Goal: Task Accomplishment & Management: Use online tool/utility

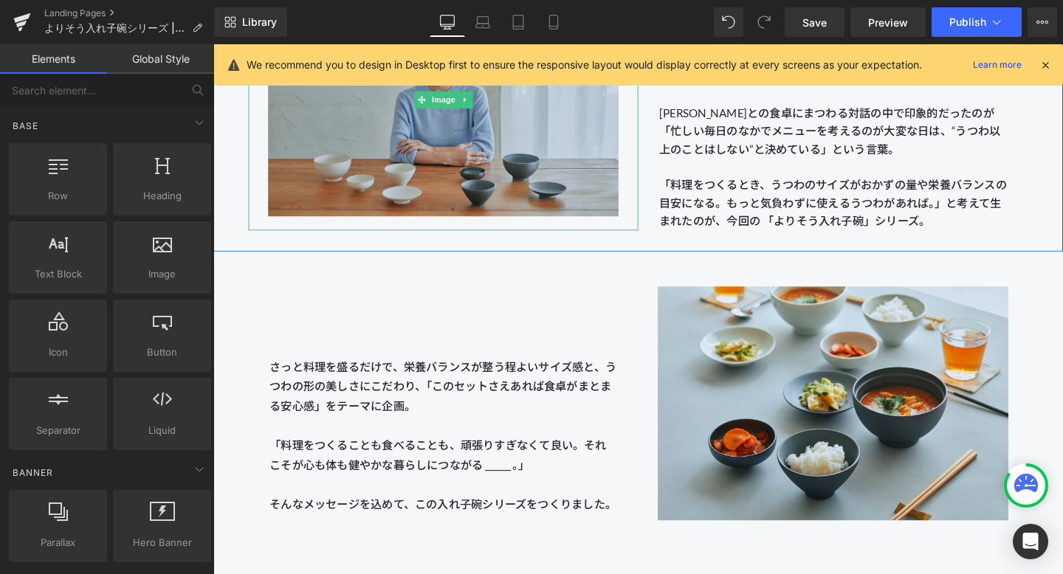
scroll to position [1826, 0]
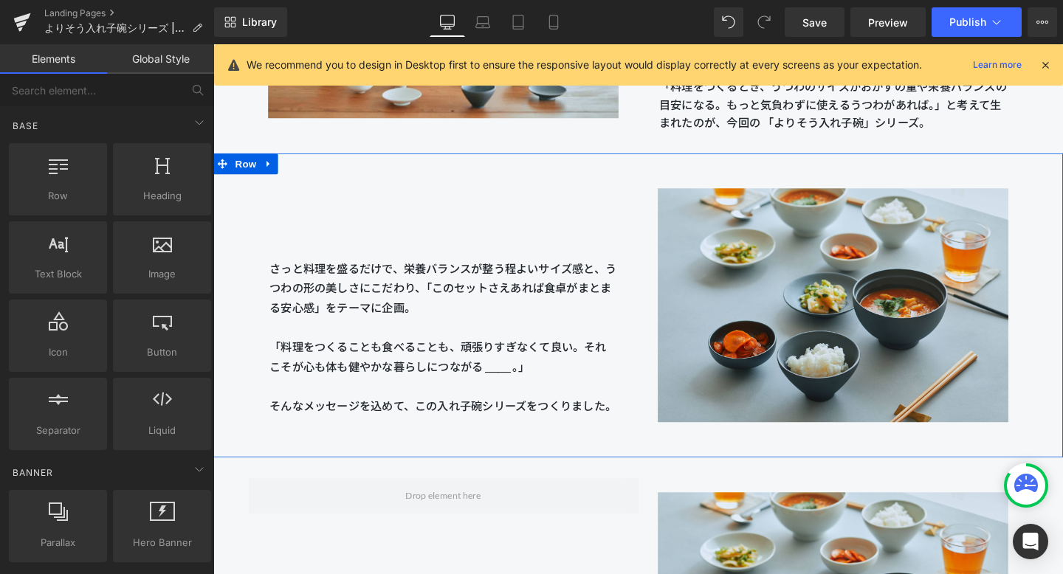
click at [450, 218] on div "さっと料理を盛るだけで、栄養バランスが整う程よいサイズ感と、うつわの形の美しさにこだわり、「このセットさえあれば食卓がまとまる安心感」をテーマに企画。 「料理…" at bounding box center [455, 308] width 410 height 254
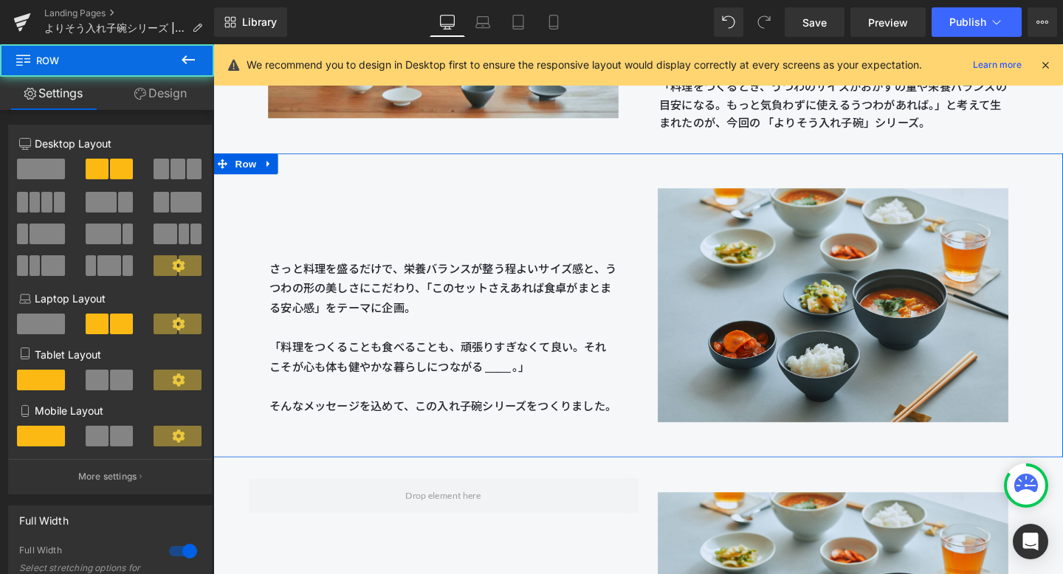
click at [153, 91] on link "Design" at bounding box center [160, 93] width 107 height 33
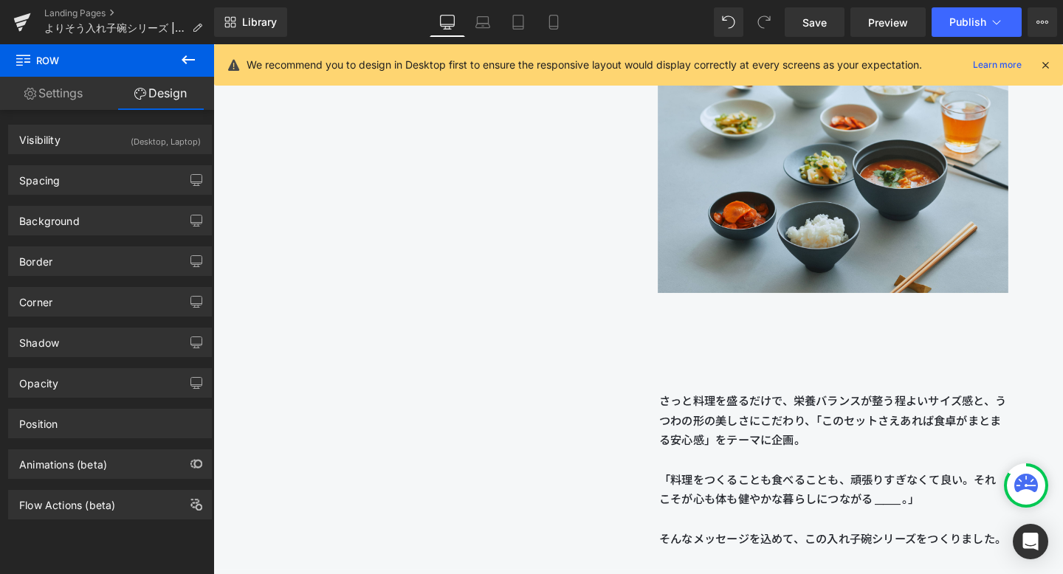
scroll to position [2268, 0]
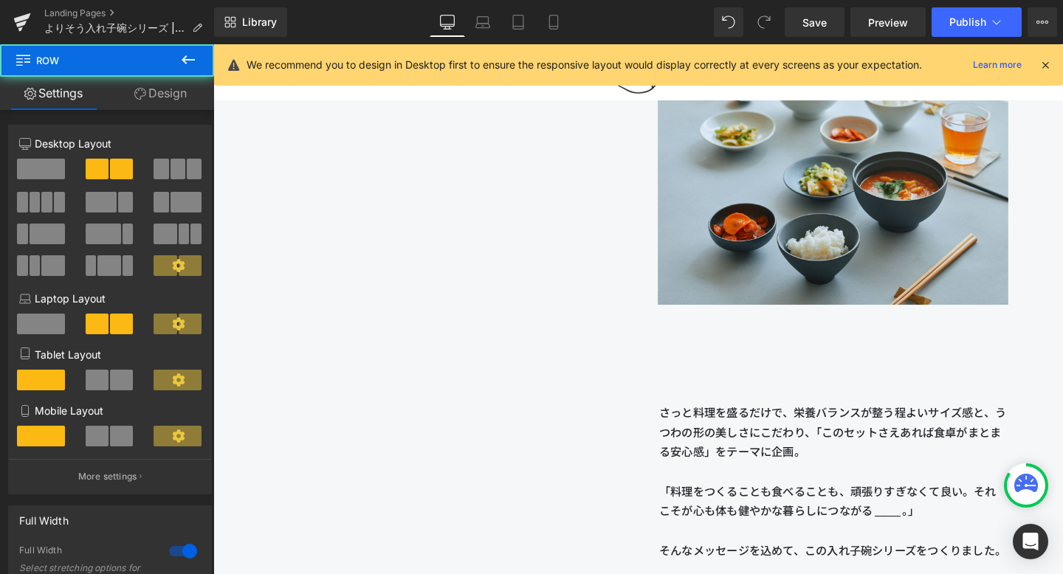
click at [526, 423] on div "Image さっと料理を盛るだけで、栄養バランスが整う程よいサイズ感と、うつわの形の美しさにこだわり、「このセットさえあれば食卓がまとまる安心感」をテーマに企…" at bounding box center [659, 321] width 893 height 573
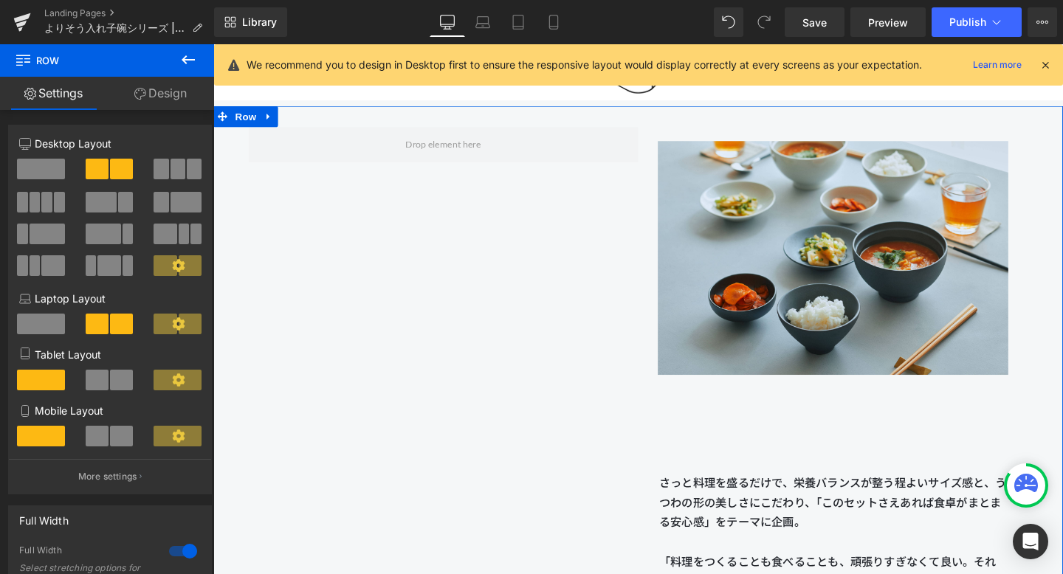
scroll to position [2192, 0]
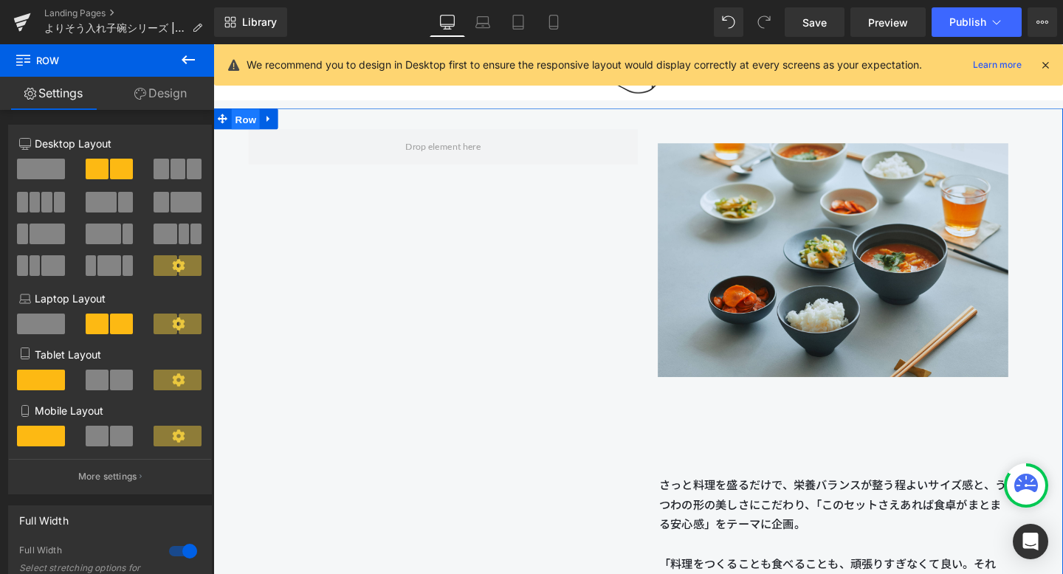
click at [249, 115] on span "Row" at bounding box center [247, 123] width 30 height 22
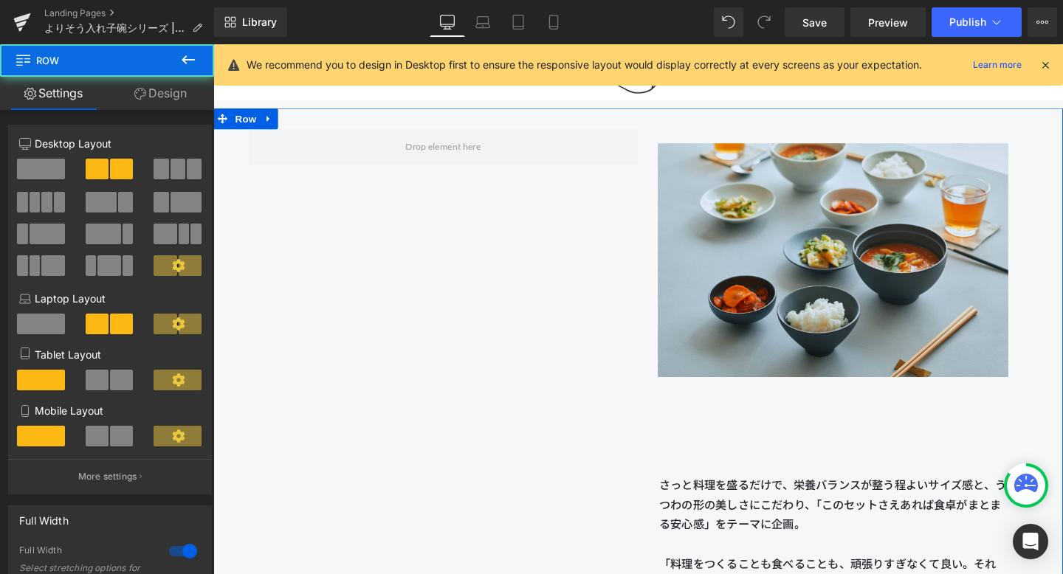
click at [173, 100] on link "Design" at bounding box center [160, 93] width 107 height 33
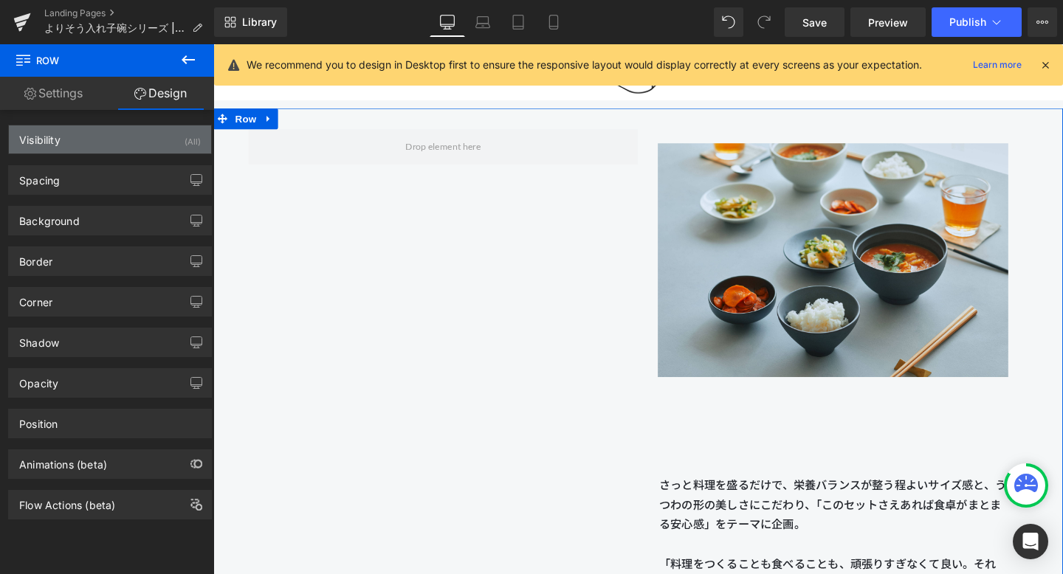
click at [147, 145] on div "Visibility (All)" at bounding box center [110, 139] width 202 height 28
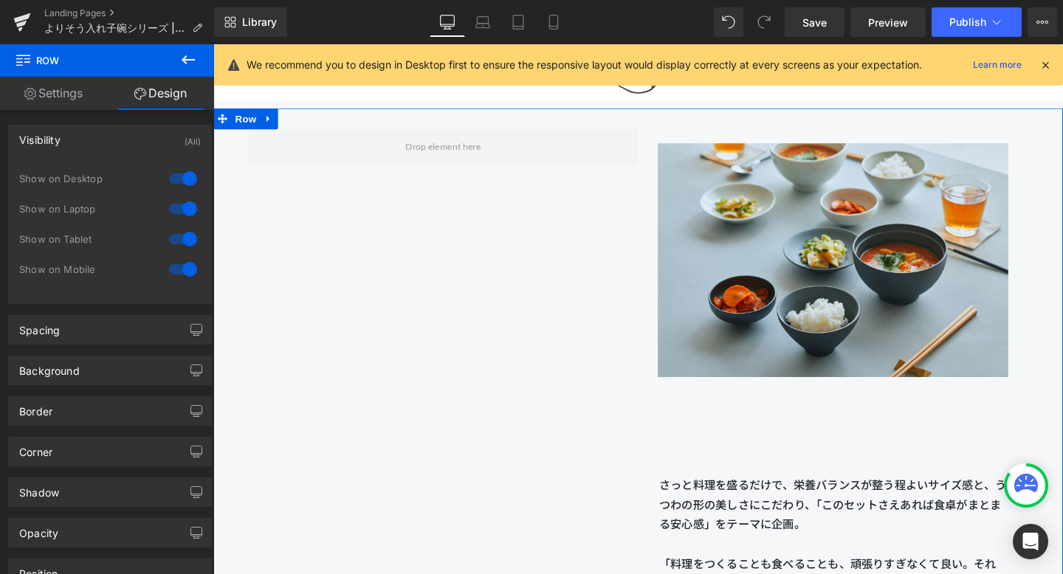
click at [176, 179] on div at bounding box center [182, 179] width 35 height 24
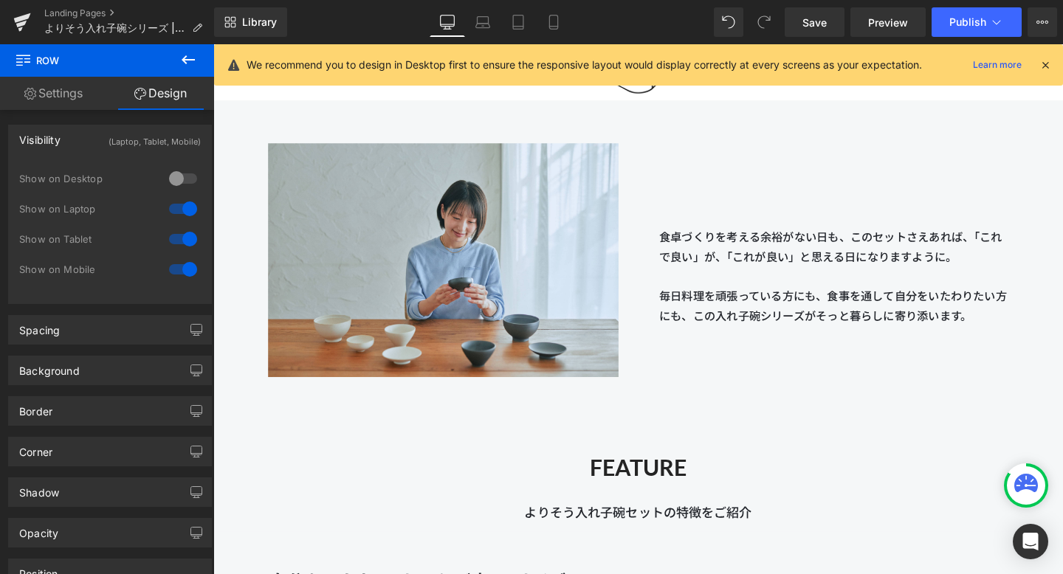
click at [179, 210] on div at bounding box center [182, 209] width 35 height 24
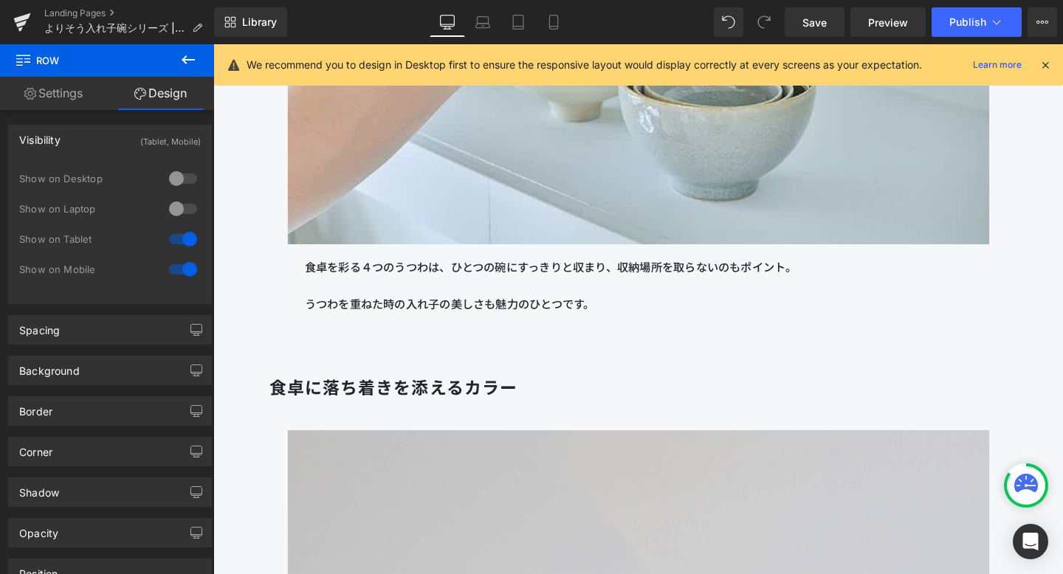
scroll to position [4586, 0]
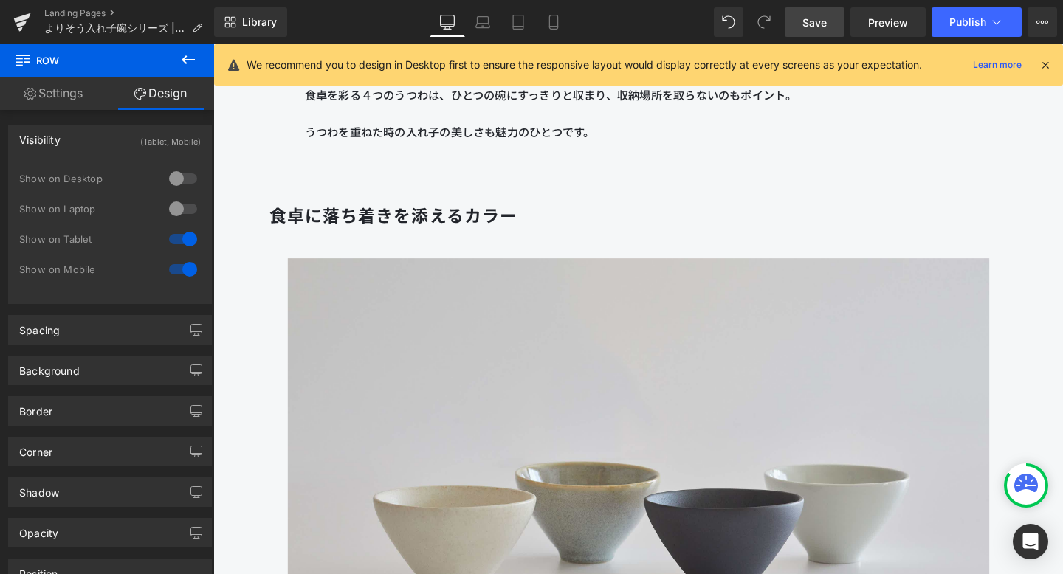
click at [797, 21] on link "Save" at bounding box center [814, 22] width 60 height 30
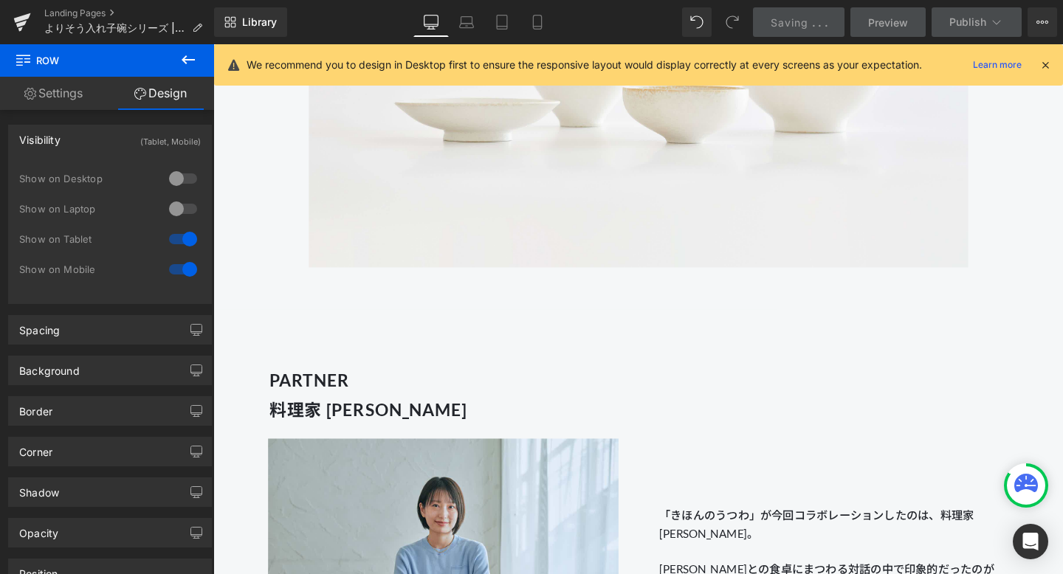
scroll to position [1272, 0]
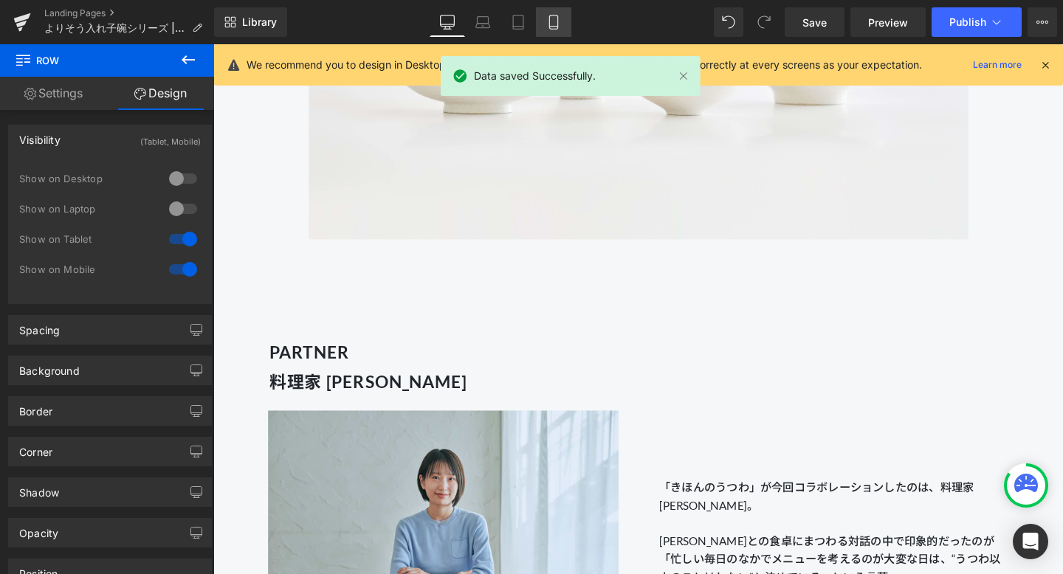
click at [562, 15] on link "Mobile" at bounding box center [553, 22] width 35 height 30
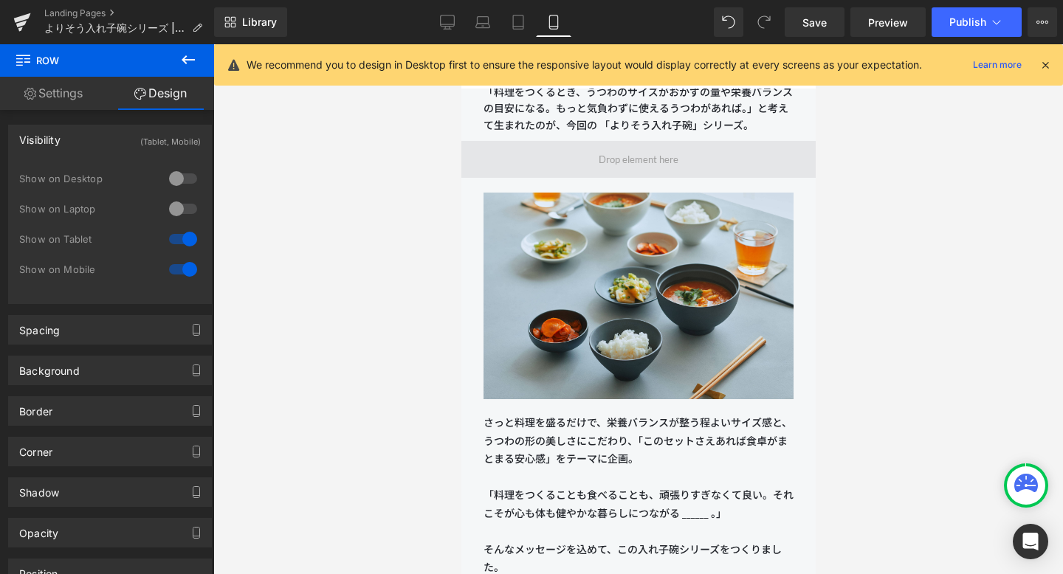
scroll to position [1312, 0]
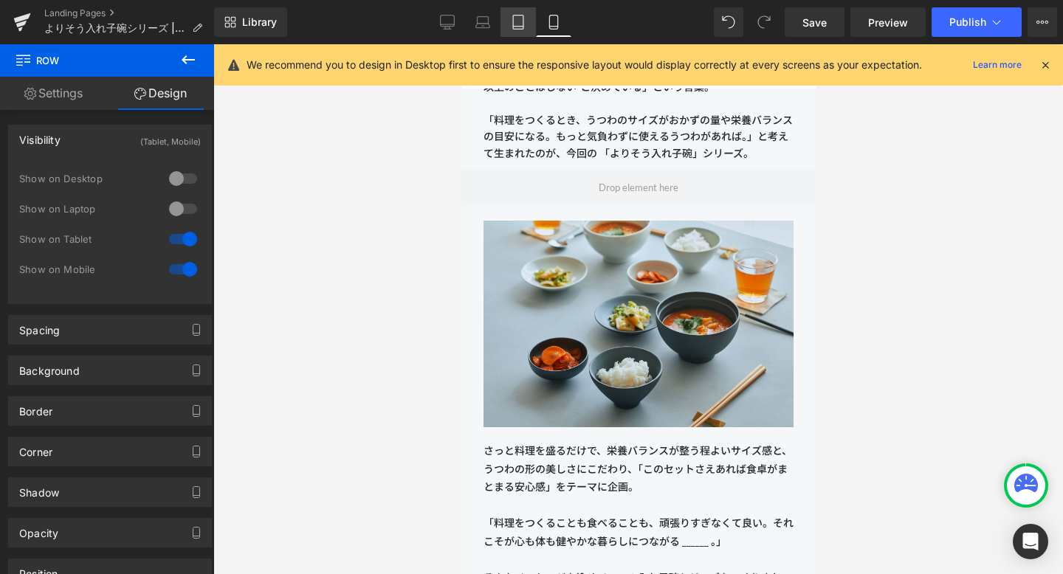
click at [522, 27] on icon at bounding box center [518, 27] width 10 height 0
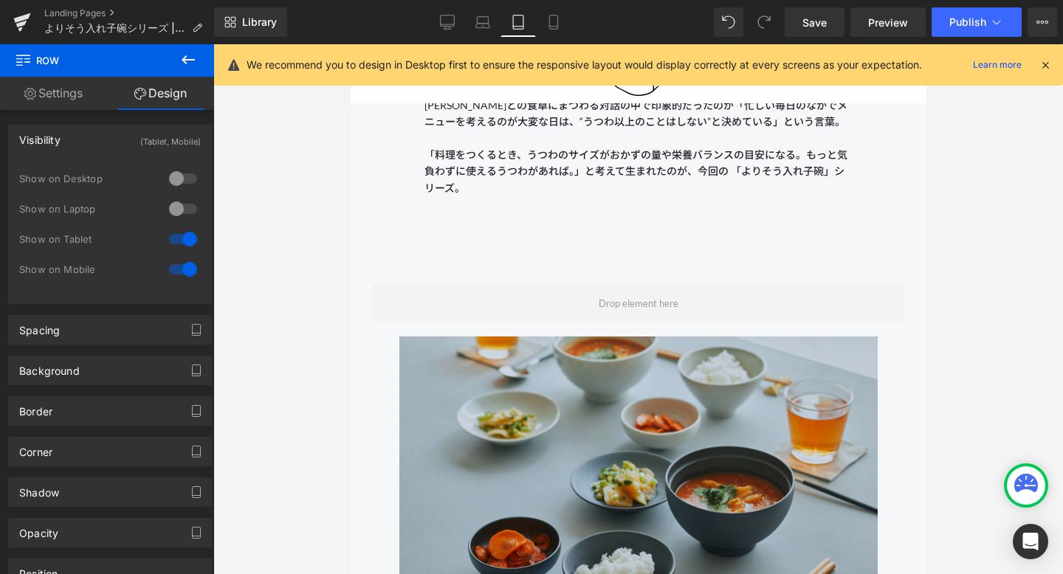
scroll to position [1747, 0]
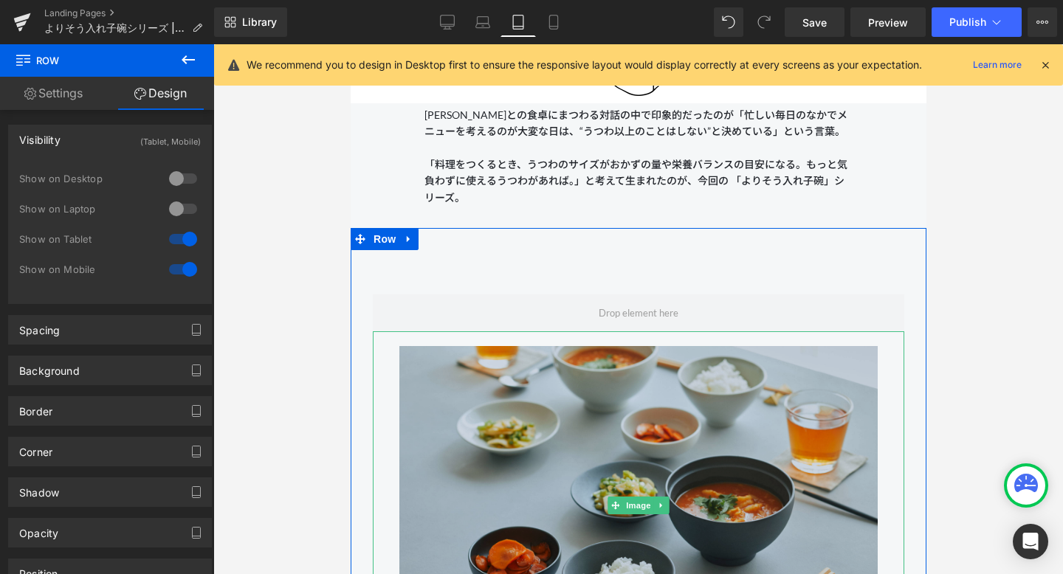
click at [503, 367] on img at bounding box center [637, 505] width 478 height 348
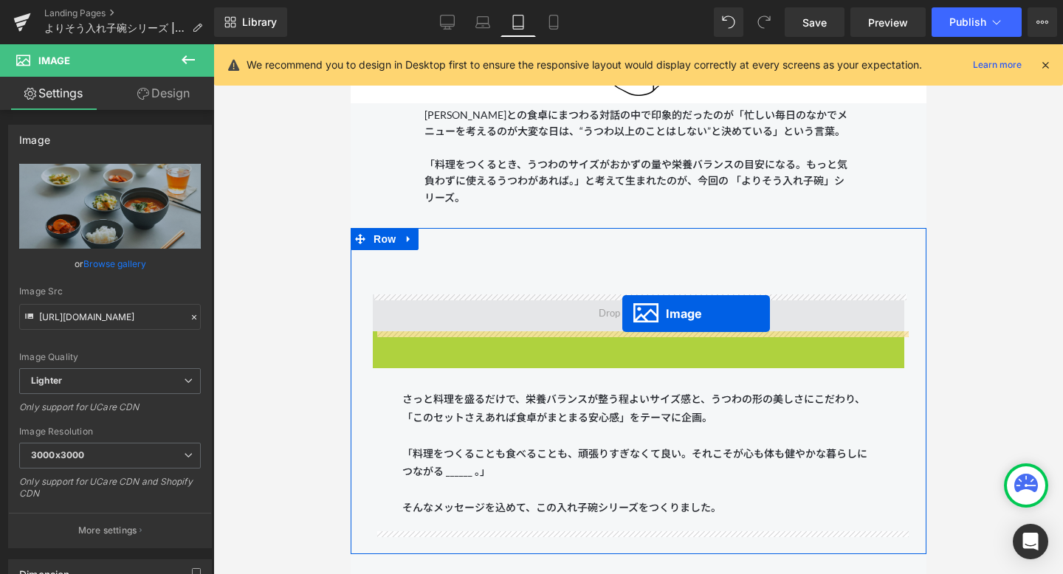
drag, startPoint x: 613, startPoint y: 505, endPoint x: 621, endPoint y: 314, distance: 191.3
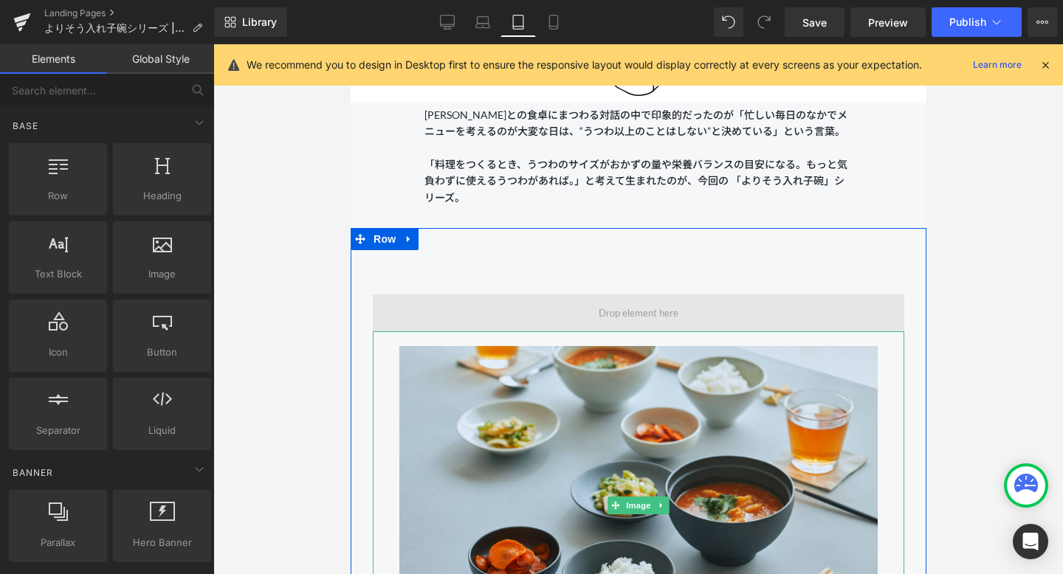
click at [621, 314] on span at bounding box center [638, 313] width 90 height 24
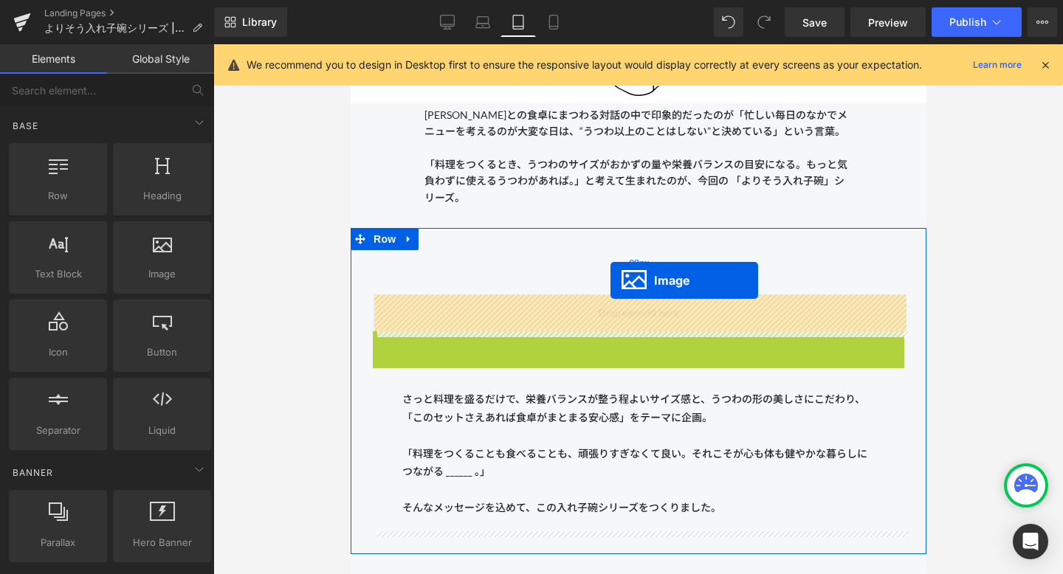
drag, startPoint x: 612, startPoint y: 500, endPoint x: 610, endPoint y: 280, distance: 219.9
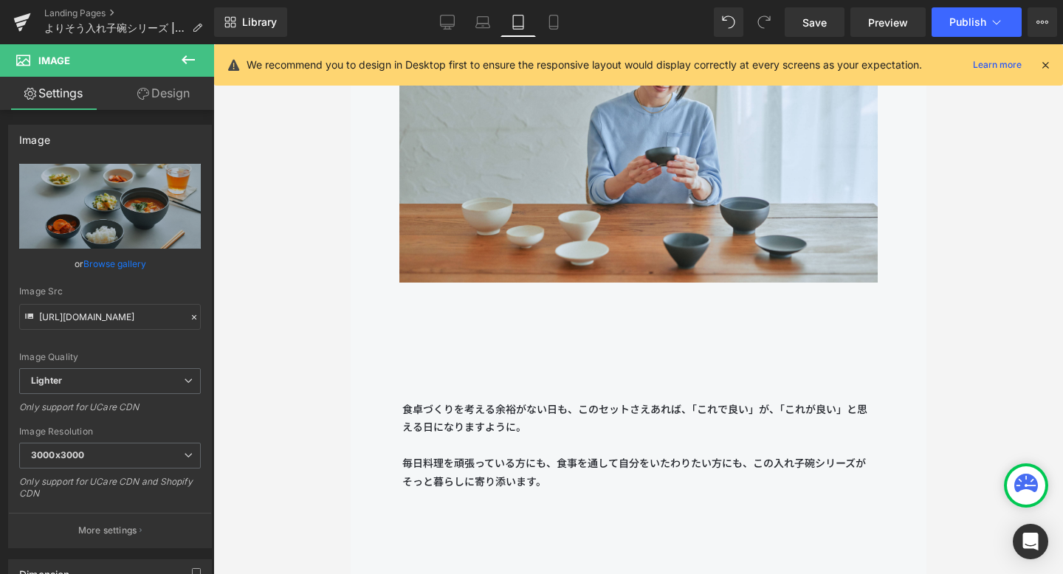
scroll to position [2790, 0]
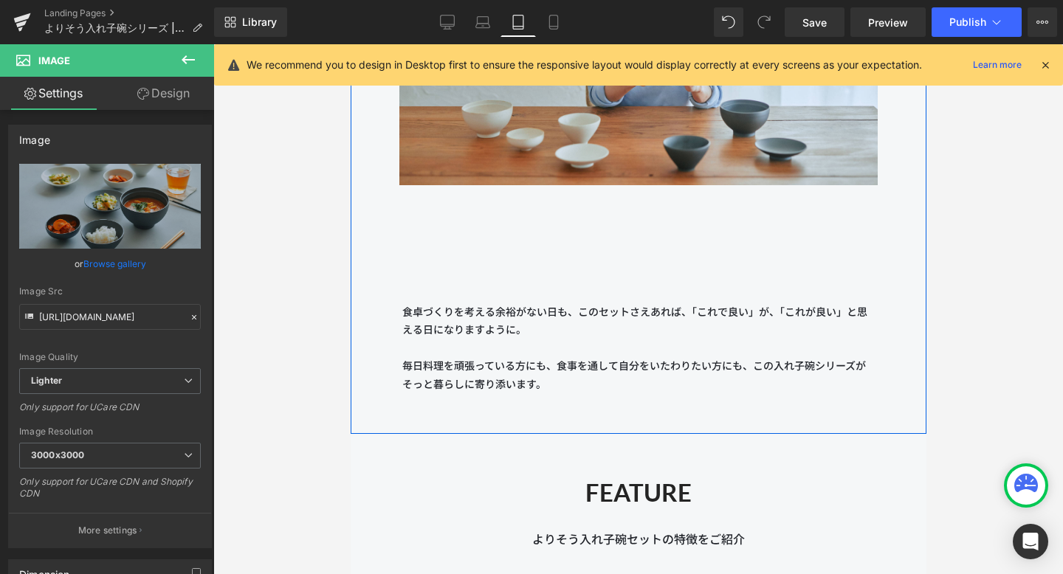
click at [555, 271] on div "食卓づくりを考える余裕がない日も、このセットさえあれば、「これで良い」が、「これが良い」と思える日になりますように。 毎日料理を頑張っている方にも、食事を通し…" at bounding box center [637, 306] width 531 height 212
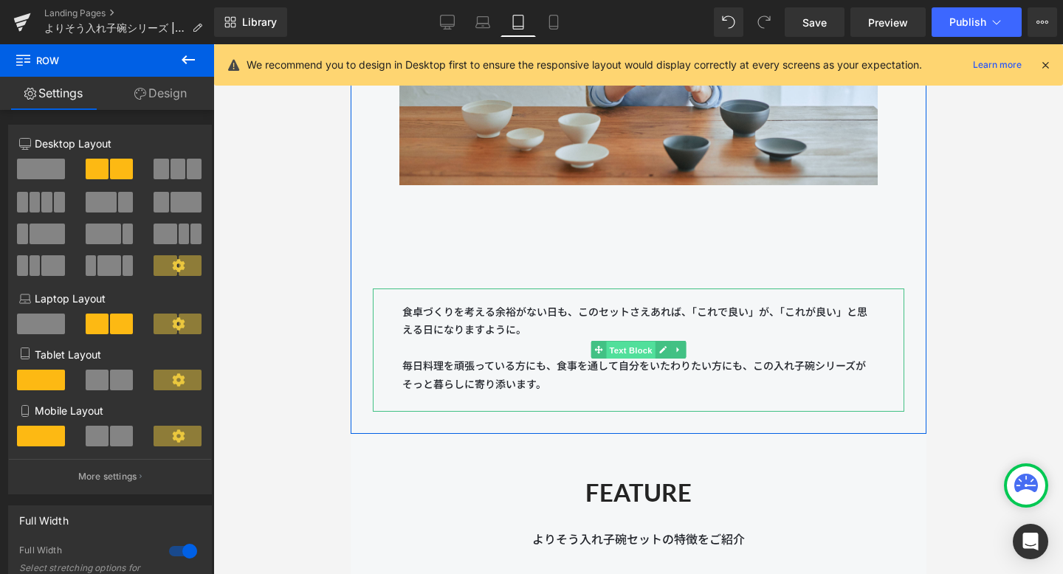
click at [621, 347] on span "Text Block" at bounding box center [629, 351] width 49 height 18
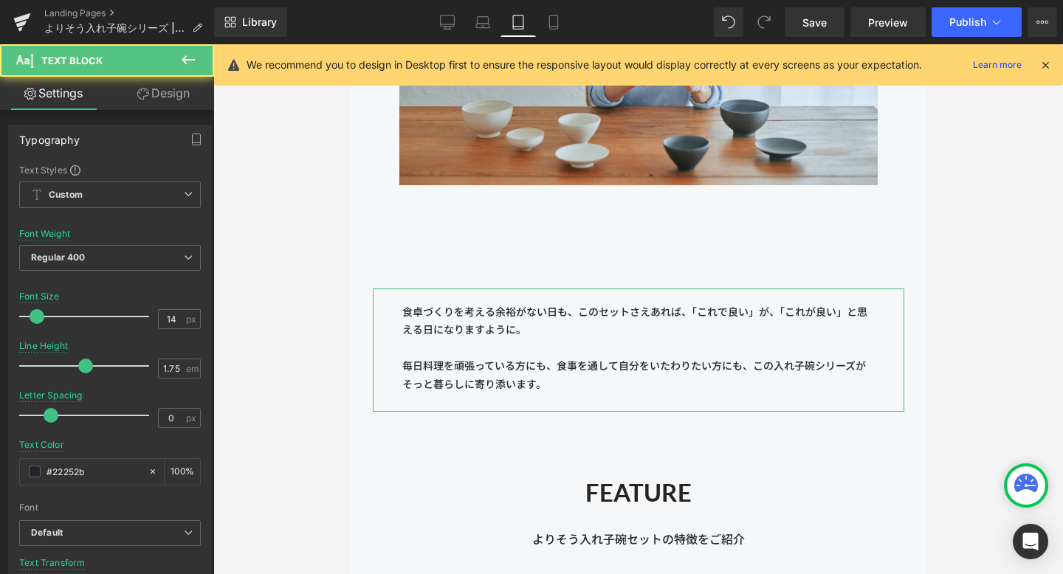
click at [184, 100] on link "Design" at bounding box center [163, 93] width 107 height 33
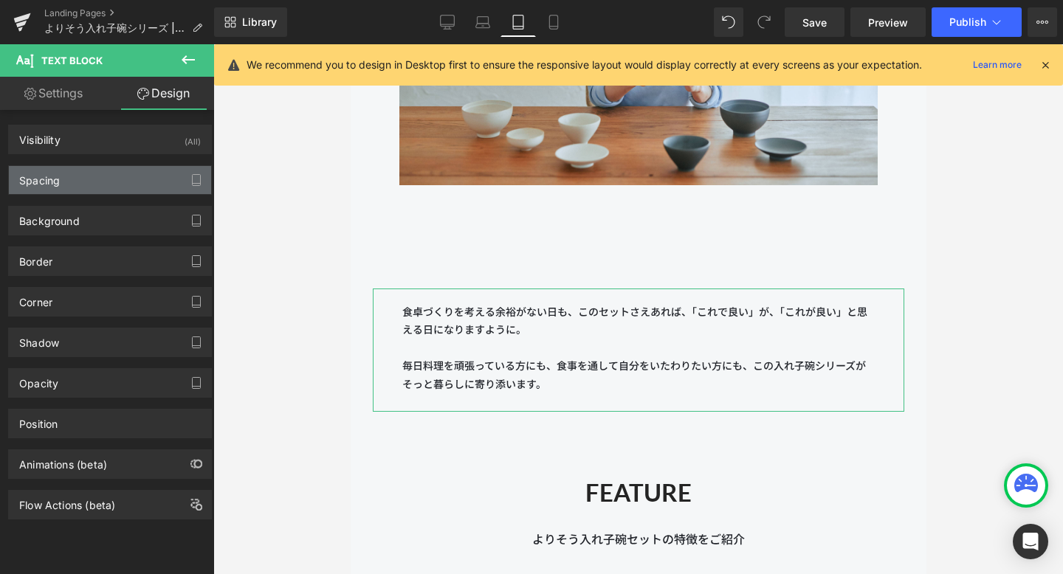
click at [141, 188] on div "Spacing" at bounding box center [110, 180] width 202 height 28
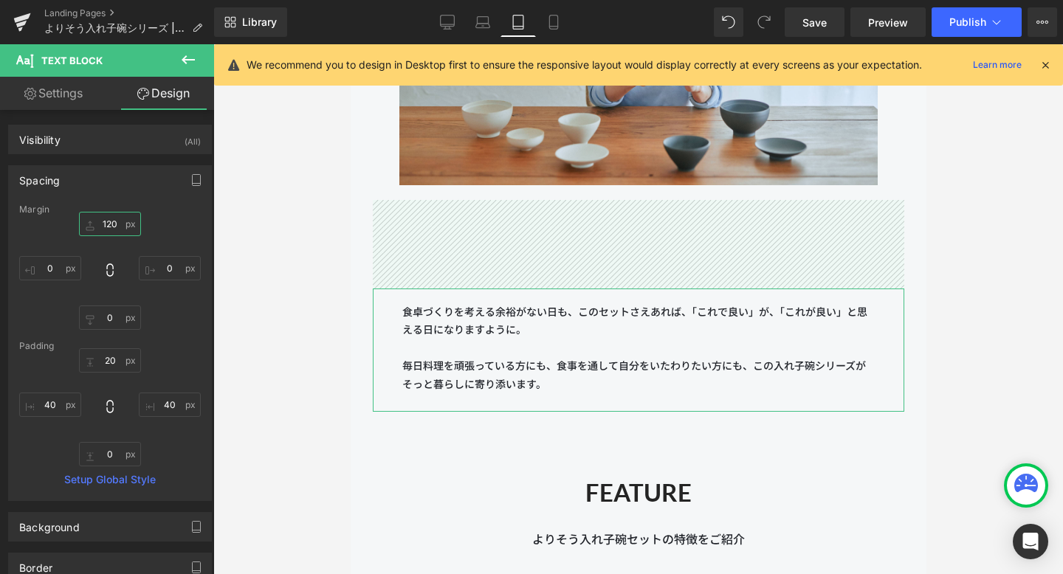
click at [105, 225] on input "120" at bounding box center [110, 224] width 62 height 24
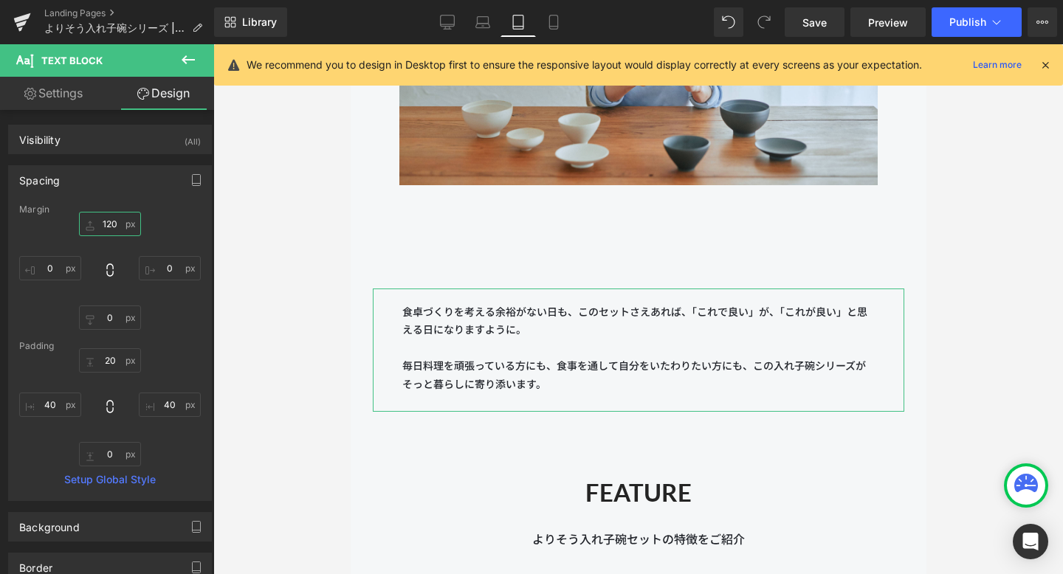
click at [106, 225] on input "120" at bounding box center [110, 224] width 62 height 24
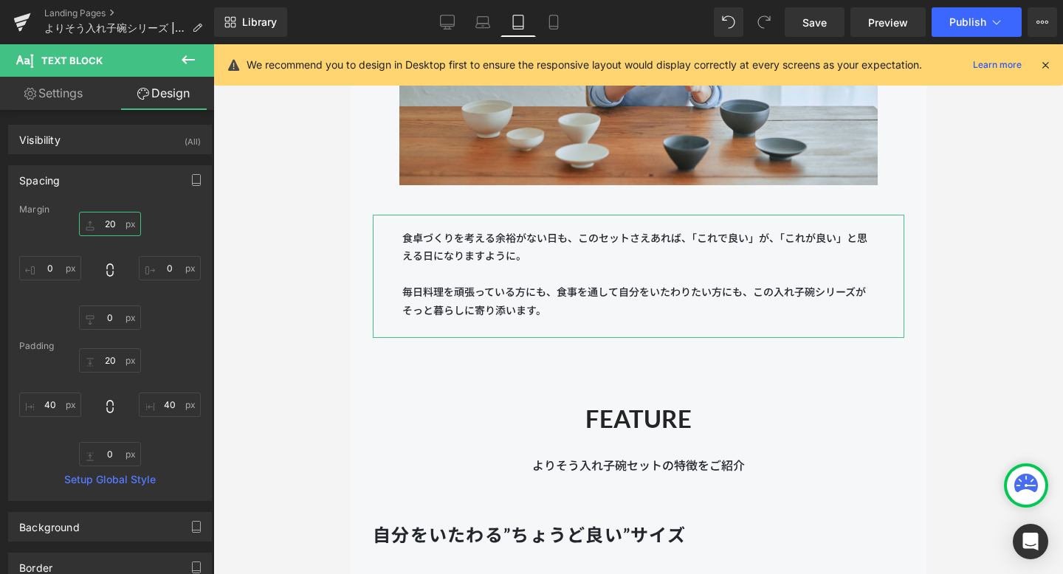
type input "0"
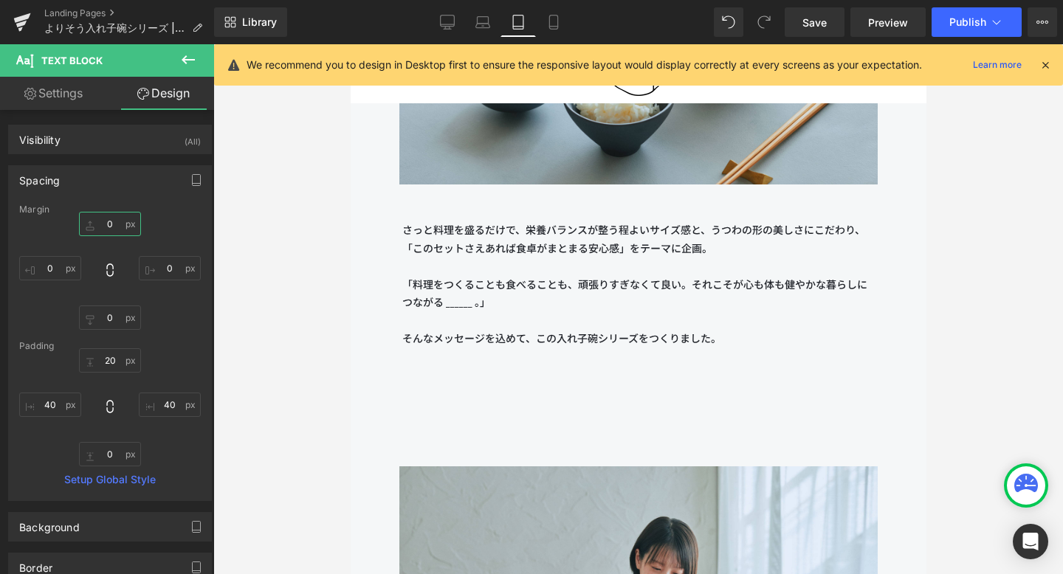
scroll to position [2185, 0]
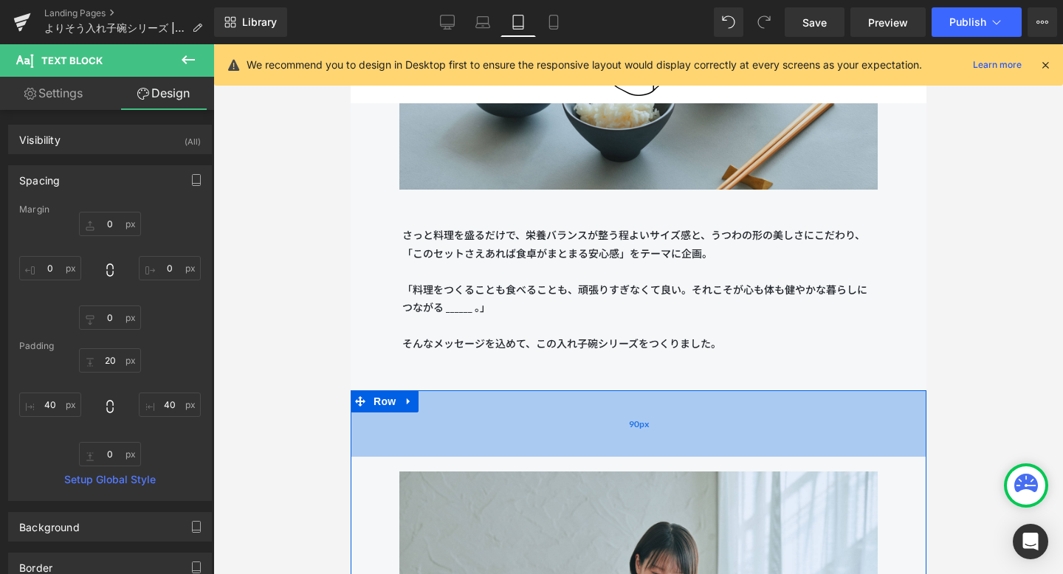
click at [496, 413] on div "90px" at bounding box center [638, 423] width 576 height 66
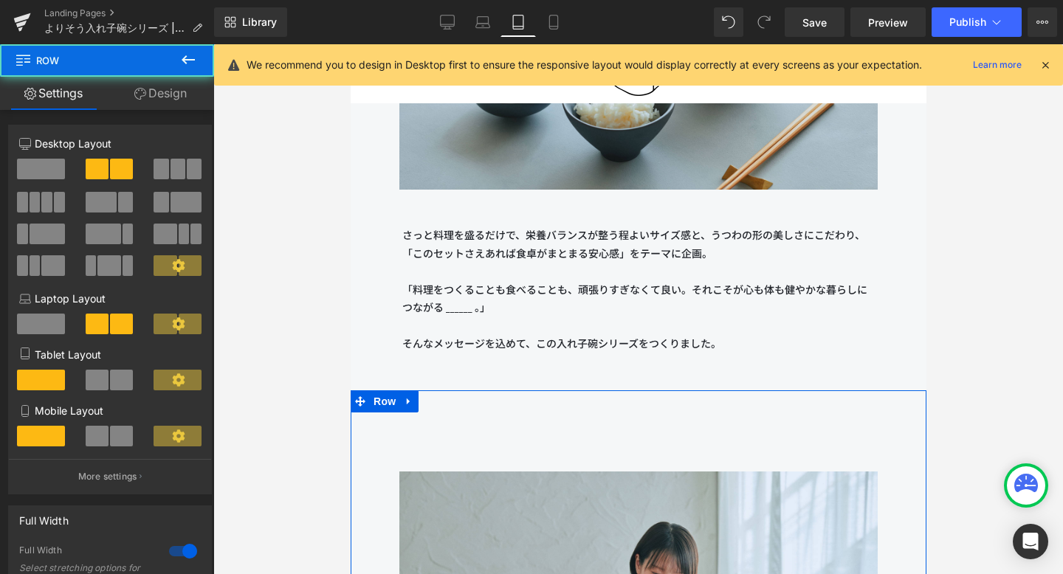
click at [172, 98] on link "Design" at bounding box center [160, 93] width 107 height 33
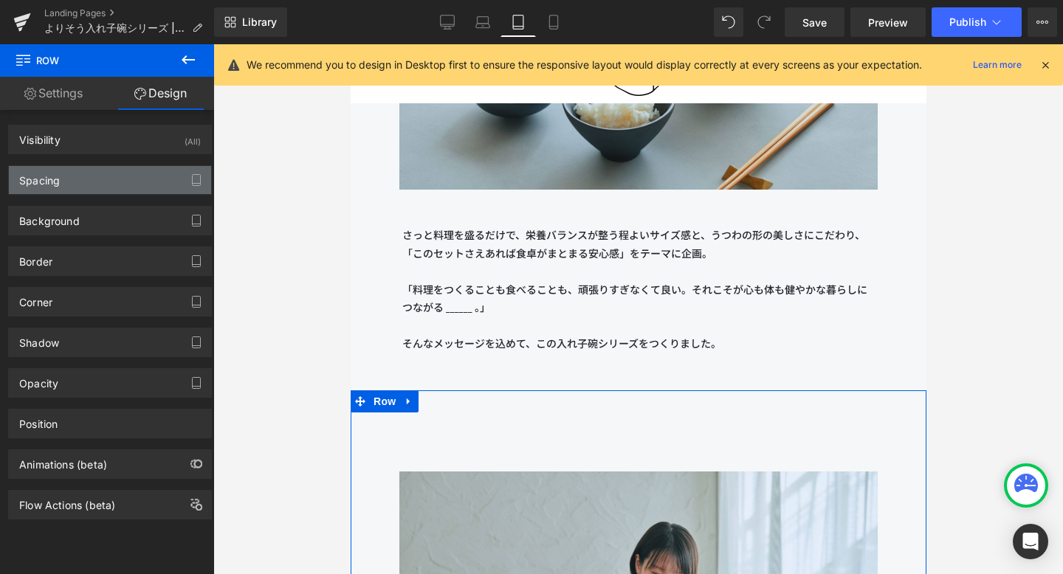
click at [120, 188] on div "Spacing" at bounding box center [110, 180] width 202 height 28
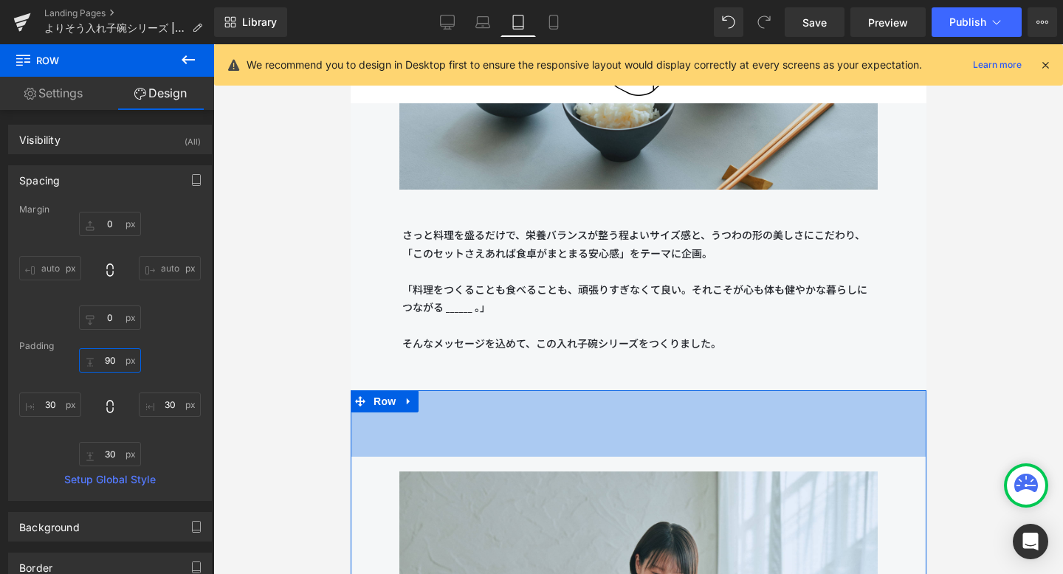
click at [107, 356] on input "90" at bounding box center [110, 360] width 62 height 24
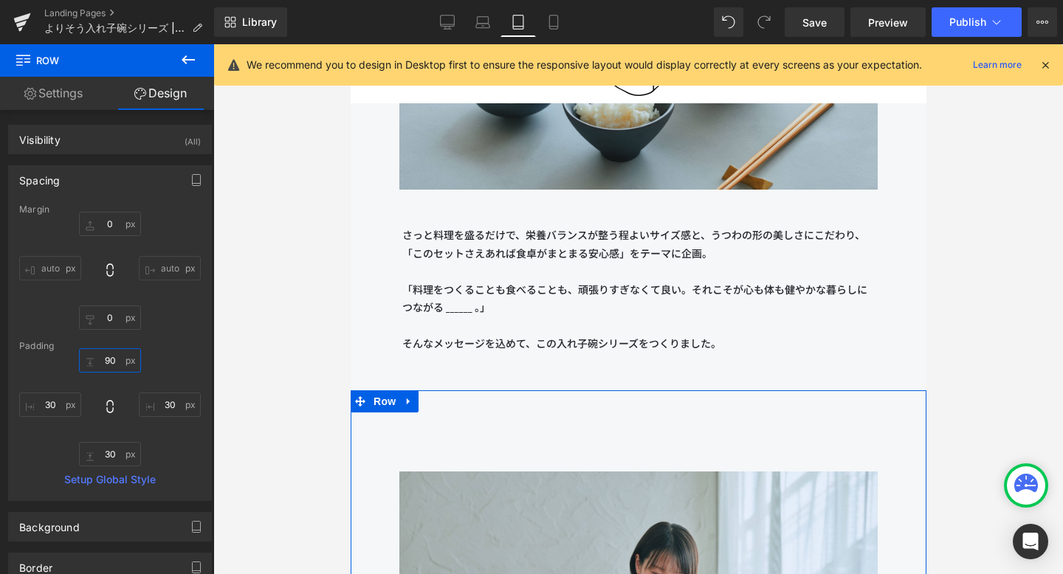
click at [107, 357] on input "90" at bounding box center [110, 360] width 62 height 24
type input "0"
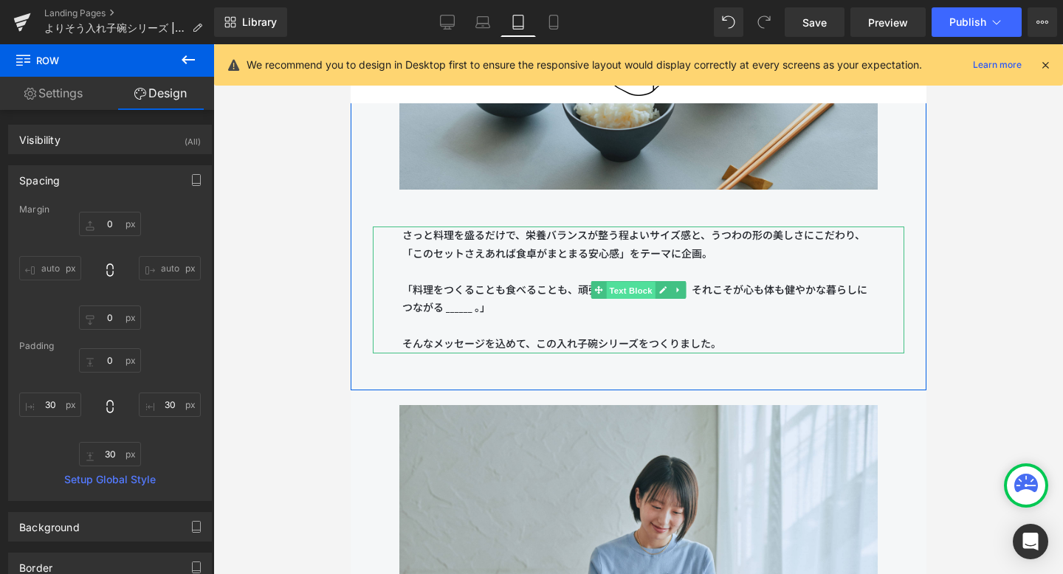
click at [629, 288] on span "Text Block" at bounding box center [629, 291] width 49 height 18
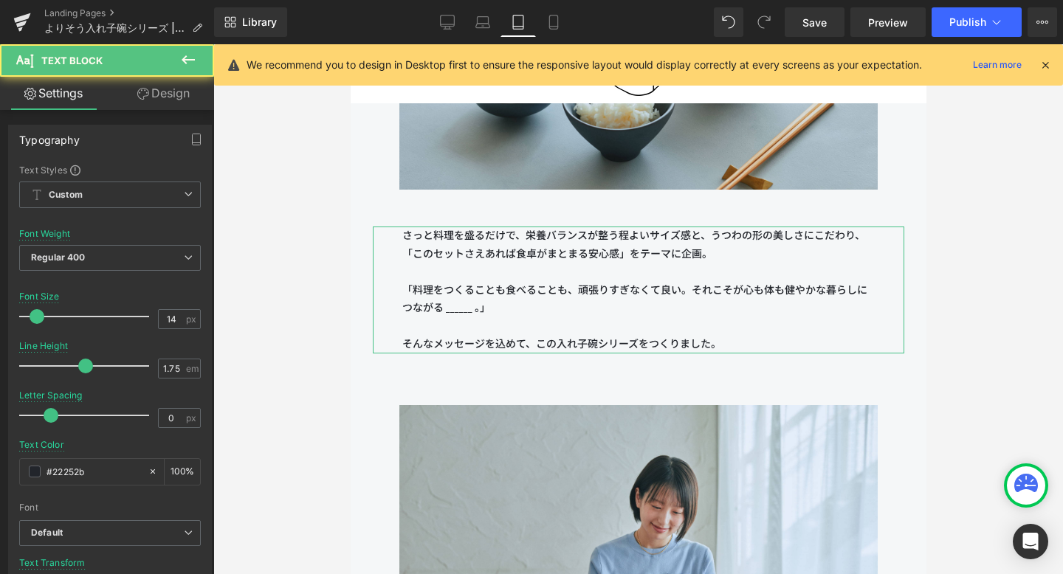
click at [176, 101] on link "Design" at bounding box center [163, 93] width 107 height 33
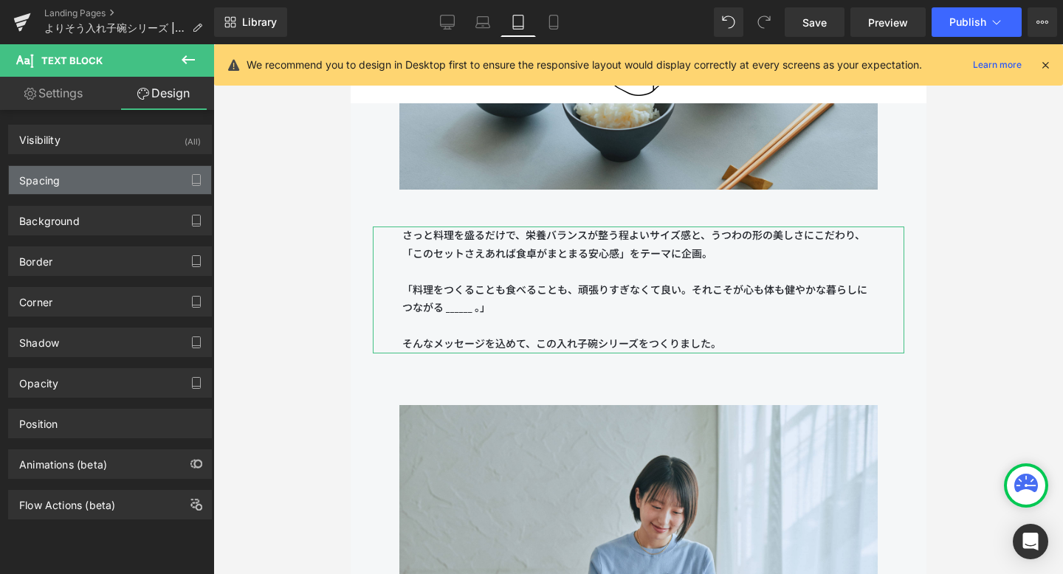
click at [133, 193] on div "Spacing" at bounding box center [110, 180] width 202 height 28
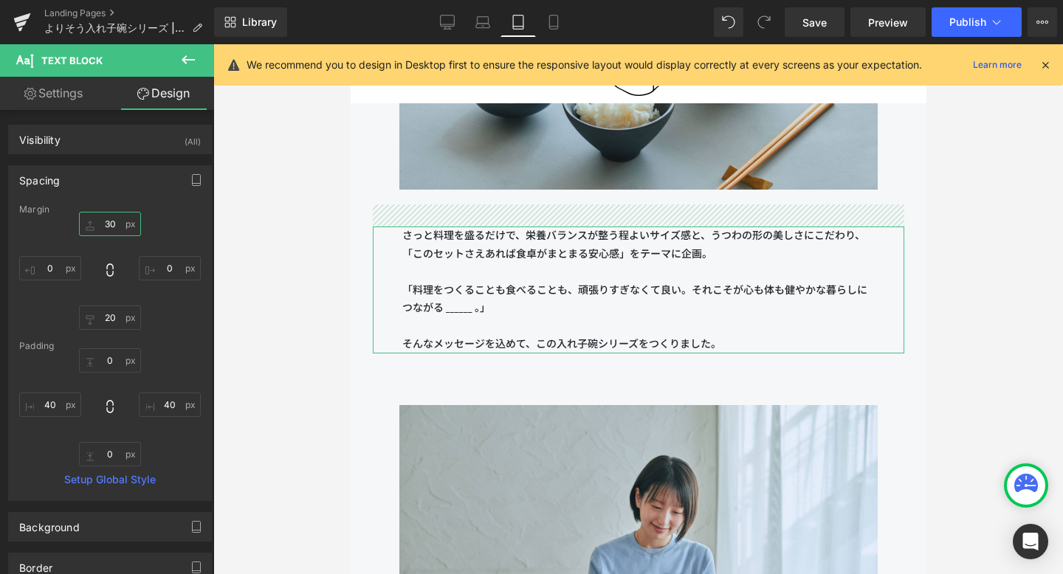
click at [104, 227] on input "30" at bounding box center [110, 224] width 62 height 24
click at [107, 227] on input "30" at bounding box center [110, 224] width 62 height 24
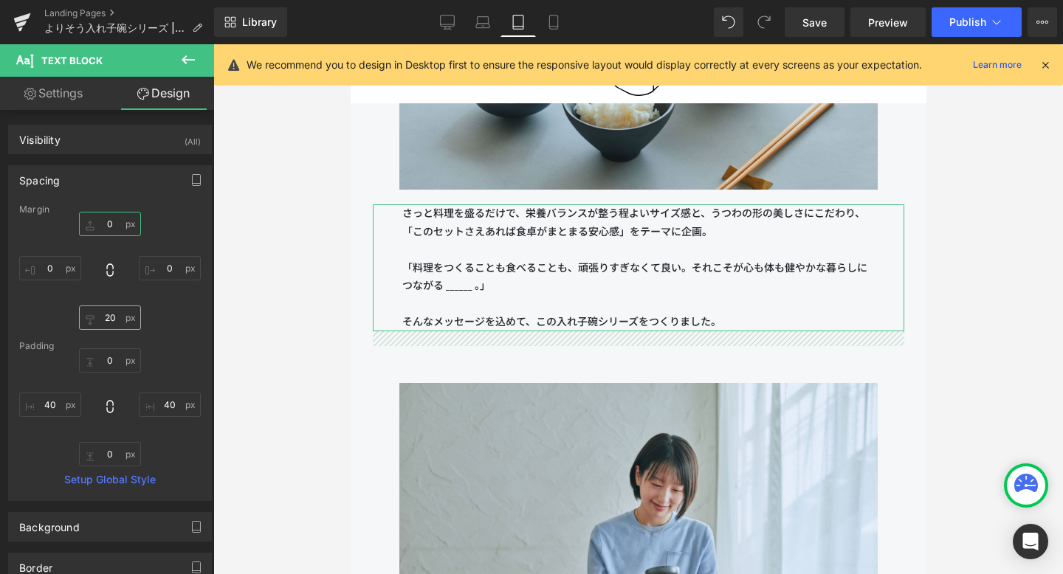
type input "0"
click at [112, 313] on input "20" at bounding box center [110, 318] width 62 height 24
click at [107, 320] on input "20" at bounding box center [110, 318] width 62 height 24
type input "0"
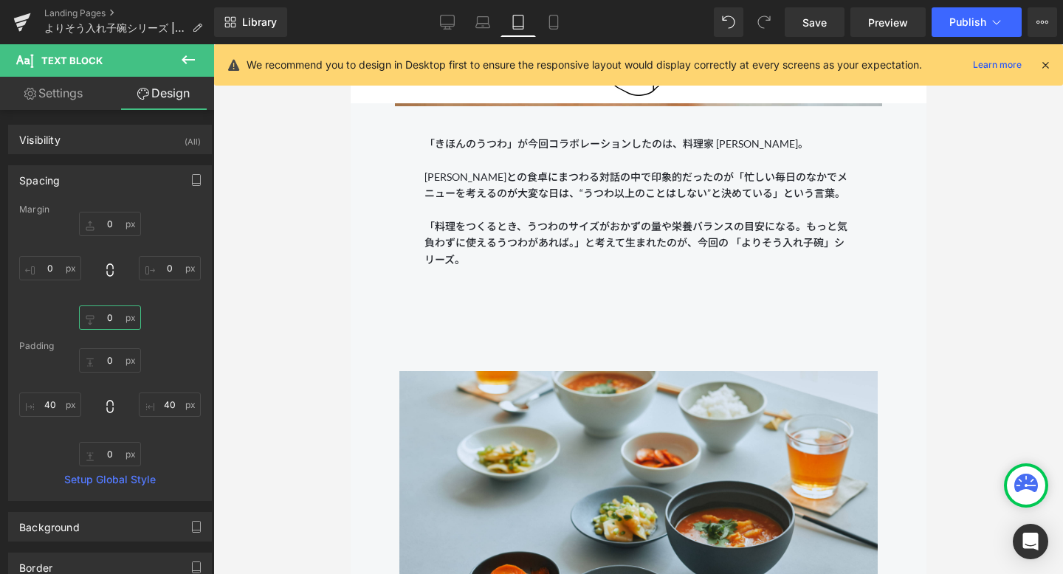
scroll to position [1680, 0]
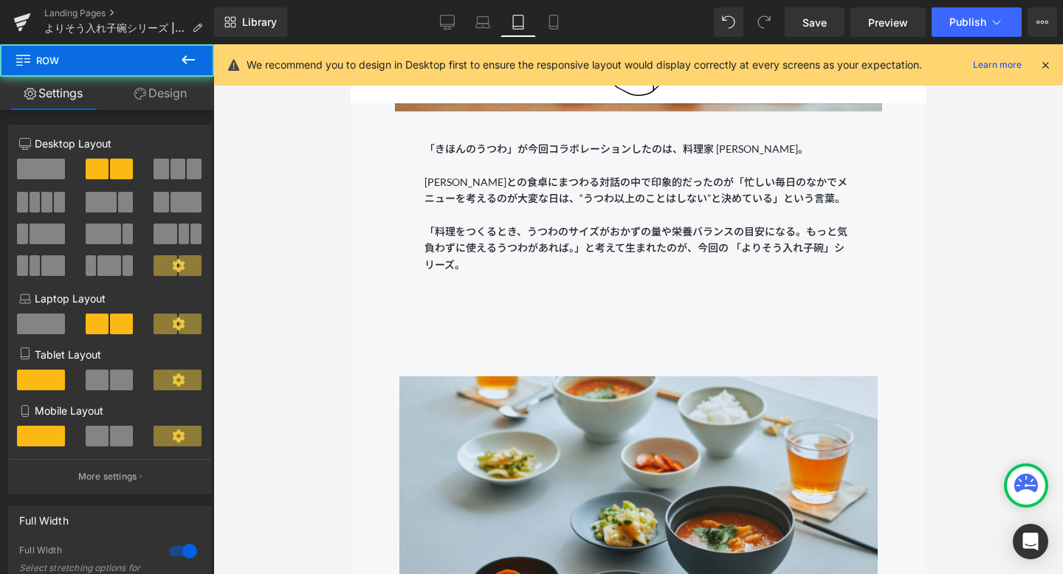
click at [495, 323] on div "Image さっと料理を盛るだけで、栄養バランスが整う程よいサイズ感と、うつわの形の美しさにこだわり、「このセットさえあれば食卓がまとまる安心感」をテーマに企…" at bounding box center [638, 577] width 576 height 564
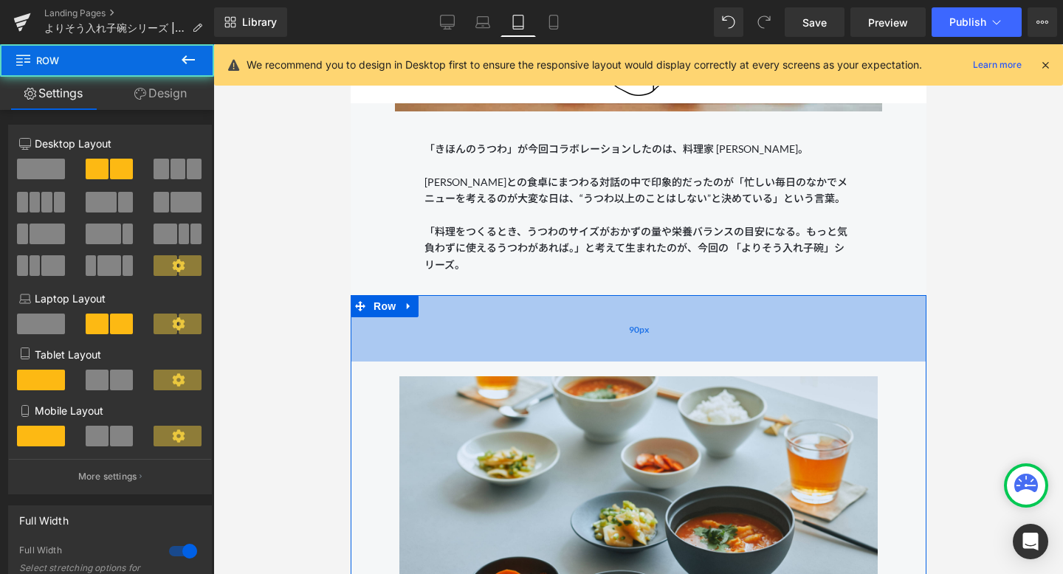
click at [508, 328] on div "90px" at bounding box center [638, 328] width 576 height 66
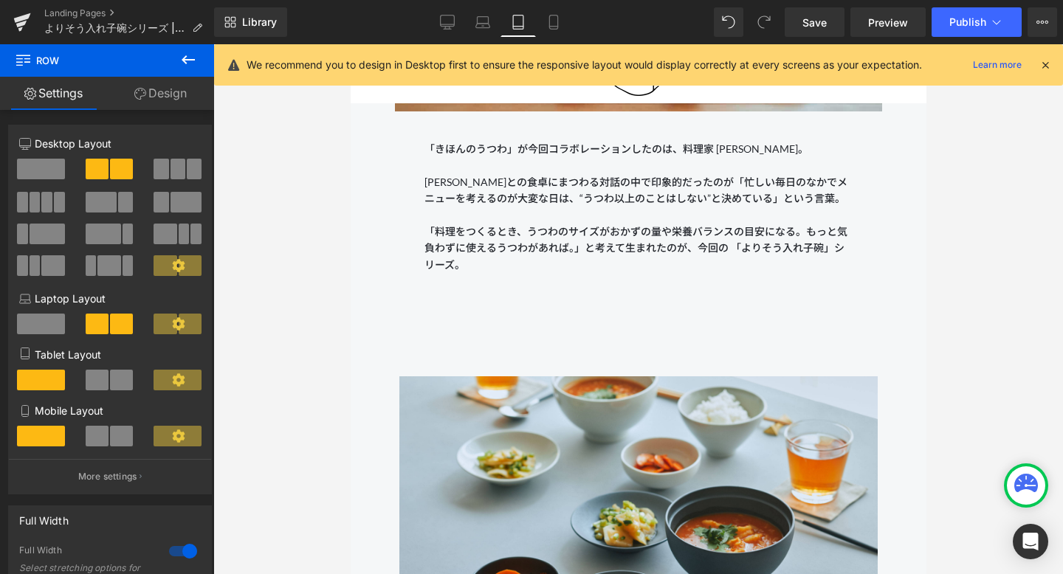
click at [183, 92] on link "Design" at bounding box center [160, 93] width 107 height 33
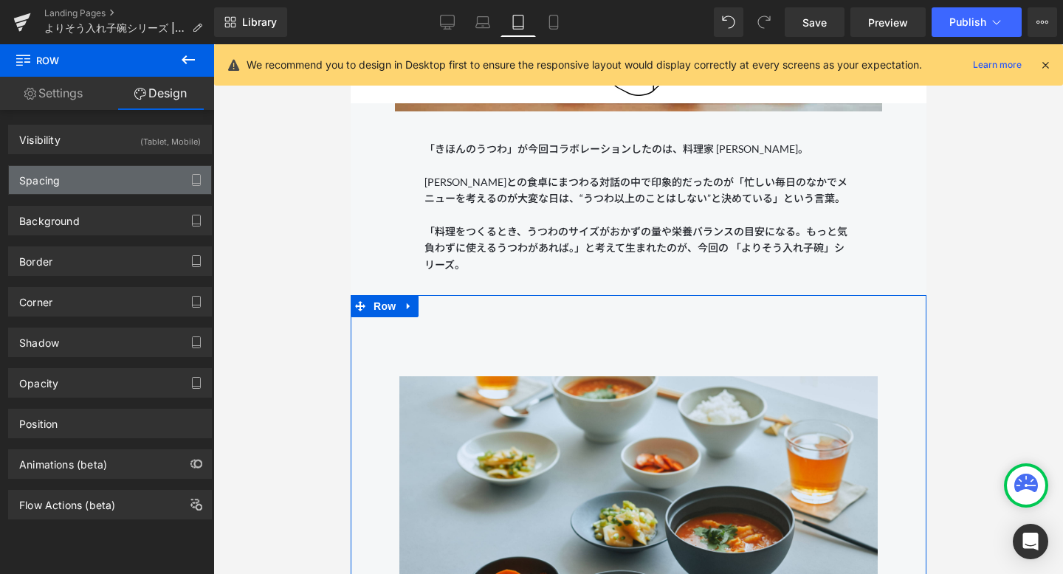
click at [121, 172] on div "Spacing" at bounding box center [110, 180] width 202 height 28
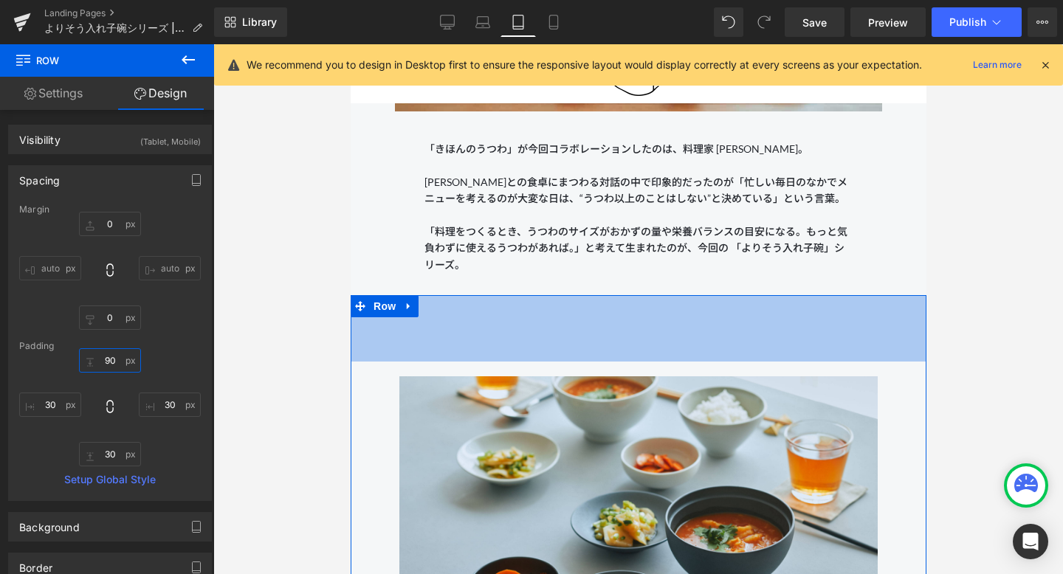
click at [114, 358] on input "90" at bounding box center [110, 360] width 62 height 24
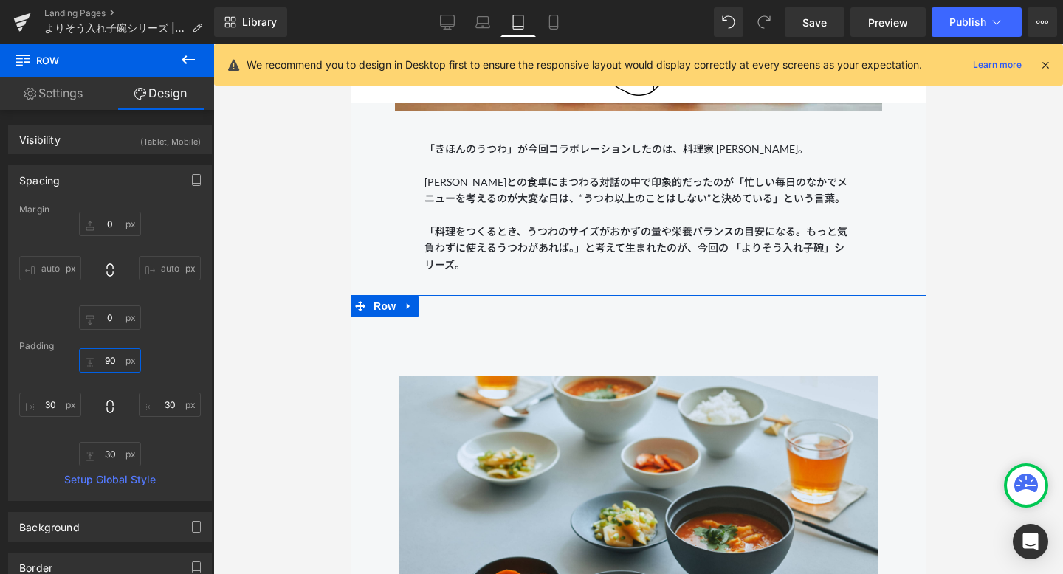
click at [105, 358] on input "90" at bounding box center [110, 360] width 62 height 24
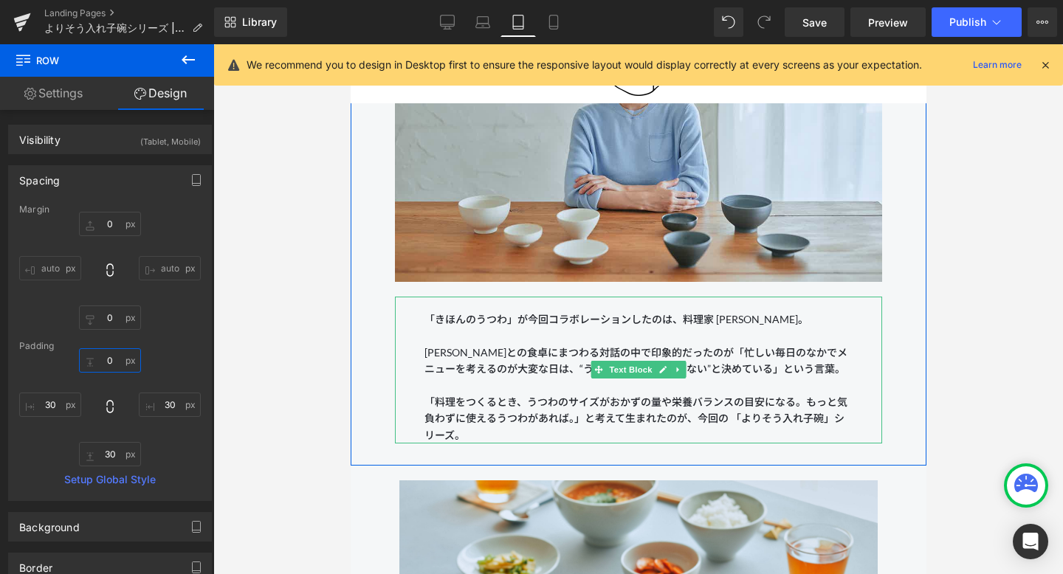
scroll to position [1452, 0]
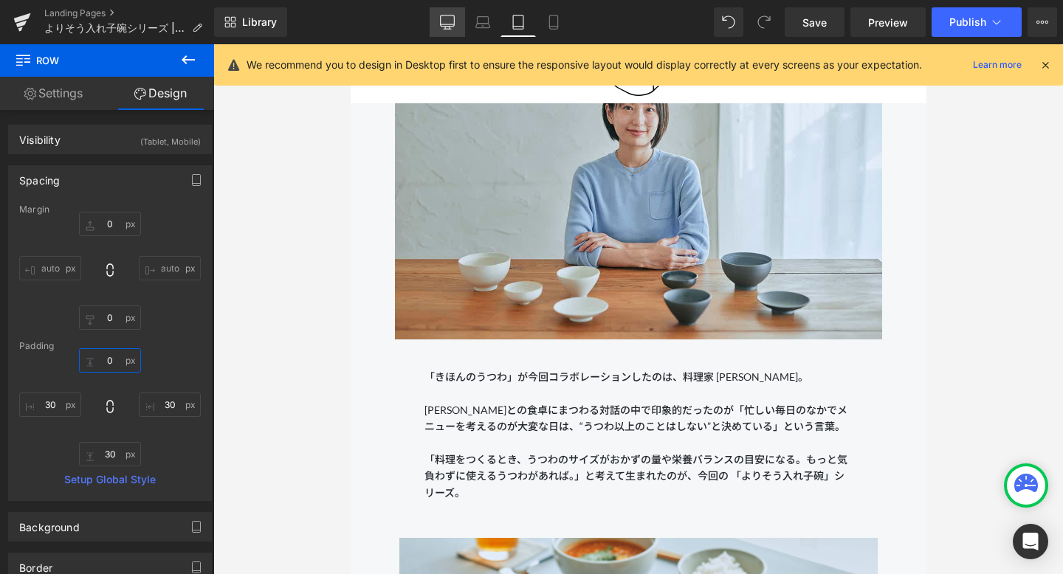
type input "0"
click at [449, 23] on icon at bounding box center [447, 22] width 15 height 15
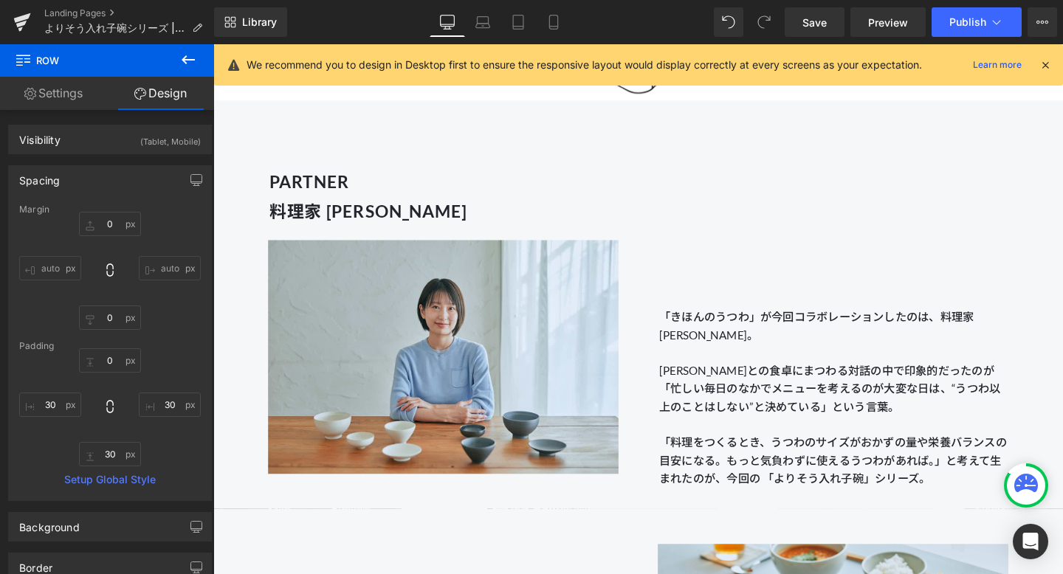
type input "0"
type input "30"
type input "50"
type input "30"
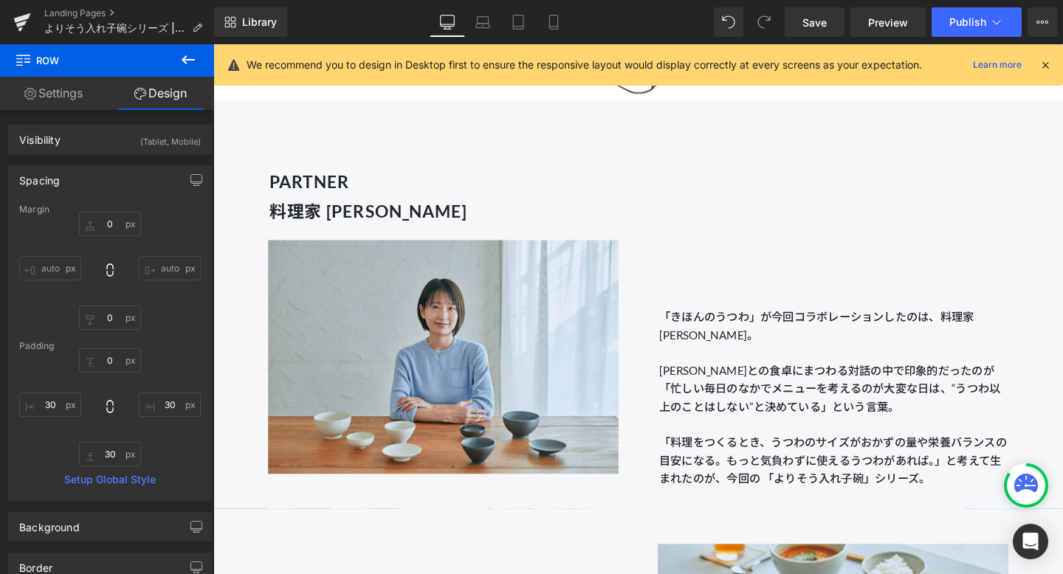
type input "50"
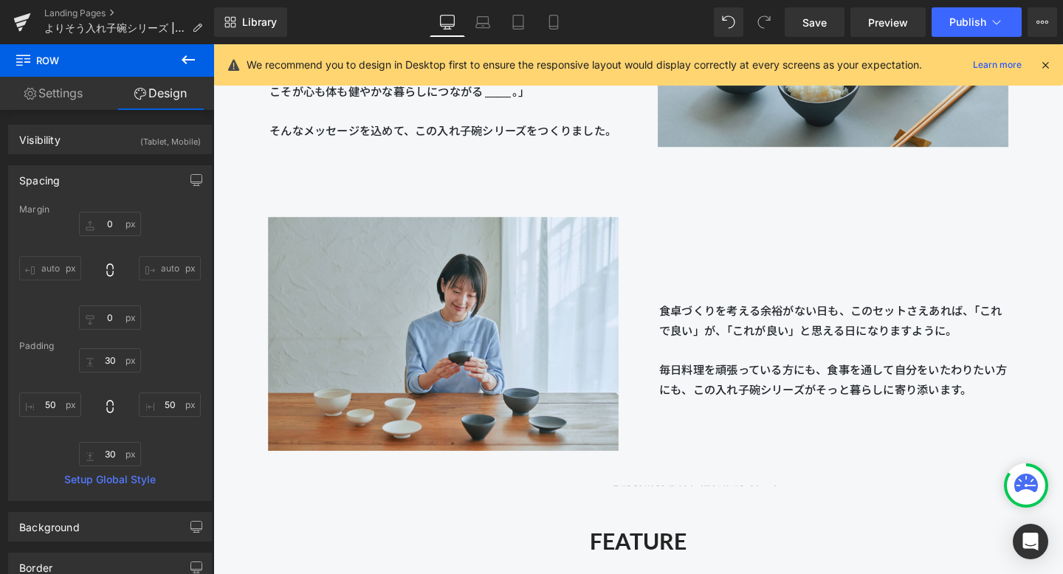
scroll to position [2268, 0]
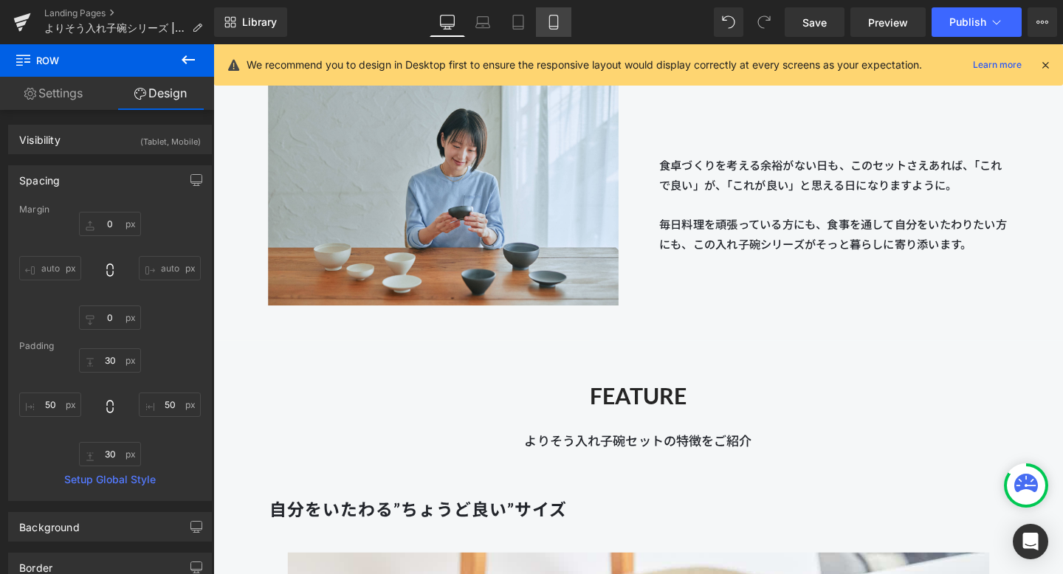
click at [557, 25] on icon at bounding box center [553, 22] width 8 height 14
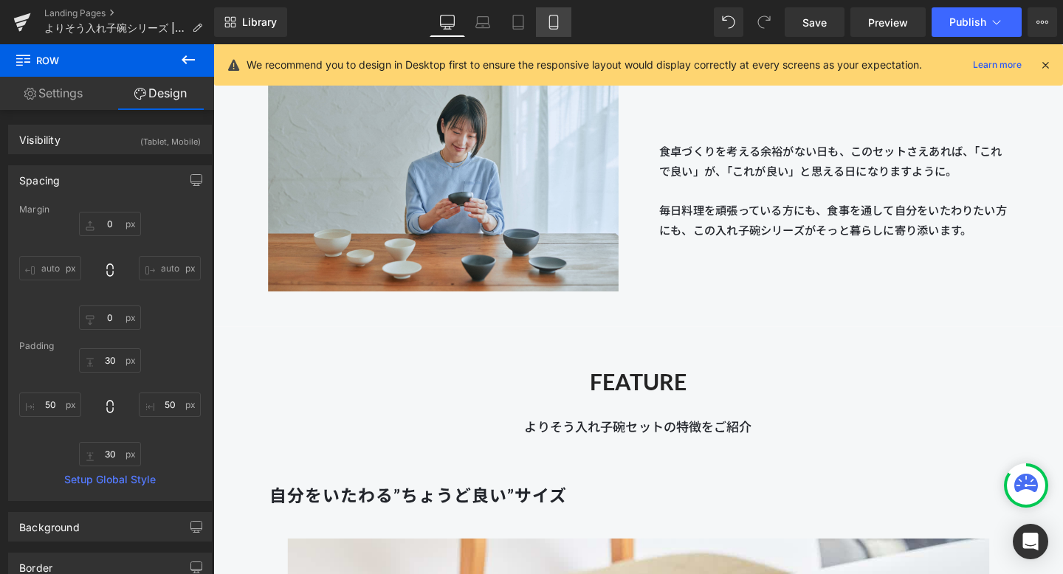
type input "0"
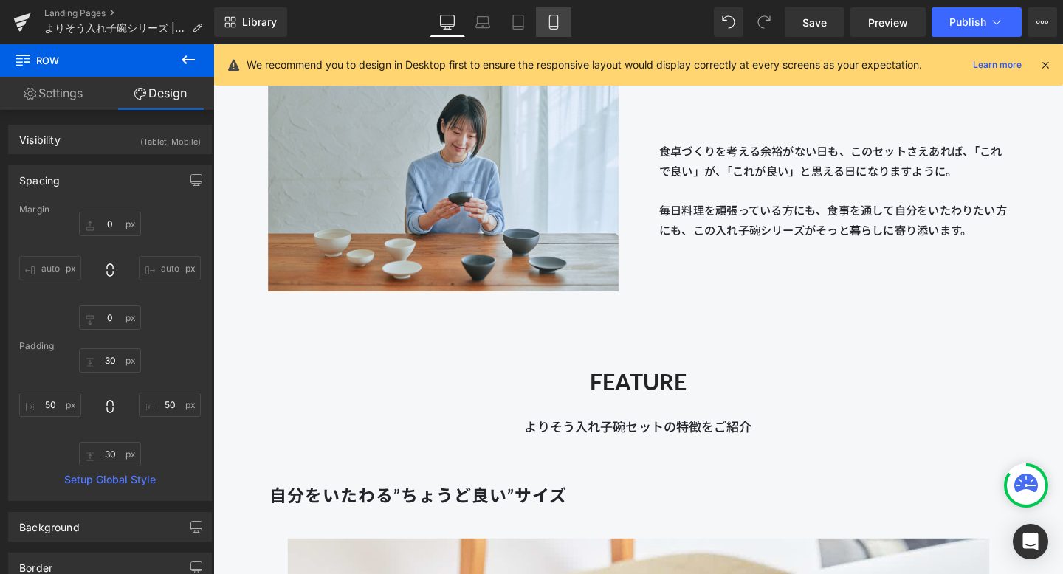
type input "0"
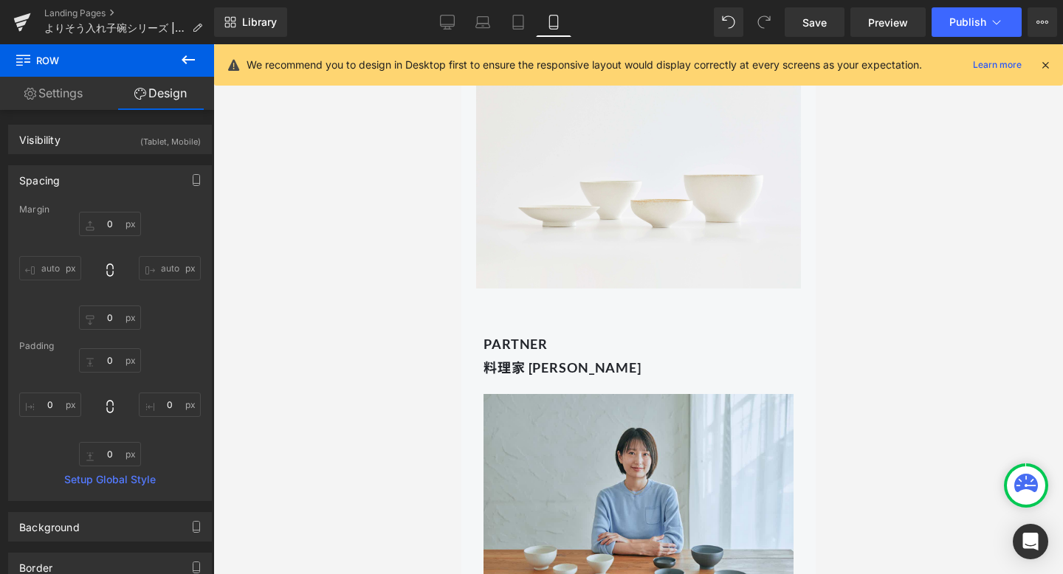
scroll to position [703, 0]
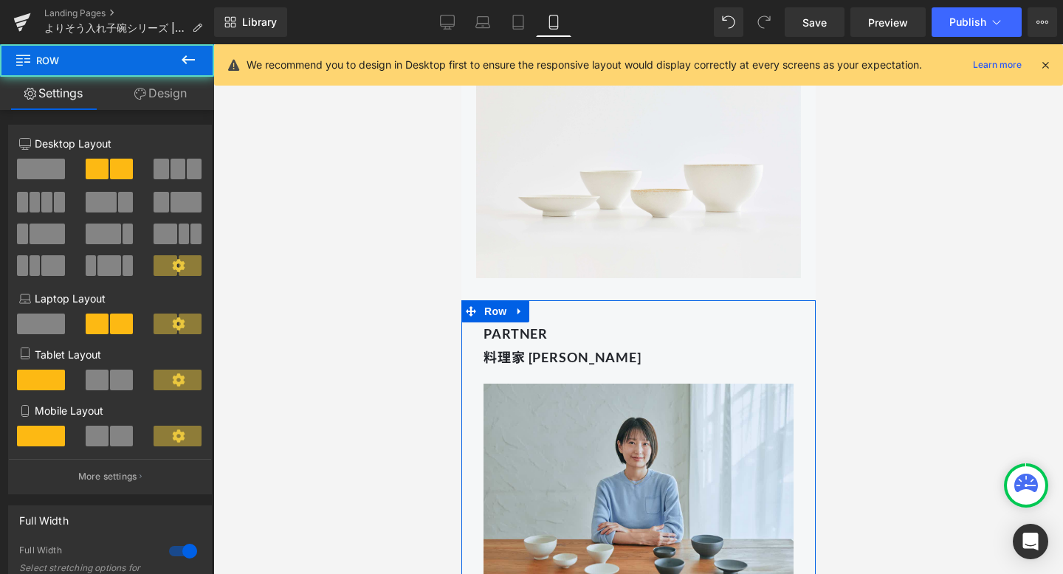
click at [542, 311] on div "PARTNER 料理家 [PERSON_NAME] Heading Image" at bounding box center [637, 452] width 354 height 305
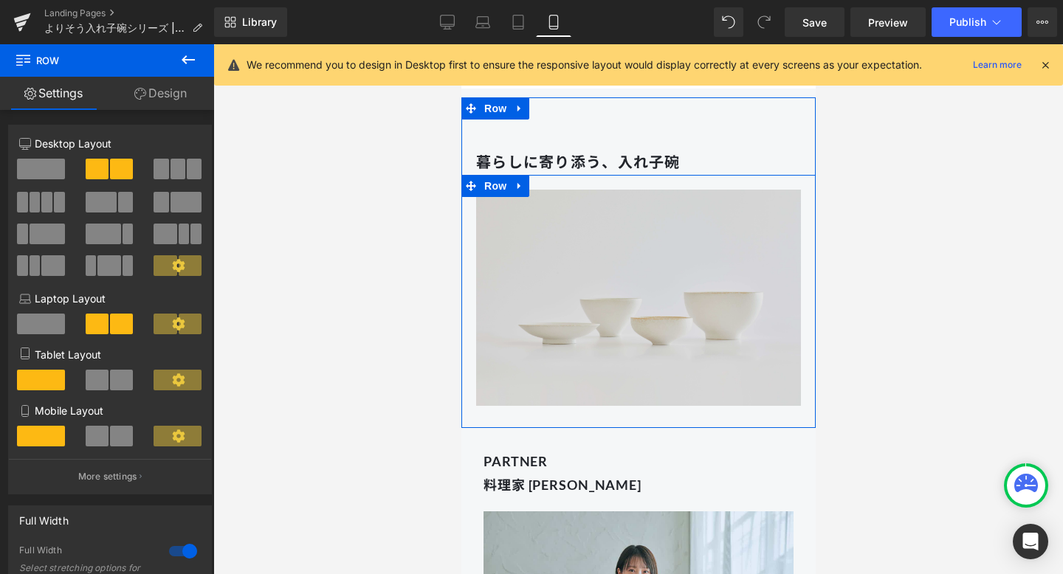
scroll to position [565, 0]
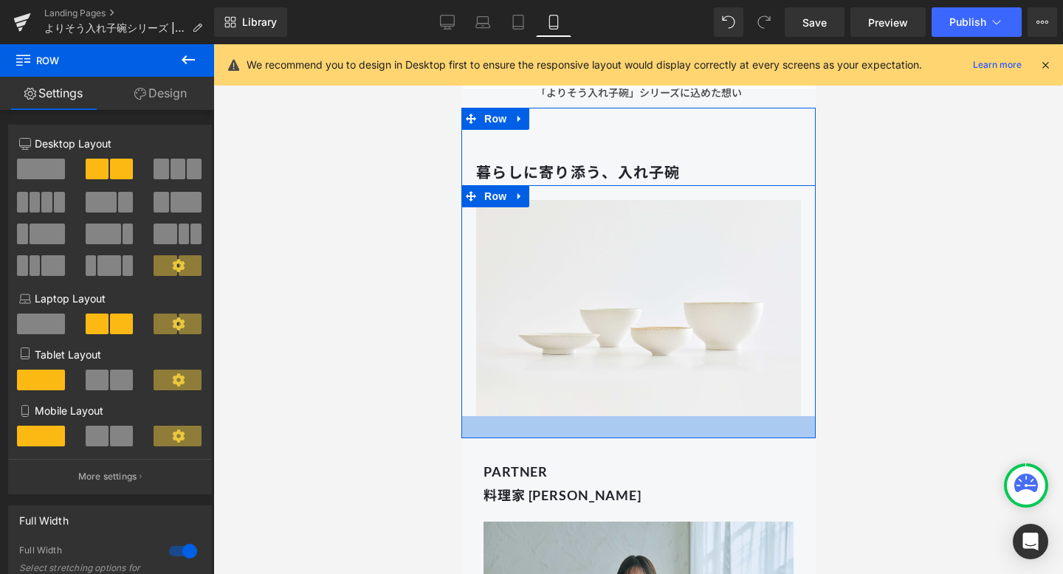
click at [536, 419] on div at bounding box center [637, 427] width 354 height 22
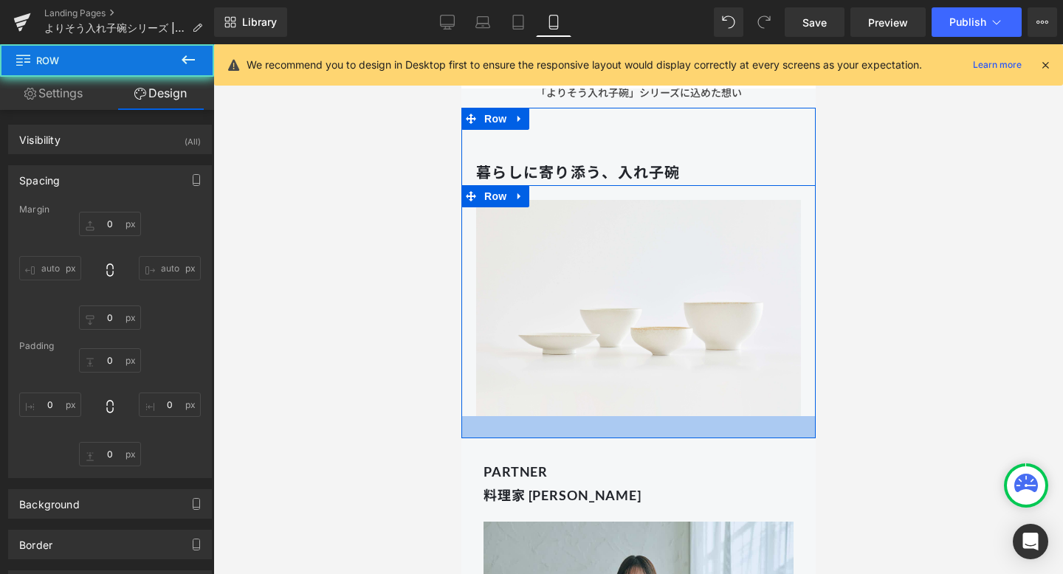
type input "0"
type input "20"
type input "0"
type input "30"
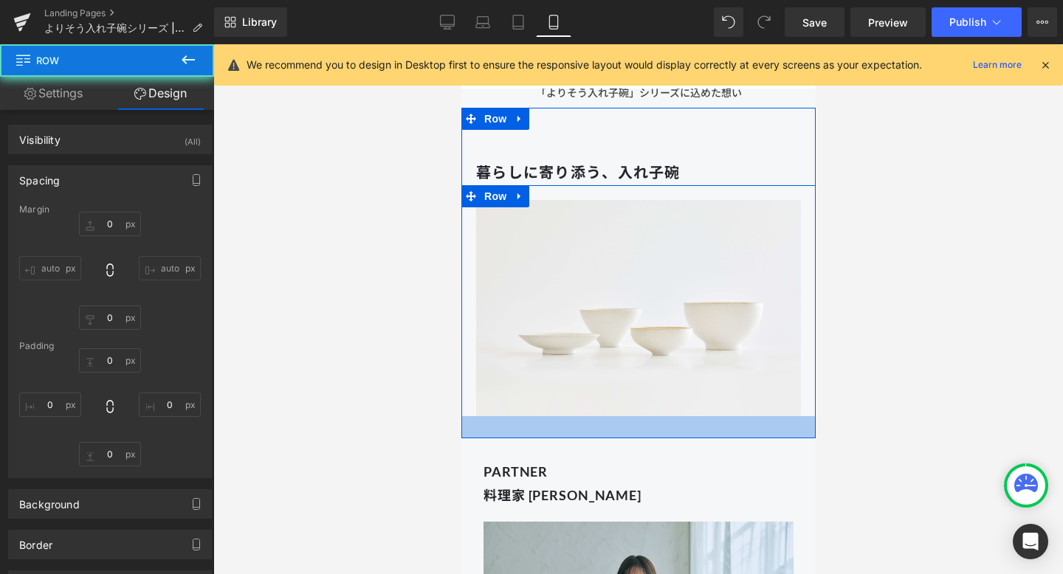
type input "0"
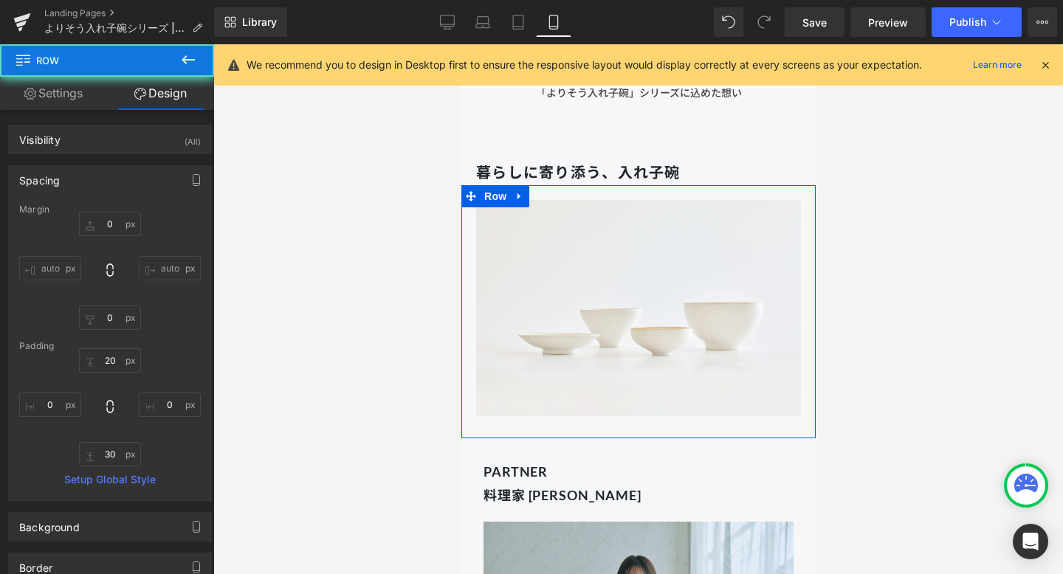
click at [153, 77] on link "Design" at bounding box center [160, 93] width 107 height 33
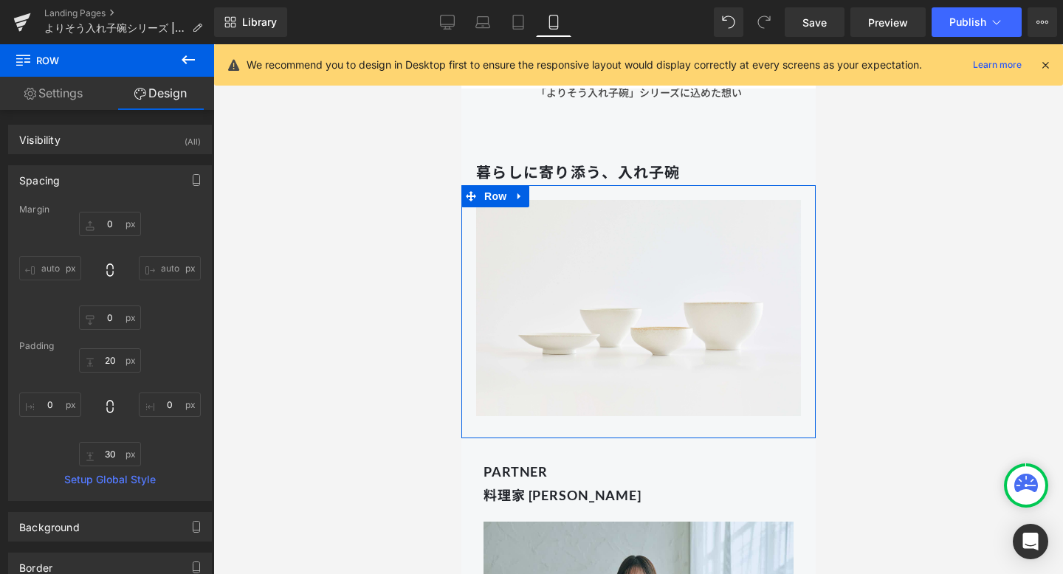
click at [153, 91] on link "Design" at bounding box center [160, 93] width 107 height 33
click at [163, 97] on link "Design" at bounding box center [160, 93] width 107 height 33
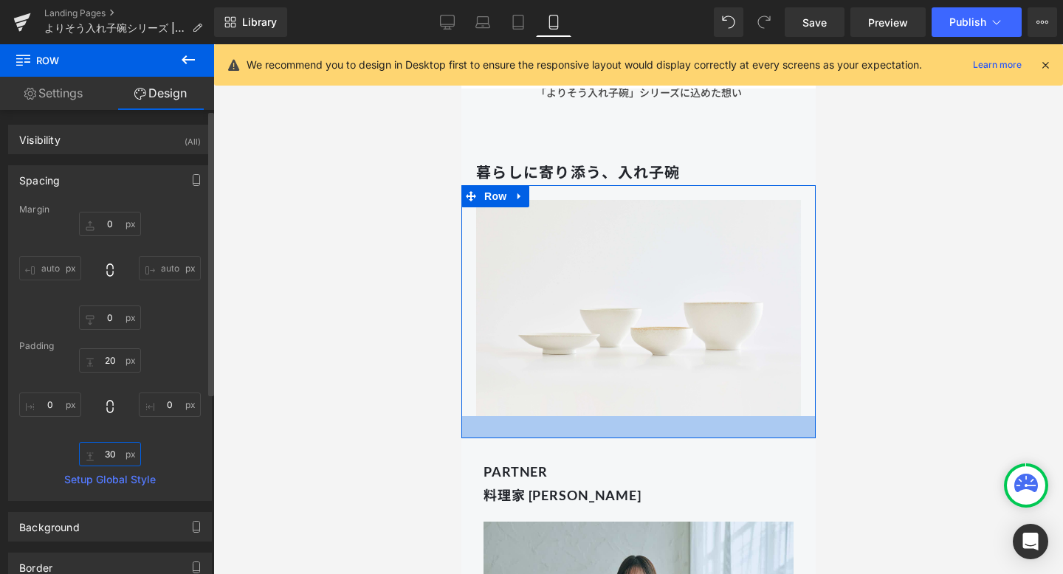
click at [106, 454] on input "30" at bounding box center [110, 454] width 62 height 24
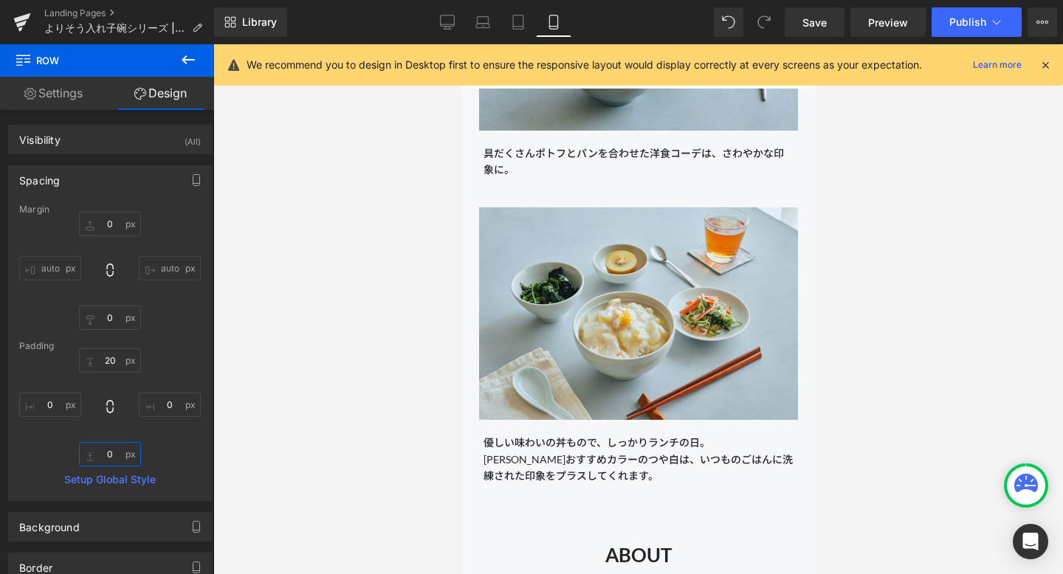
scroll to position [14765, 0]
click at [819, 23] on span "Save" at bounding box center [814, 22] width 24 height 15
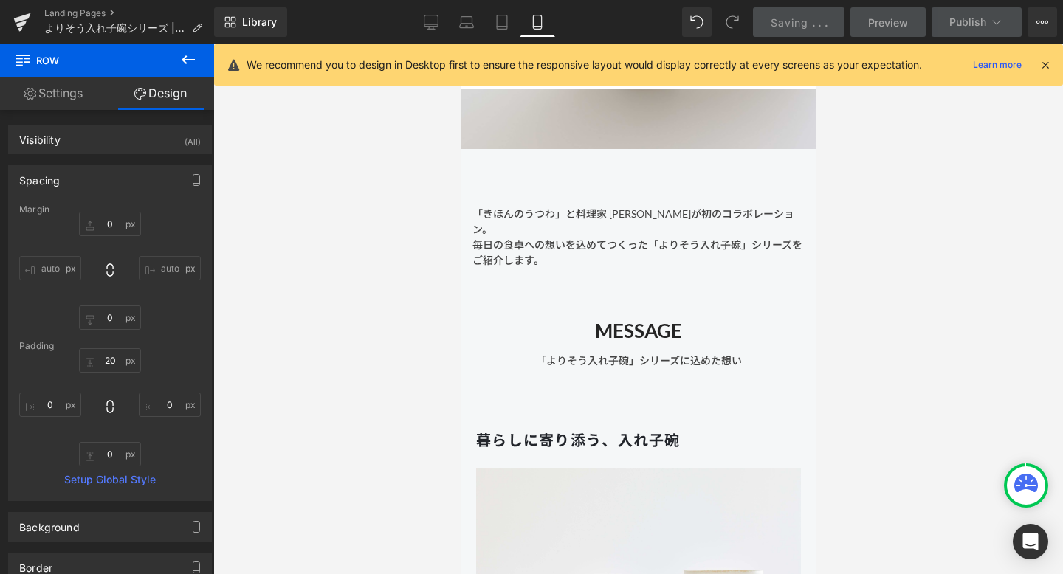
scroll to position [138, 0]
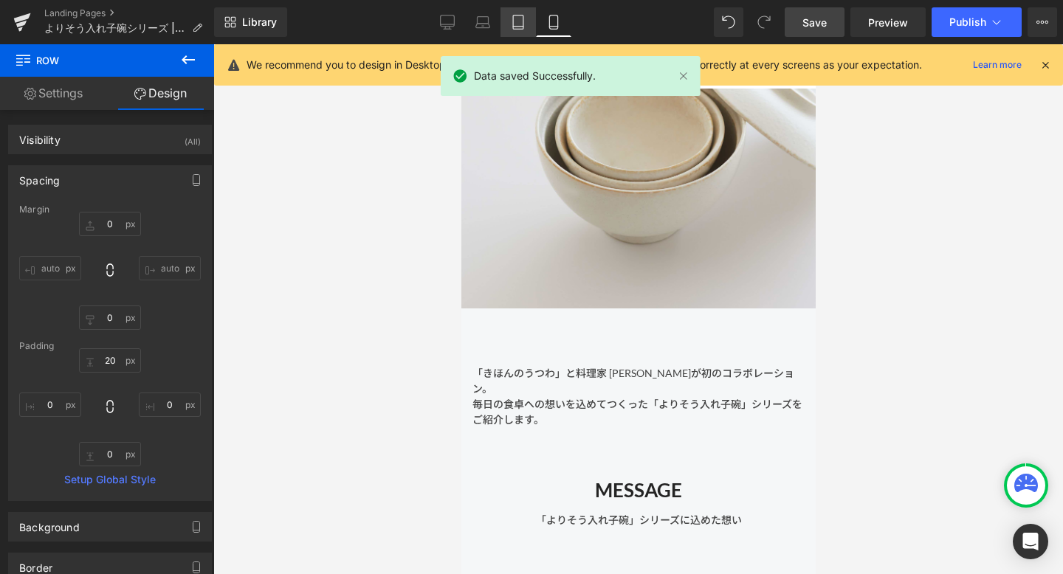
click at [520, 21] on icon at bounding box center [518, 22] width 15 height 15
type input "0"
type input "30"
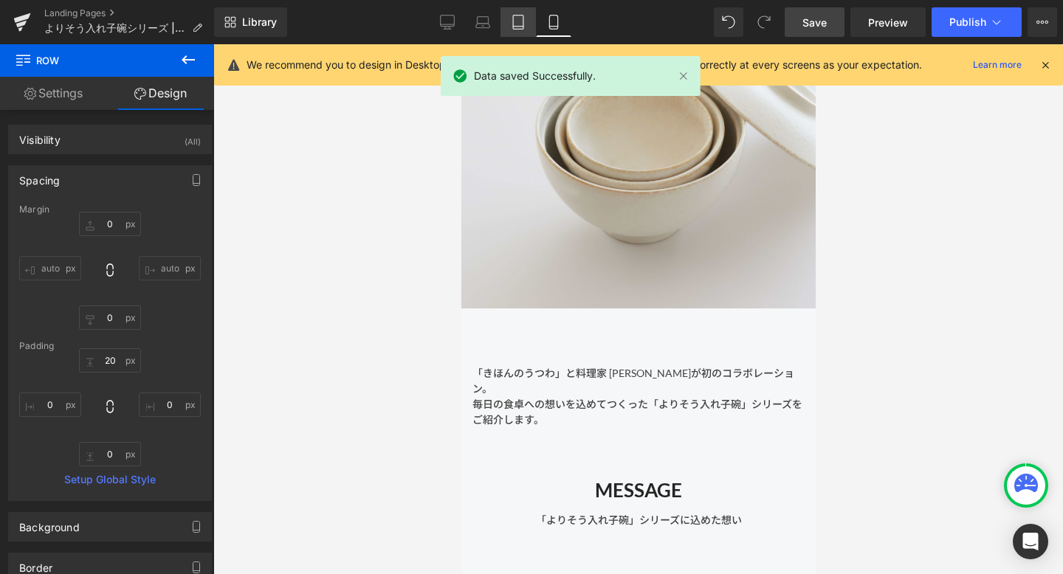
type input "30"
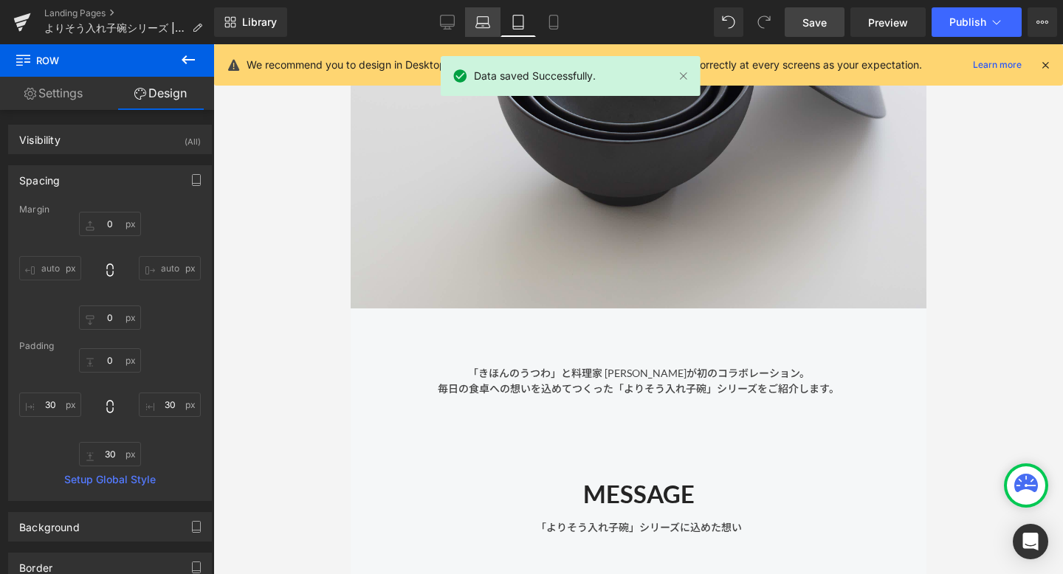
click at [489, 22] on icon at bounding box center [482, 20] width 11 height 7
type input "0"
type input "90"
type input "0"
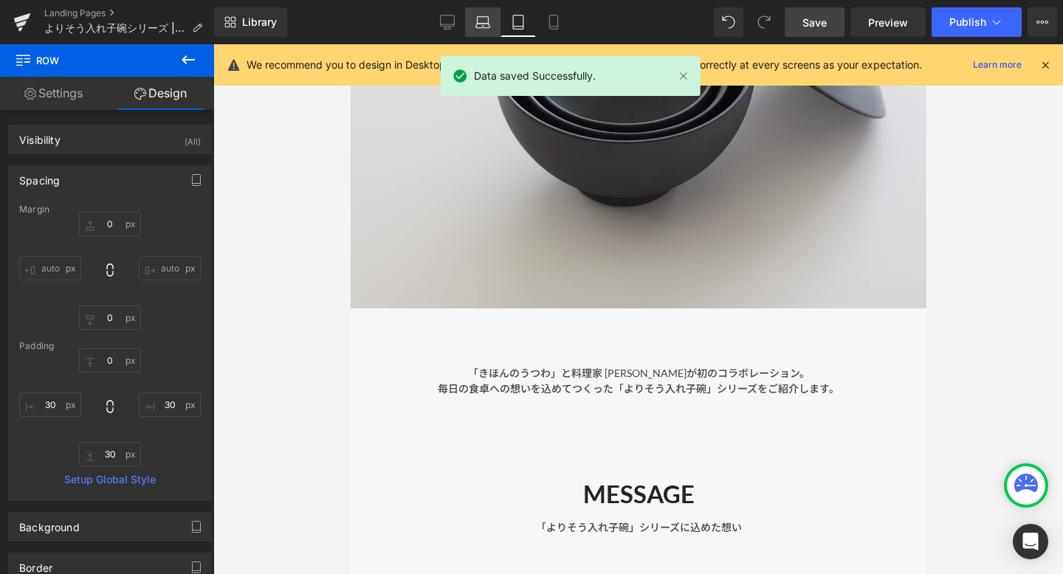
type input "30"
type input "0"
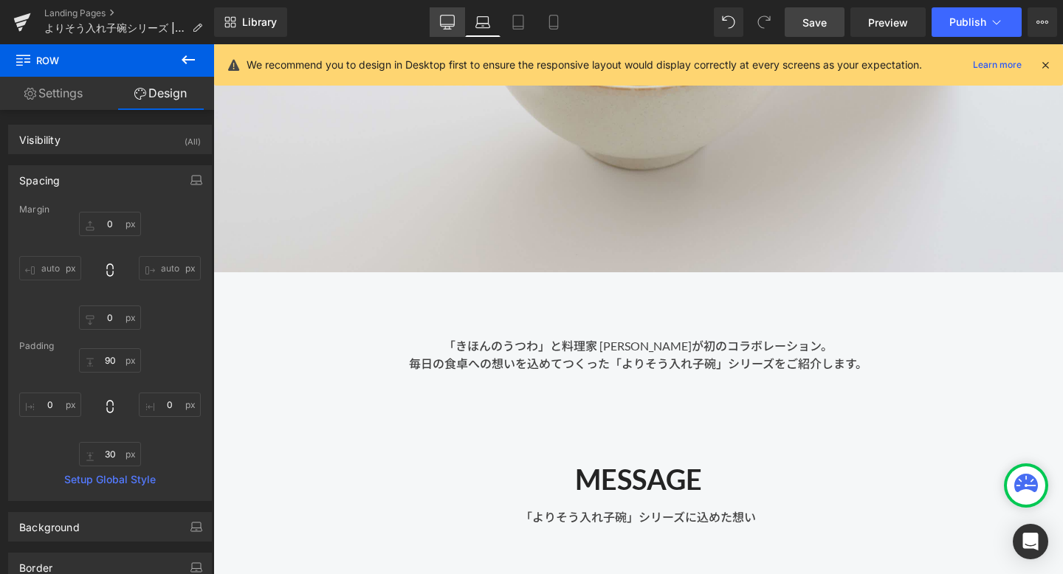
click at [445, 21] on icon at bounding box center [447, 22] width 15 height 15
type input "0"
type input "50"
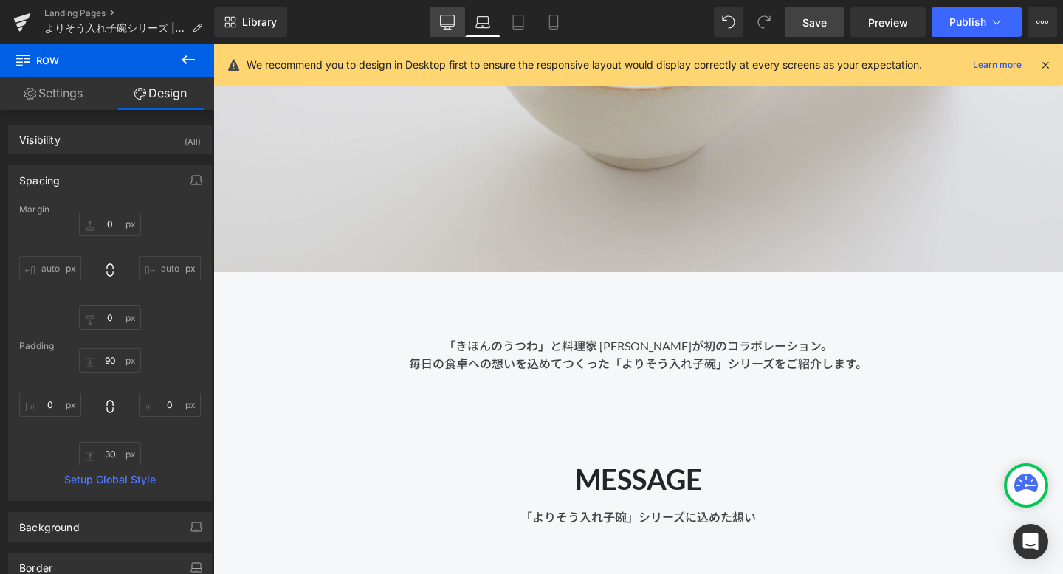
type input "30"
type input "50"
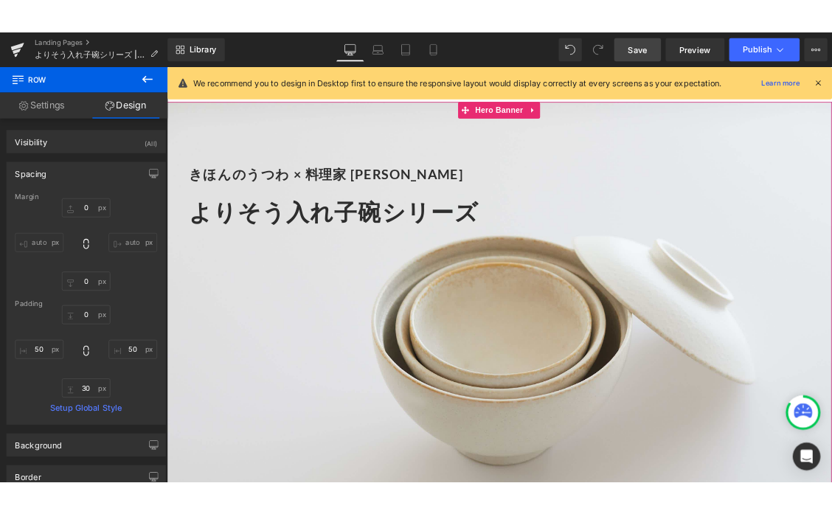
scroll to position [0, 0]
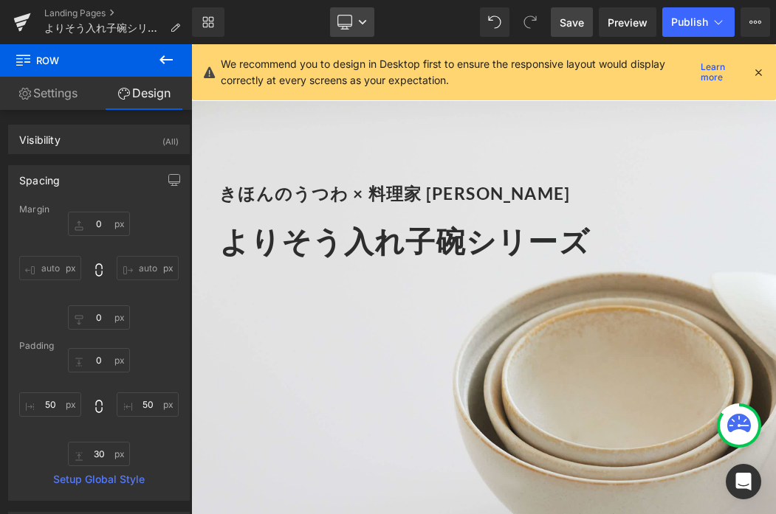
click at [362, 32] on link "Desktop" at bounding box center [352, 22] width 44 height 30
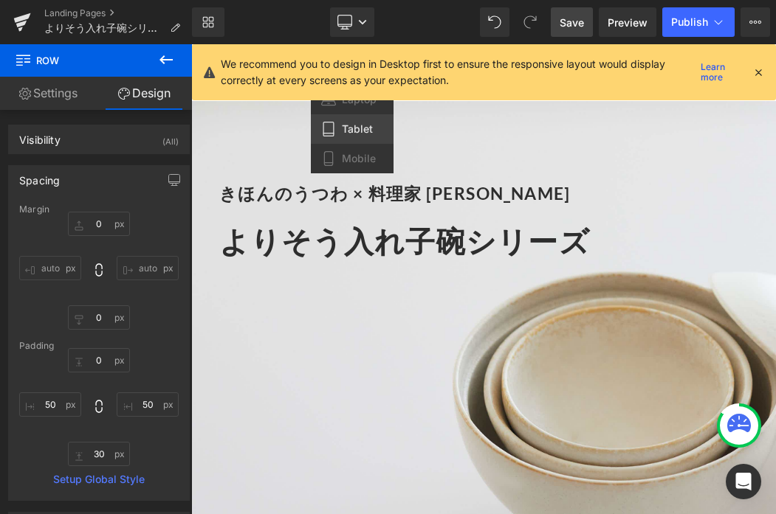
click at [353, 122] on span "Tablet" at bounding box center [357, 128] width 31 height 13
type input "0"
type input "30"
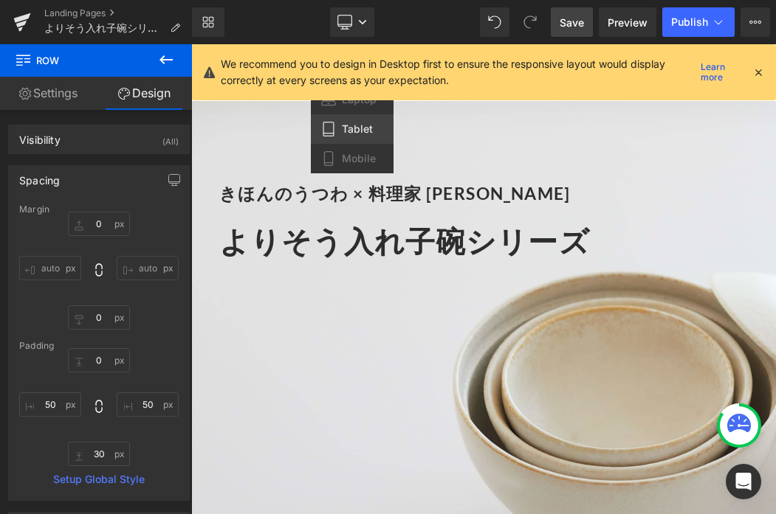
type input "30"
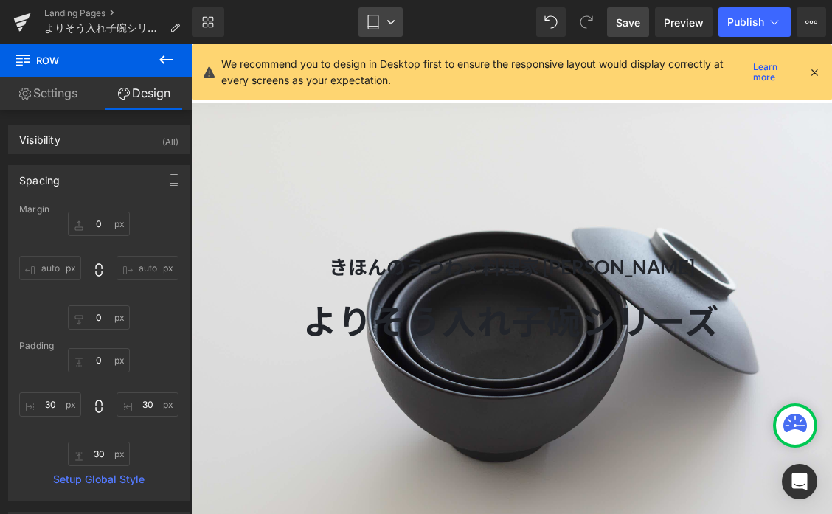
click at [379, 18] on icon at bounding box center [373, 22] width 15 height 15
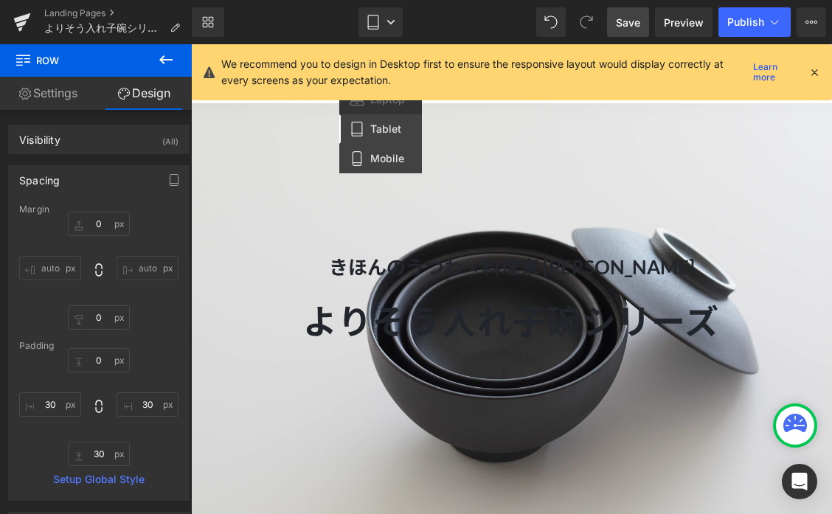
drag, startPoint x: 393, startPoint y: 160, endPoint x: 58, endPoint y: 116, distance: 337.9
click at [393, 160] on span "Mobile" at bounding box center [387, 158] width 34 height 13
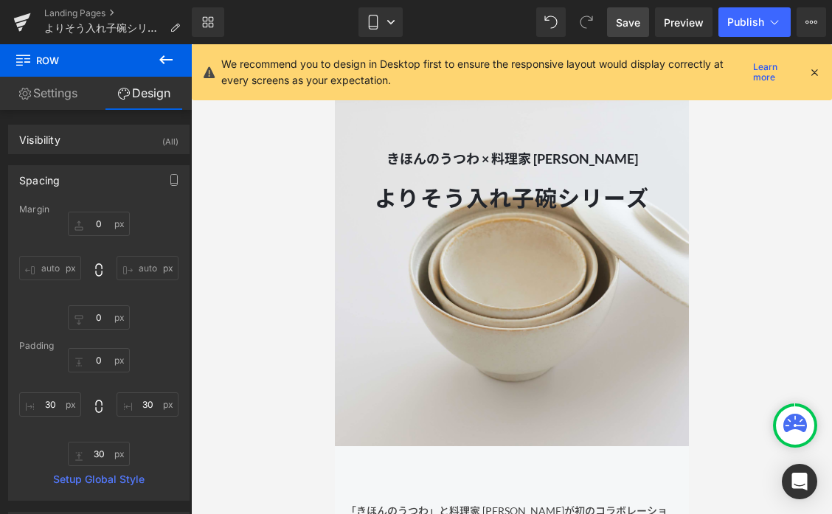
type input "0"
type input "20"
type input "0"
type input "10"
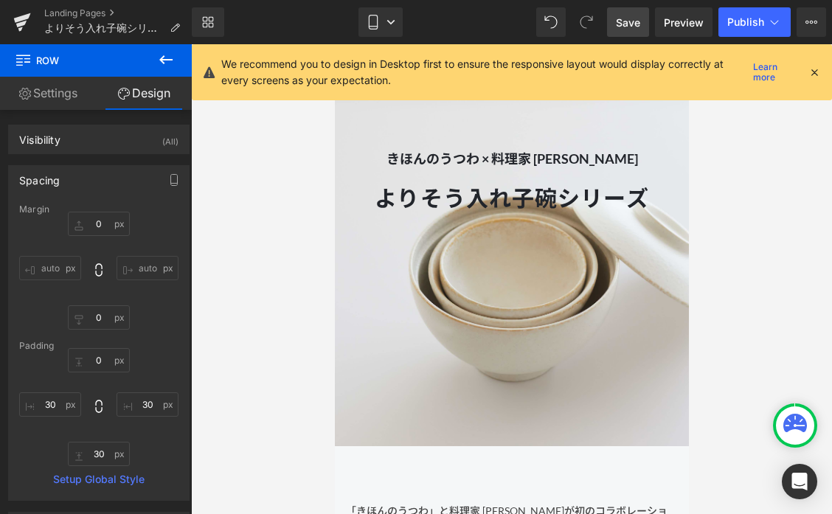
type input "0"
click at [388, 24] on icon at bounding box center [391, 22] width 9 height 9
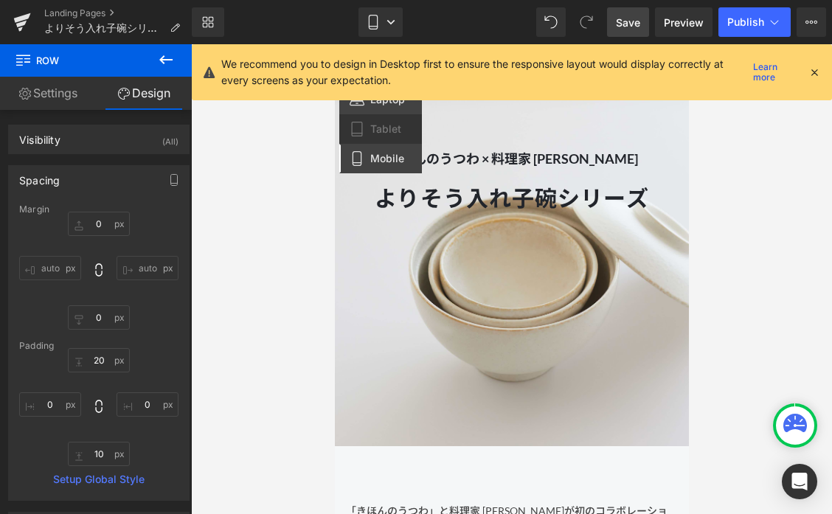
click at [382, 103] on span "Laptop" at bounding box center [387, 99] width 35 height 13
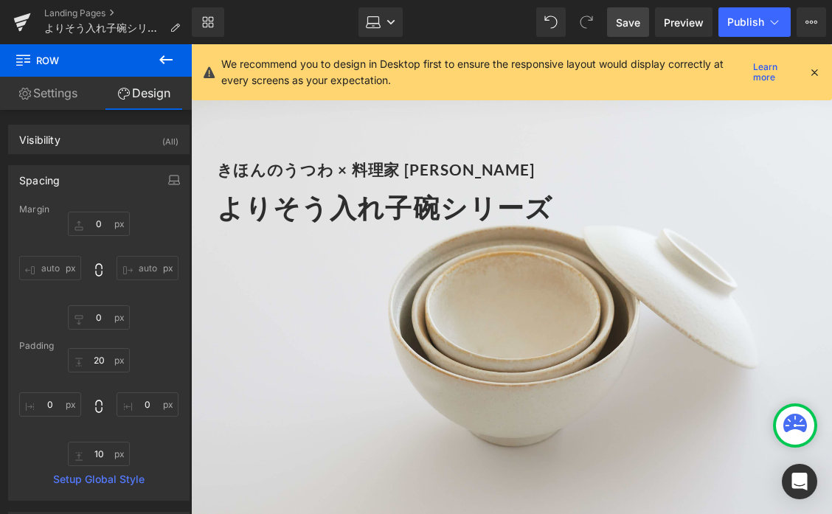
type input "0"
type input "90"
type input "0"
type input "30"
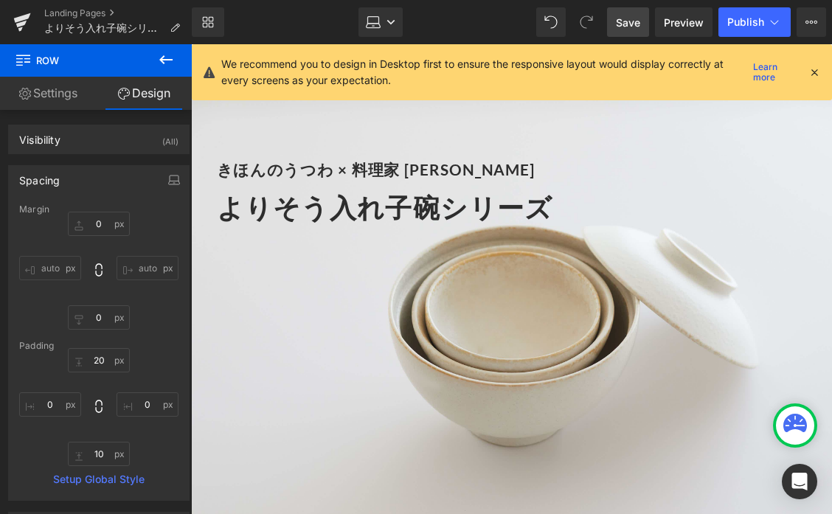
type input "0"
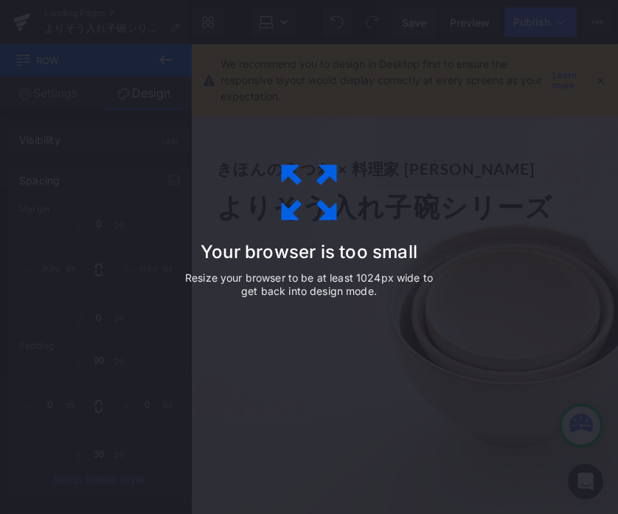
click at [514, 303] on div "Your browser is too small Resize your browser to be at least 1024px wide to get…" at bounding box center [309, 257] width 618 height 514
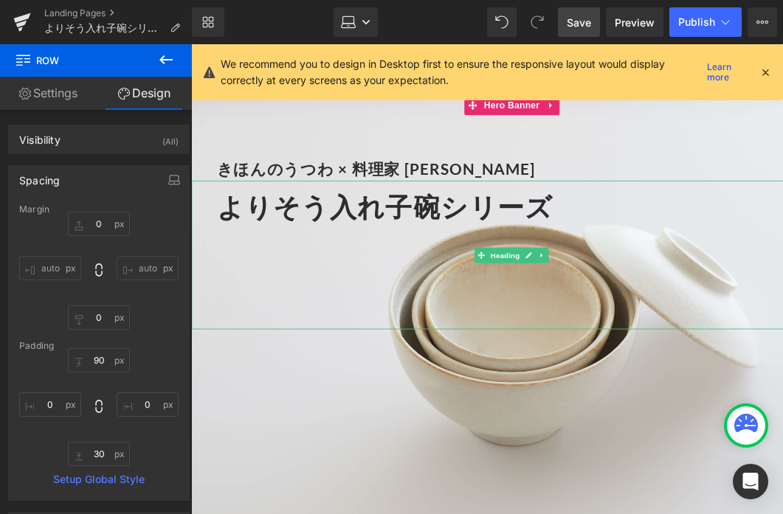
click at [398, 232] on span "よりそう入れ子碗シリーズ" at bounding box center [415, 232] width 389 height 37
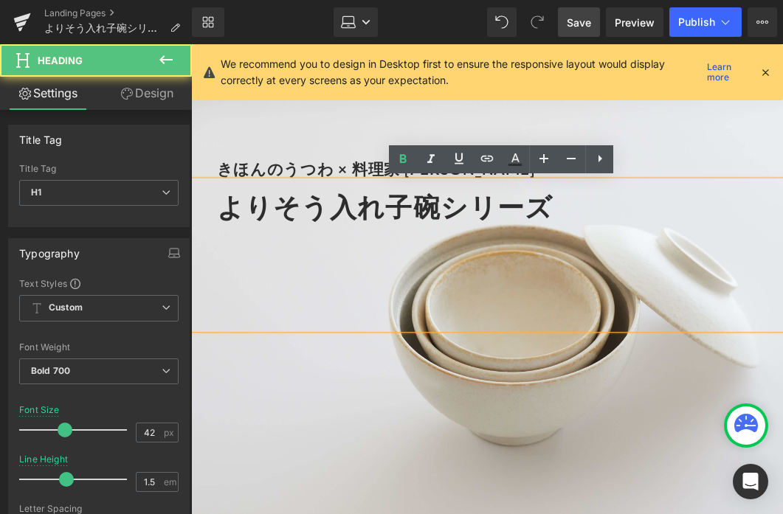
click at [416, 332] on div at bounding box center [569, 328] width 697 height 21
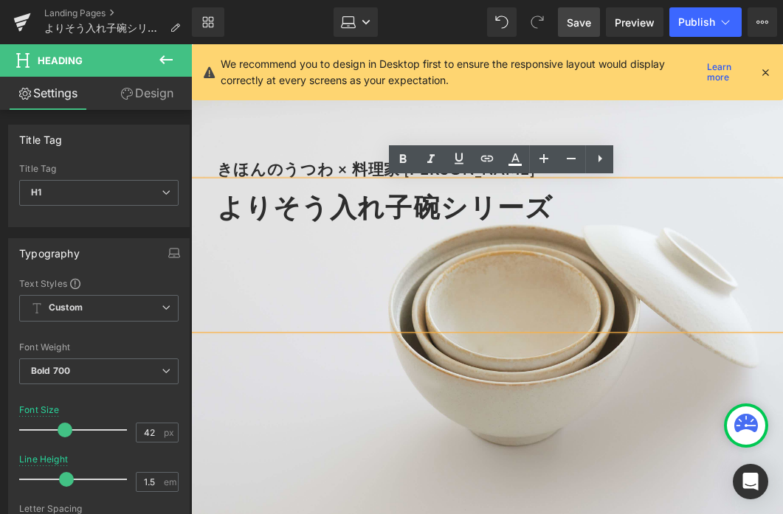
click at [551, 473] on div "きほんのうつわ × 料理家 [PERSON_NAME] Heading よりそう入れ子碗シリーズ Heading" at bounding box center [562, 351] width 742 height 494
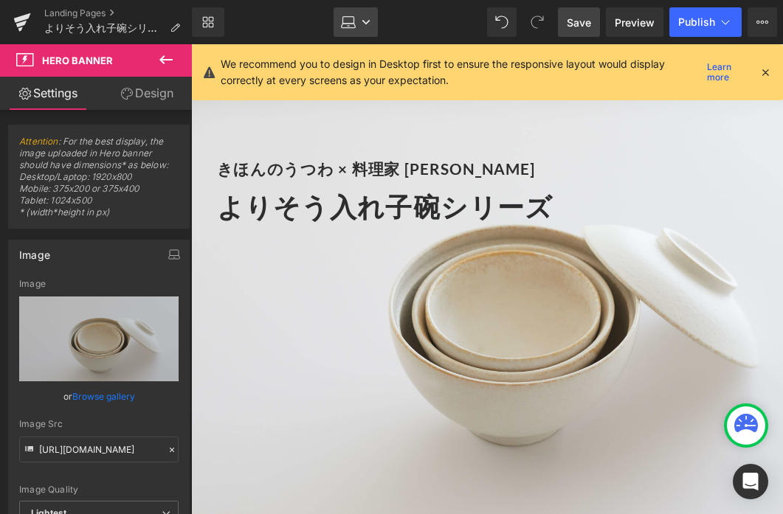
click at [365, 13] on link "Laptop" at bounding box center [356, 22] width 44 height 30
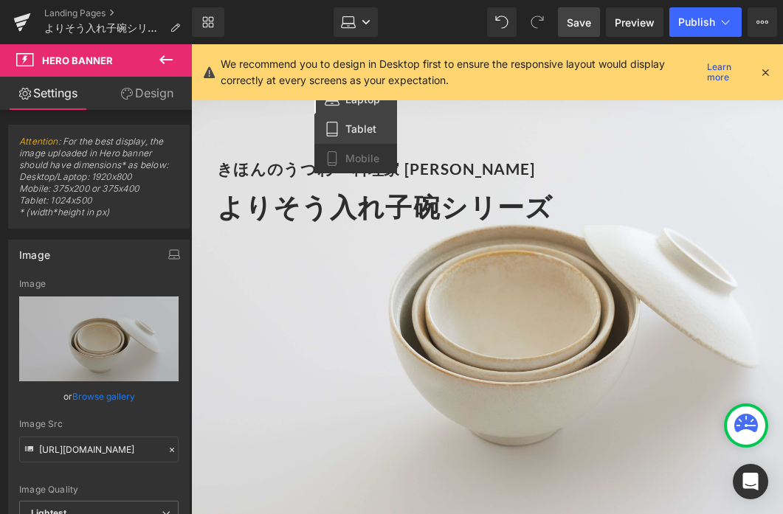
click at [369, 131] on span "Tablet" at bounding box center [360, 128] width 31 height 13
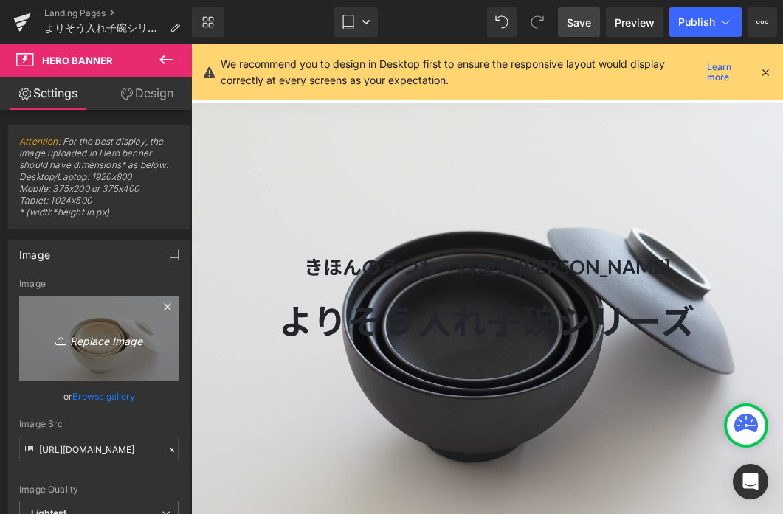
click at [137, 331] on icon "Replace Image" at bounding box center [99, 339] width 118 height 18
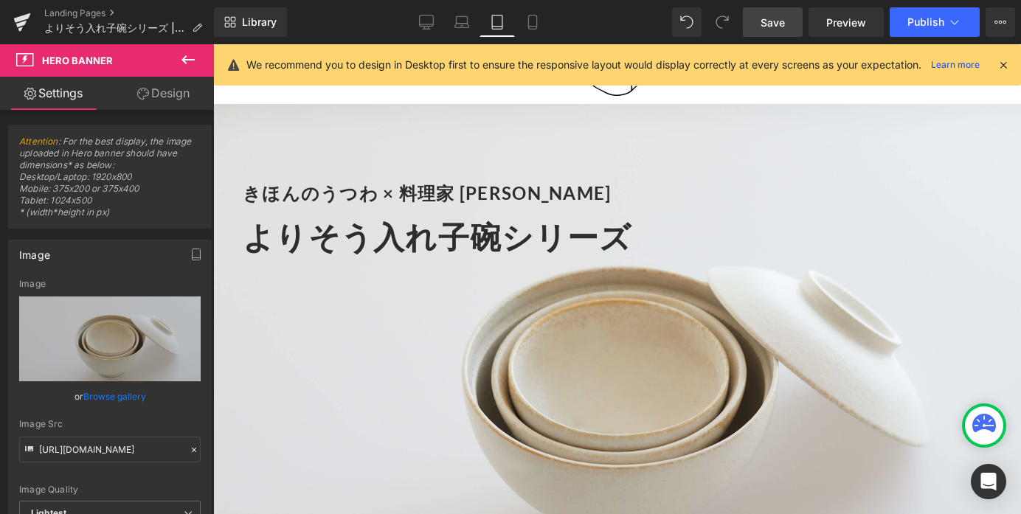
click at [781, 32] on link "Save" at bounding box center [773, 22] width 60 height 30
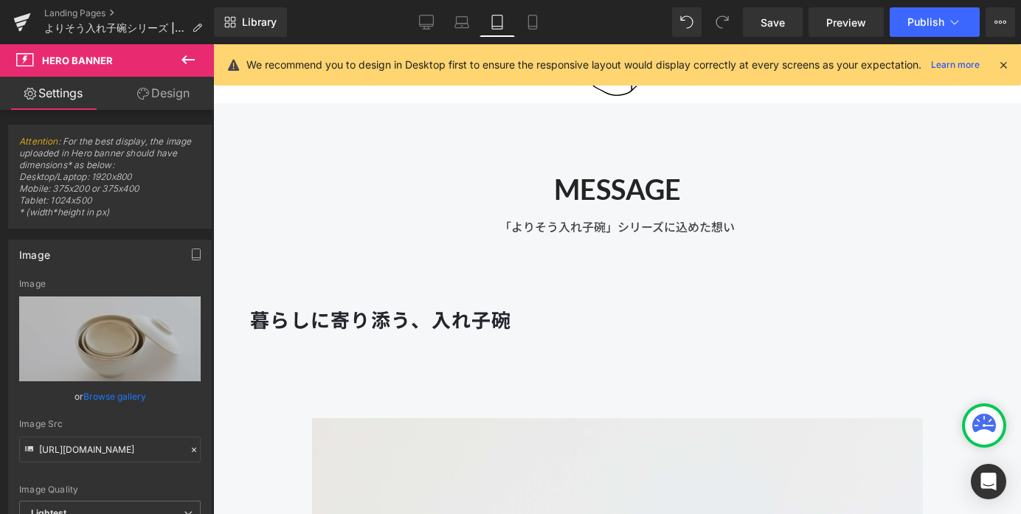
scroll to position [650, 0]
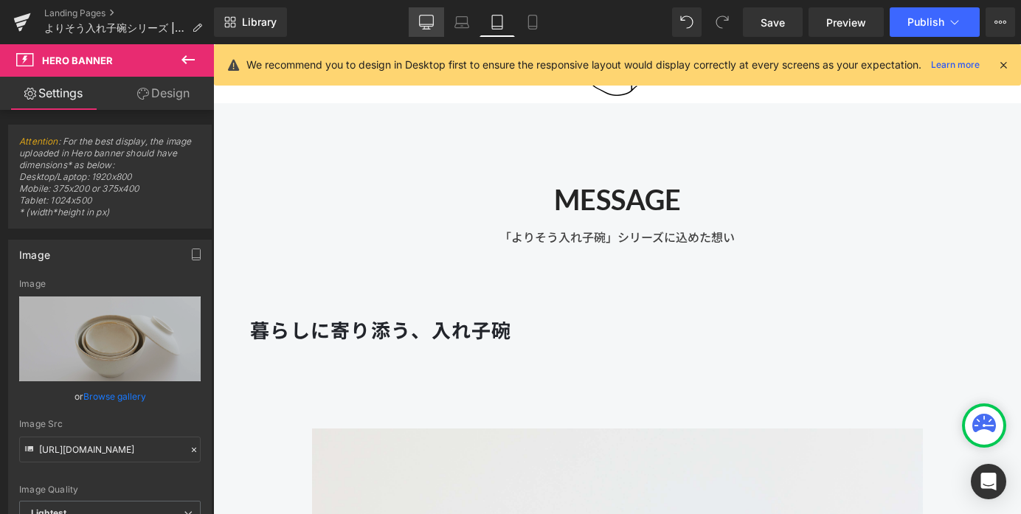
click at [428, 24] on icon at bounding box center [426, 22] width 15 height 15
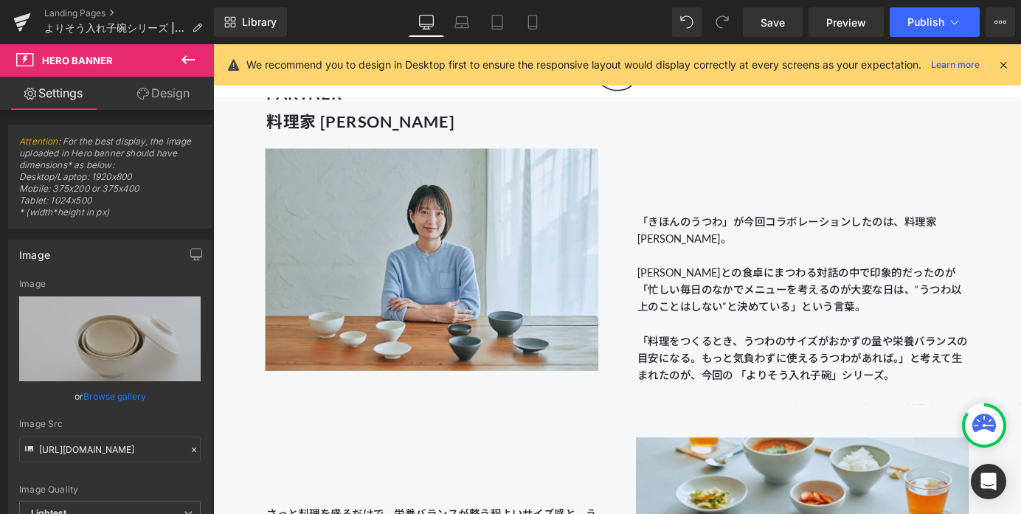
scroll to position [1224, 0]
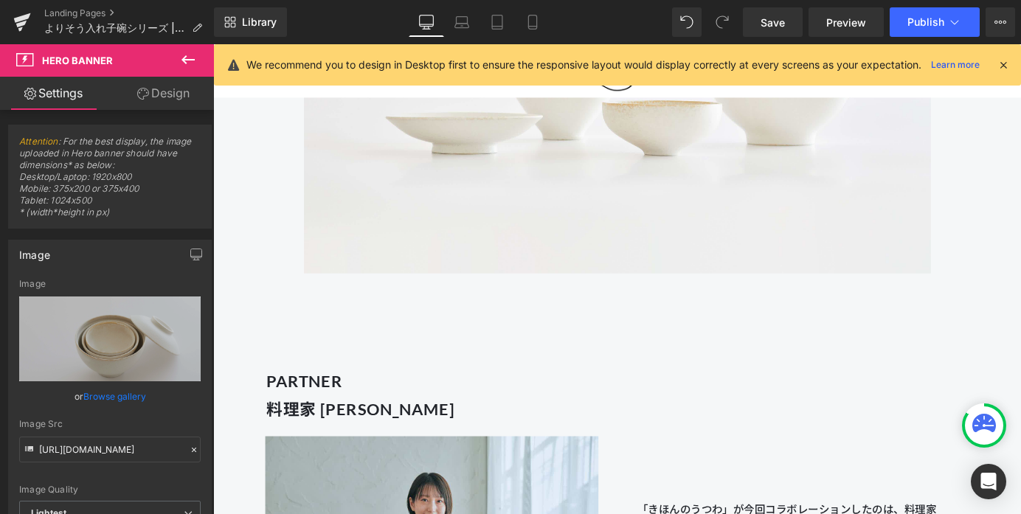
click at [213, 44] on div at bounding box center [213, 44] width 0 height 0
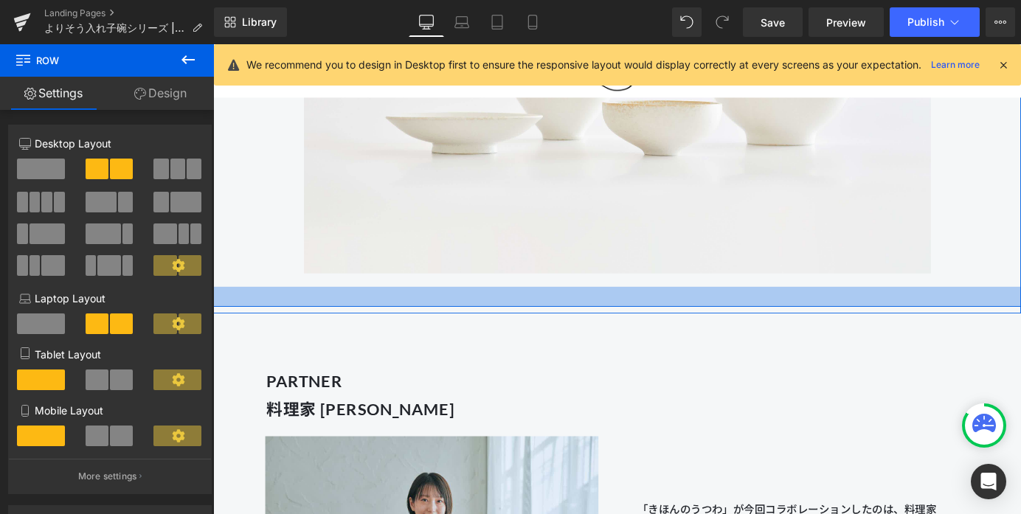
click at [514, 313] on div at bounding box center [659, 323] width 893 height 22
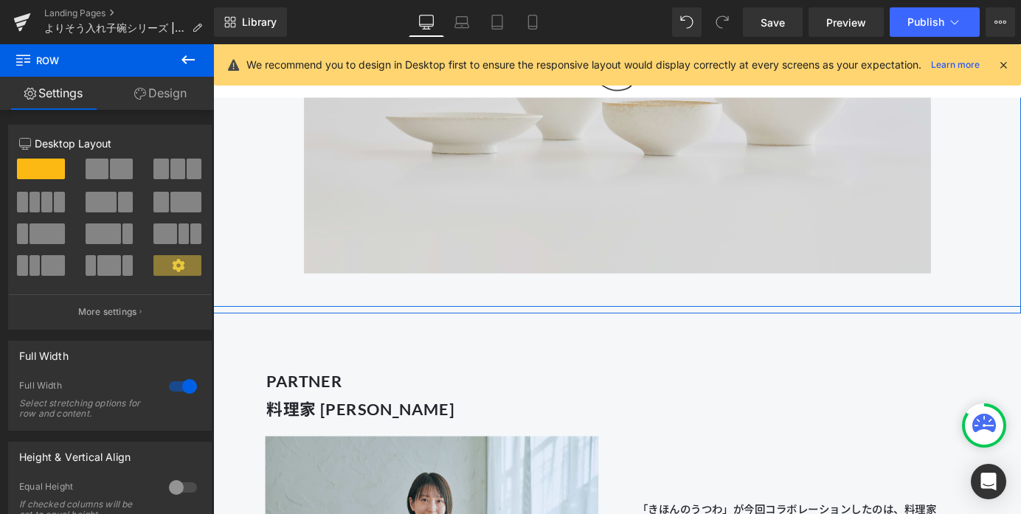
click at [508, 280] on img at bounding box center [659, 62] width 737 height 499
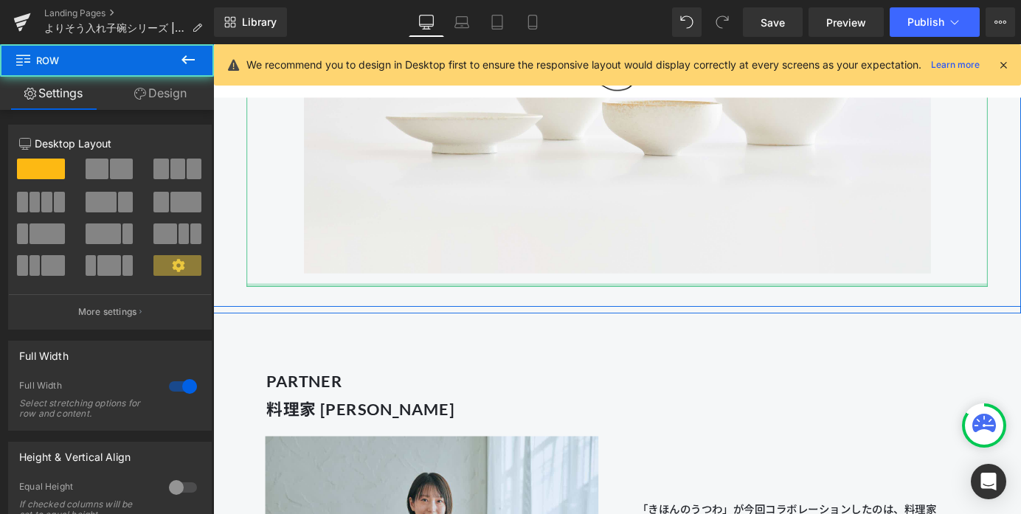
click at [508, 314] on div at bounding box center [659, 323] width 893 height 22
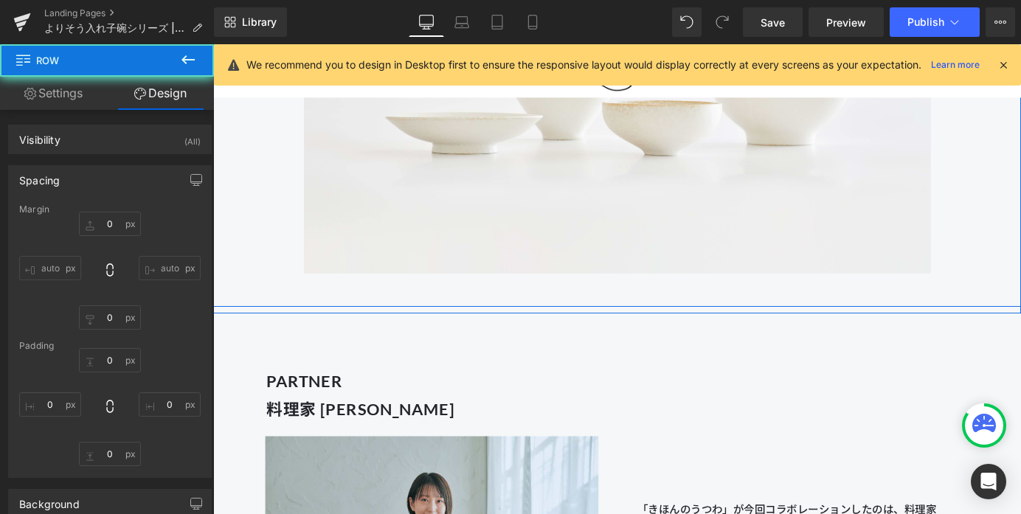
type input "0"
type input "50"
type input "30"
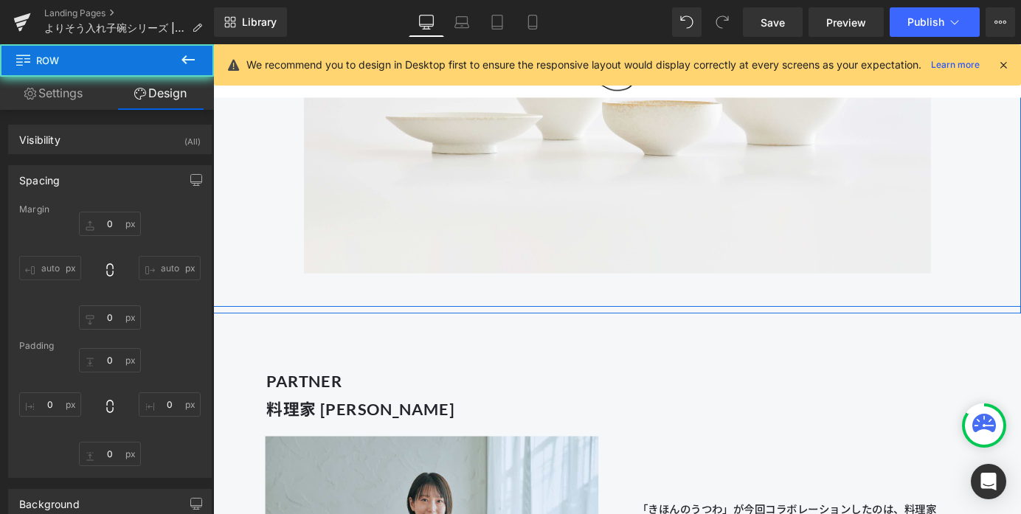
type input "50"
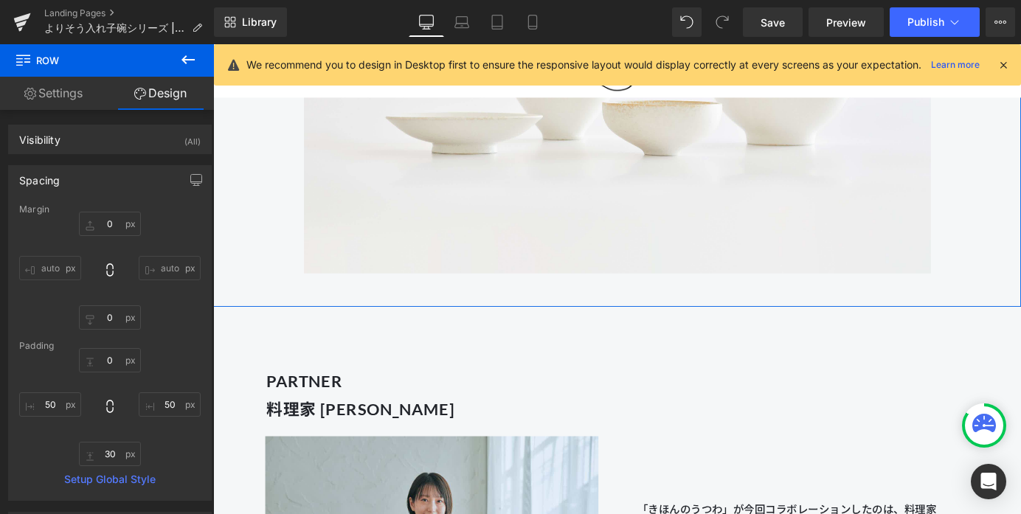
click at [179, 105] on link "Design" at bounding box center [160, 93] width 107 height 33
click at [106, 452] on input "30" at bounding box center [110, 454] width 62 height 24
type input "0"
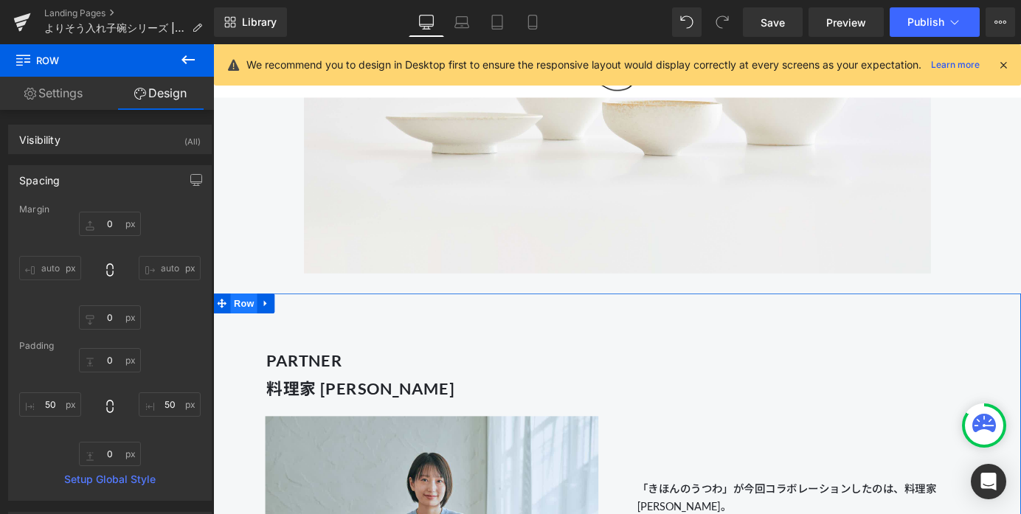
click at [248, 334] on span "Row" at bounding box center [247, 331] width 30 height 22
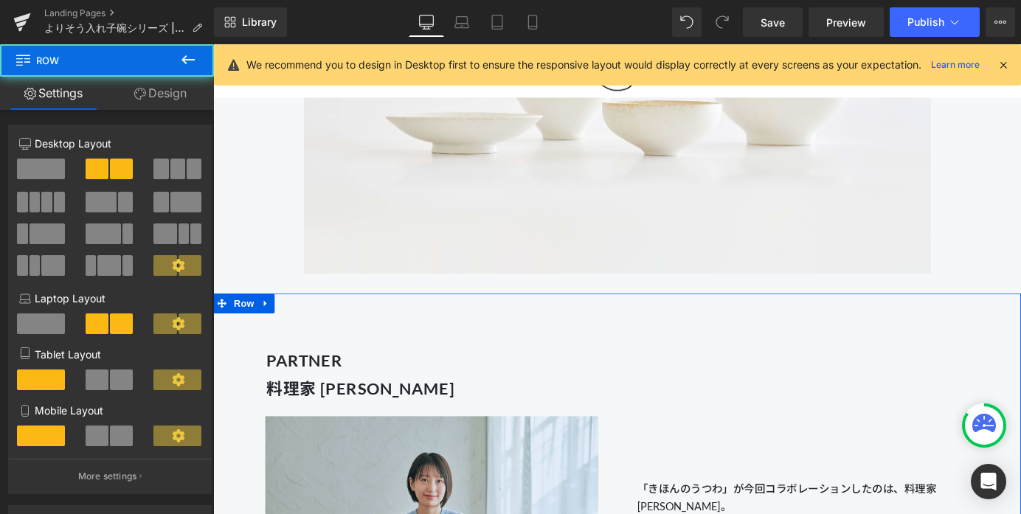
click at [152, 95] on link "Design" at bounding box center [160, 93] width 107 height 33
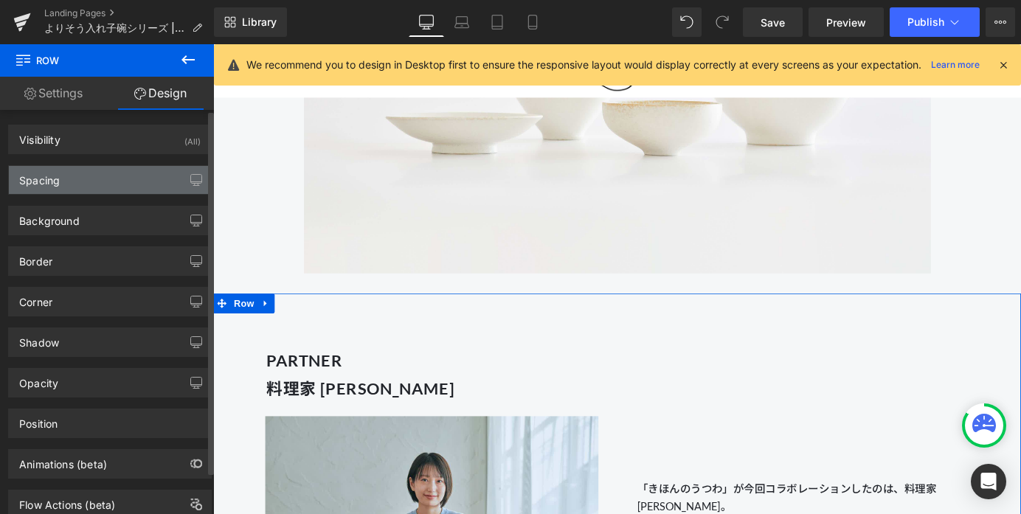
click at [111, 189] on div "Spacing" at bounding box center [110, 180] width 202 height 28
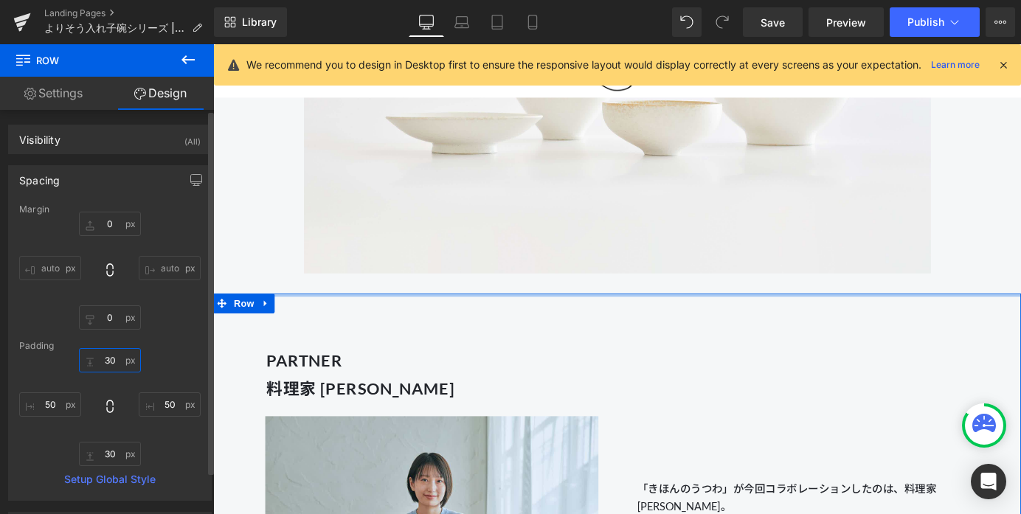
click at [106, 359] on input "30" at bounding box center [110, 360] width 62 height 24
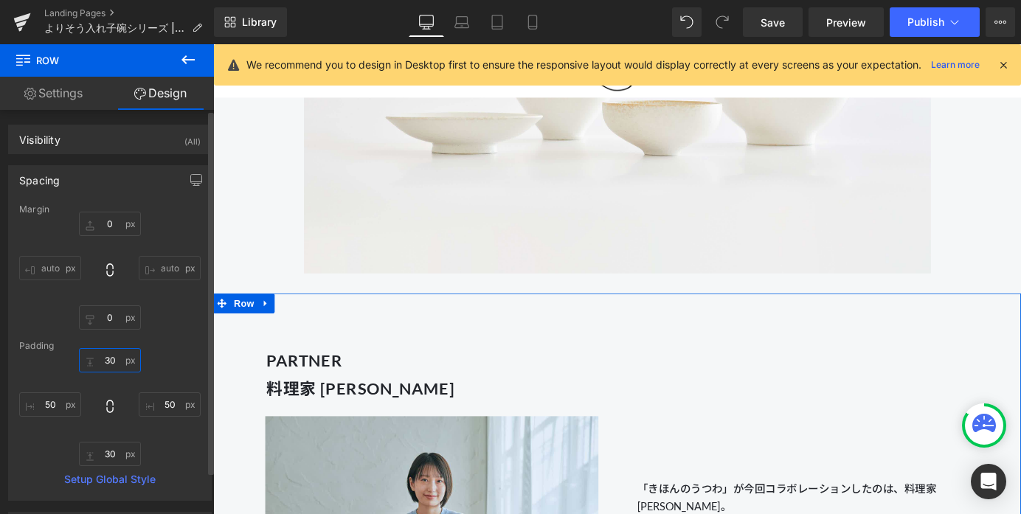
type input "0"
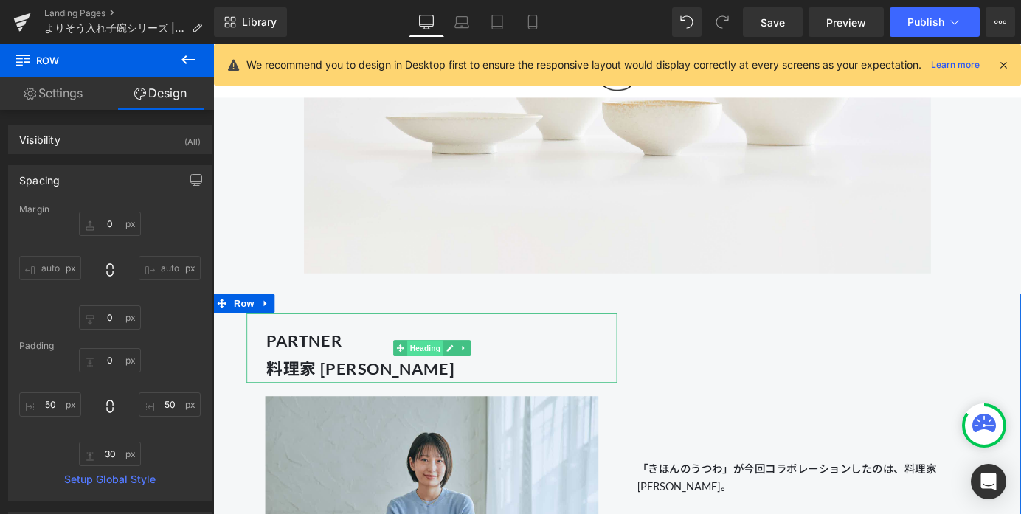
click at [446, 380] on span "Heading" at bounding box center [447, 380] width 40 height 18
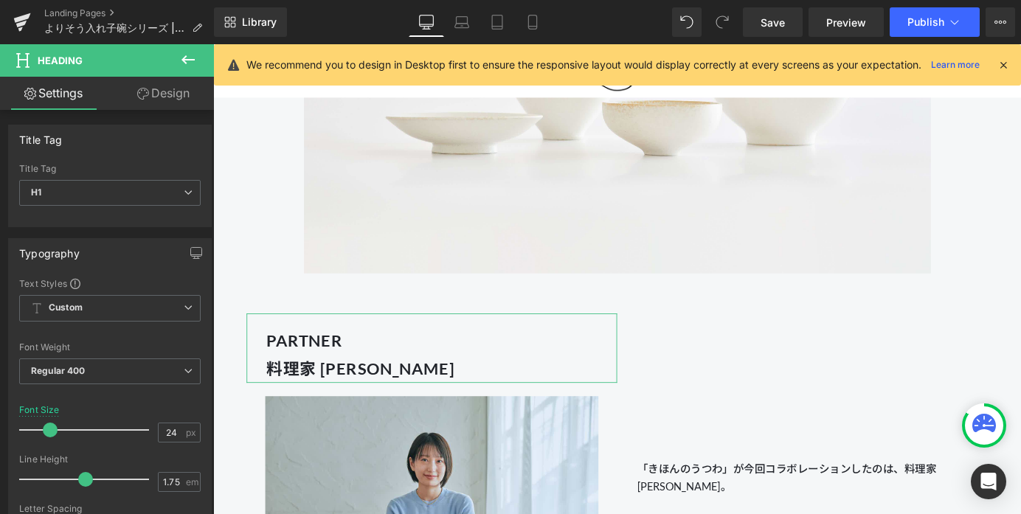
click at [150, 96] on link "Design" at bounding box center [163, 93] width 107 height 33
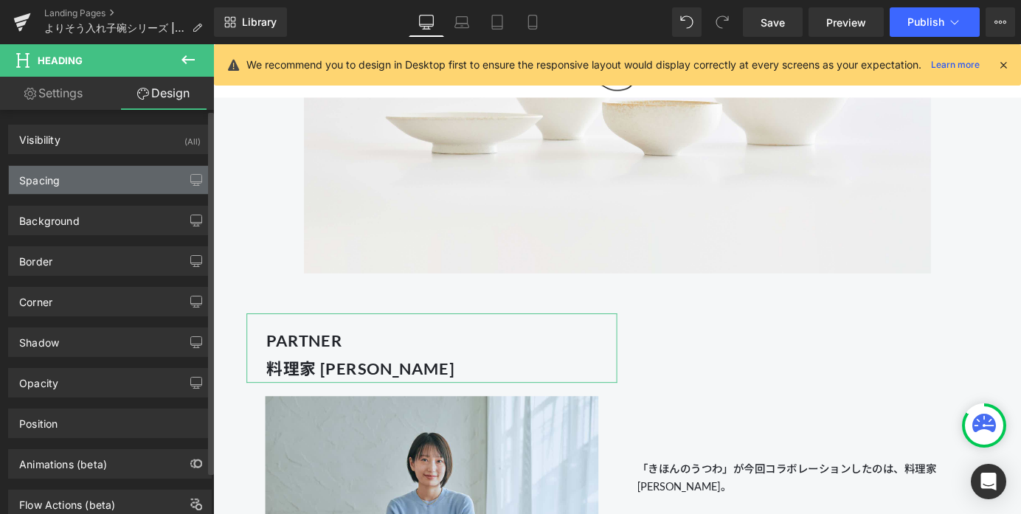
click at [109, 180] on div "Spacing" at bounding box center [110, 180] width 202 height 28
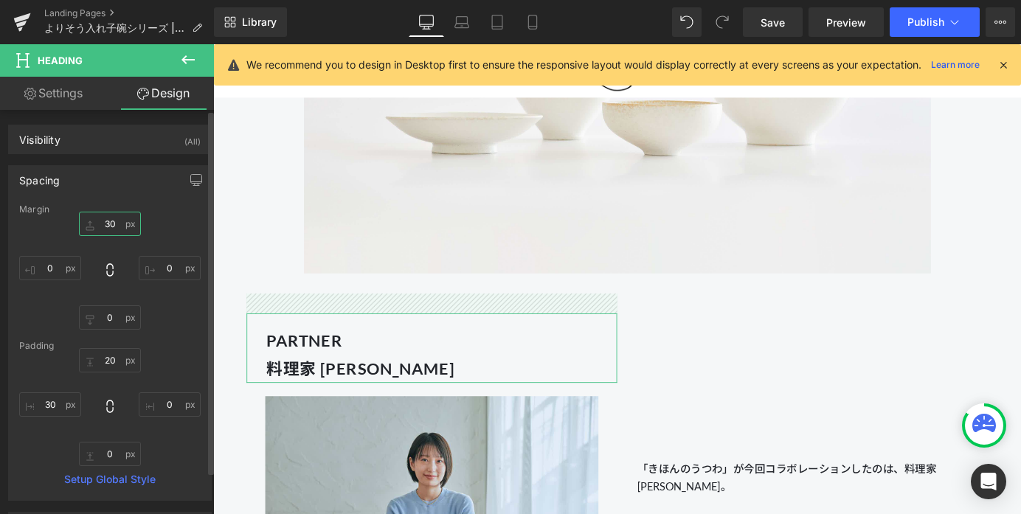
click at [107, 225] on input "30" at bounding box center [110, 224] width 62 height 24
click at [109, 225] on input "30" at bounding box center [110, 224] width 62 height 24
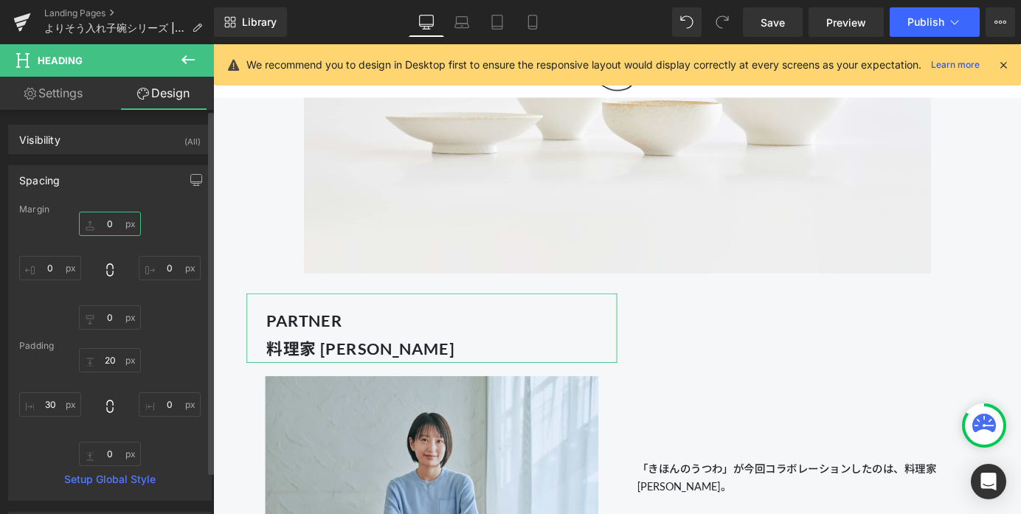
type input "0"
click at [168, 218] on div "0 0 0px 0 0px 0 0px 0" at bounding box center [110, 271] width 182 height 118
click at [106, 356] on input "20" at bounding box center [110, 360] width 62 height 24
click at [105, 362] on input "20" at bounding box center [110, 360] width 62 height 24
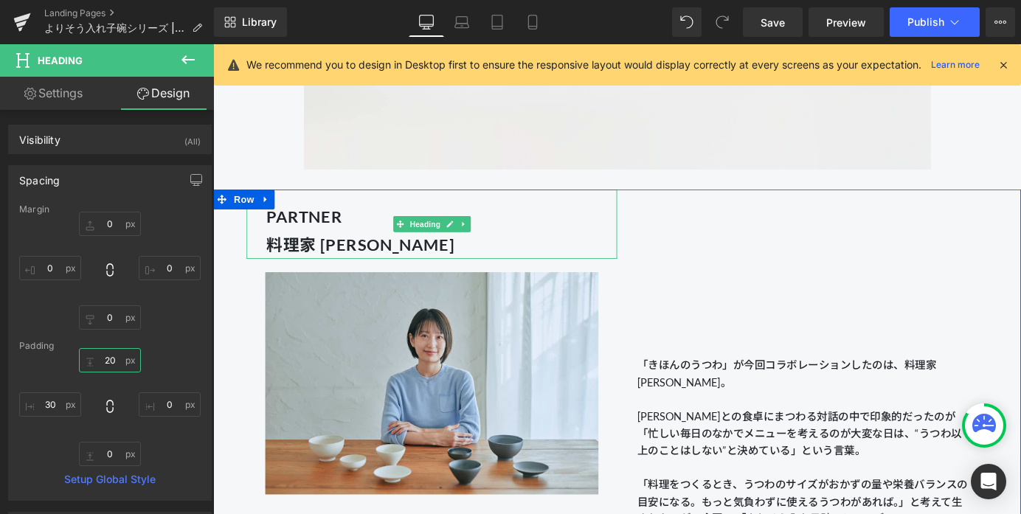
scroll to position [1359, 0]
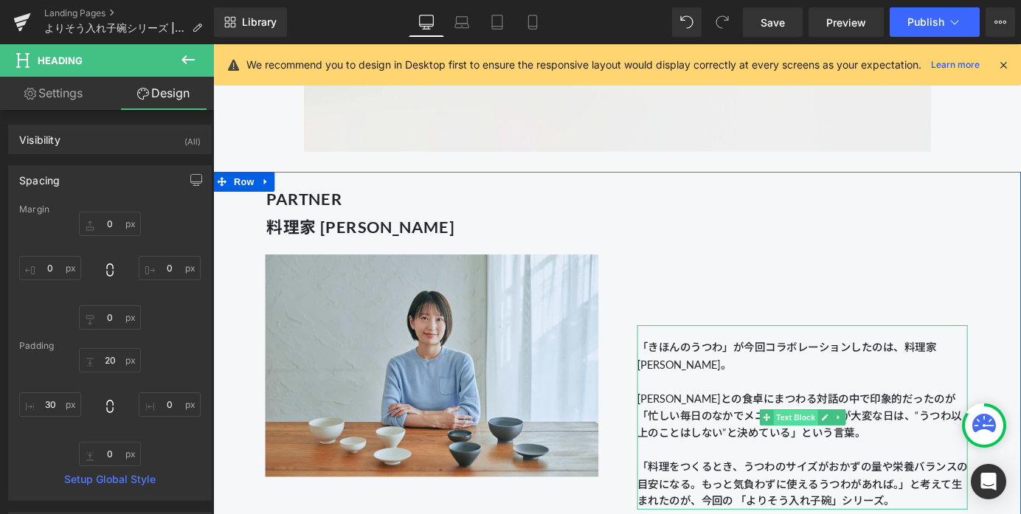
click at [824, 458] on span "Text Block" at bounding box center [856, 458] width 49 height 18
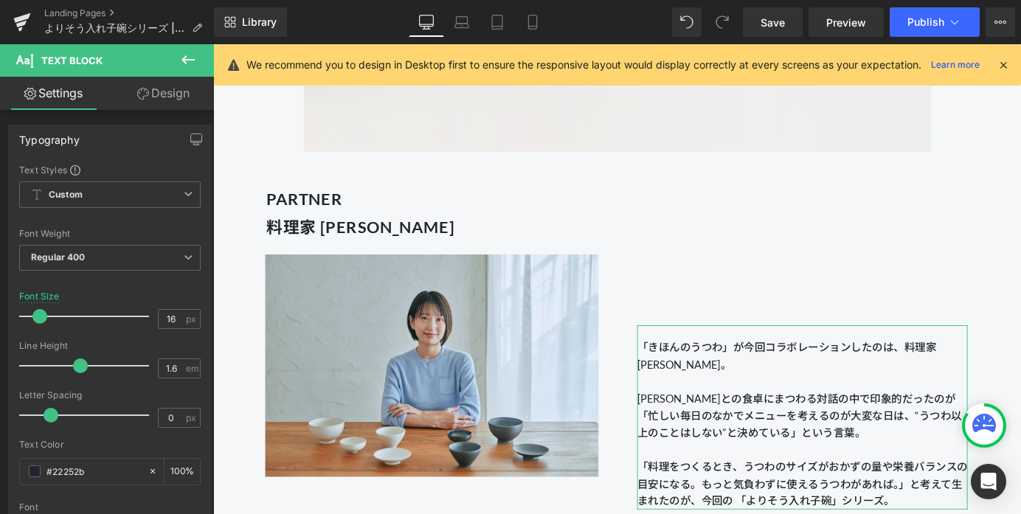
click at [145, 94] on icon at bounding box center [143, 94] width 12 height 12
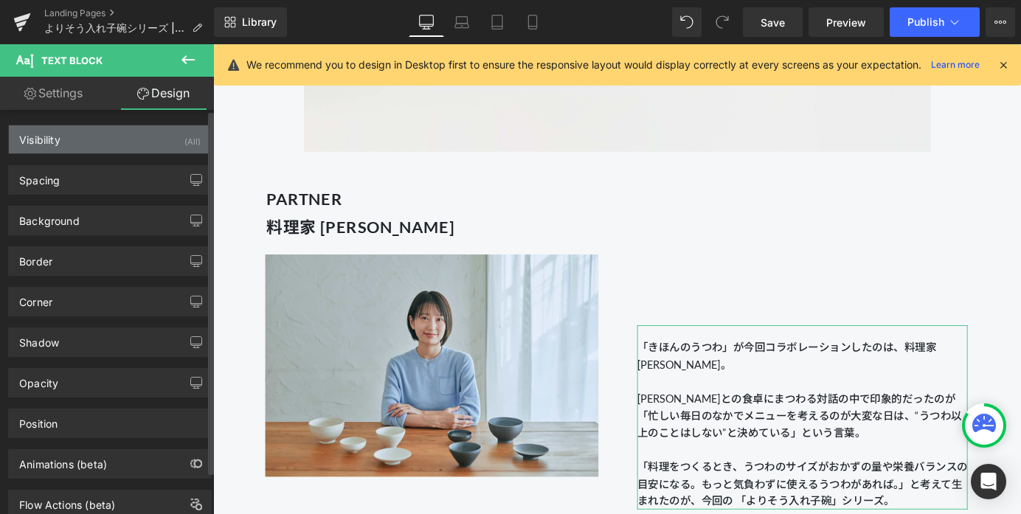
type input "230"
type input "30"
type input "0"
type input "30"
type input "20"
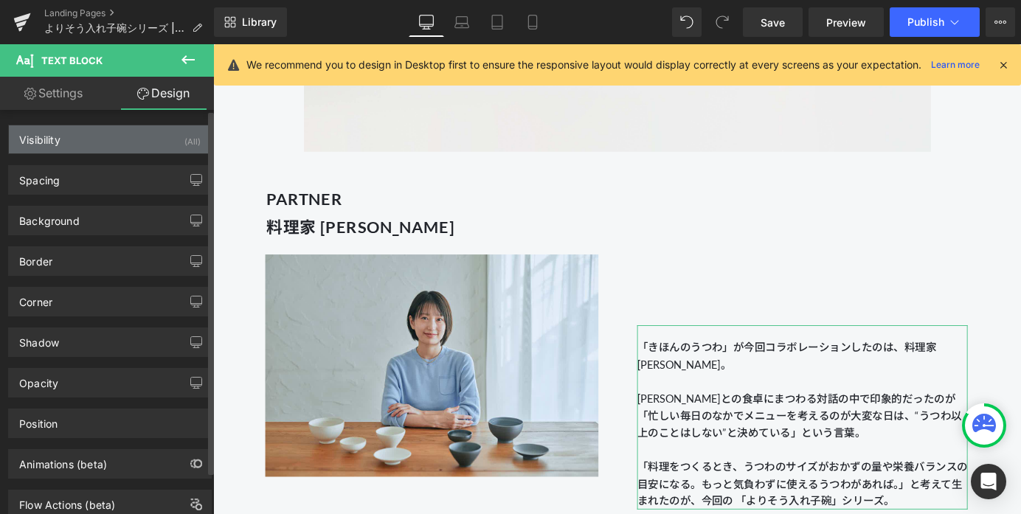
type input "0"
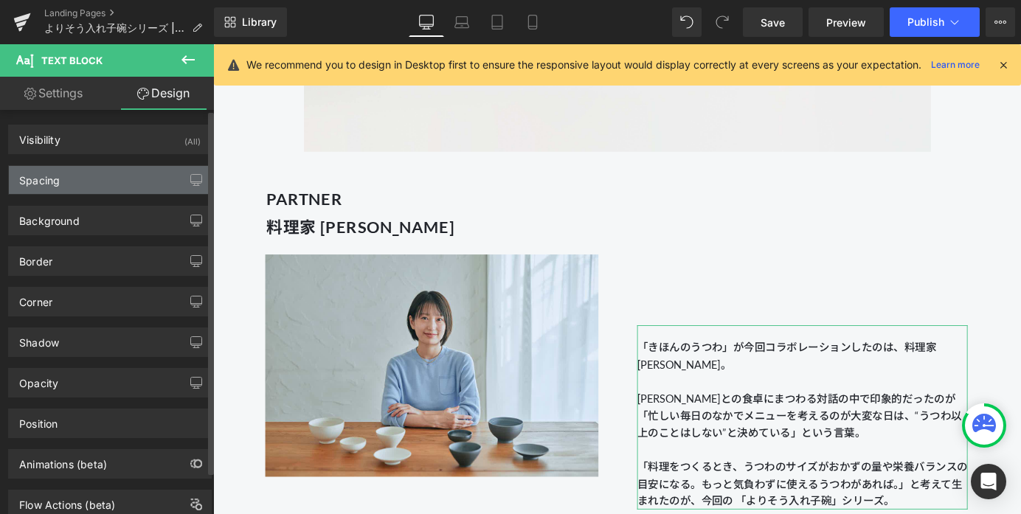
click at [94, 184] on div "Spacing" at bounding box center [110, 180] width 202 height 28
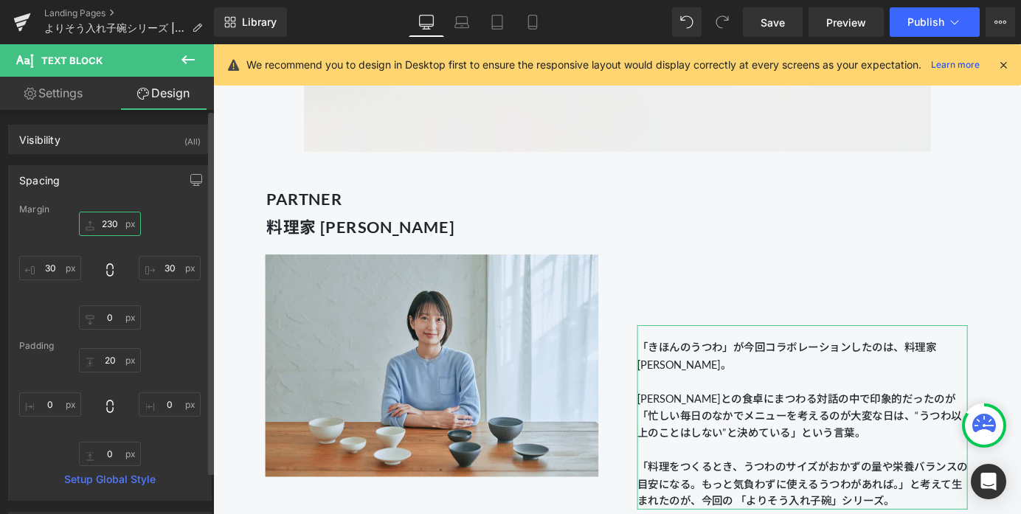
click at [110, 215] on input "230" at bounding box center [110, 224] width 62 height 24
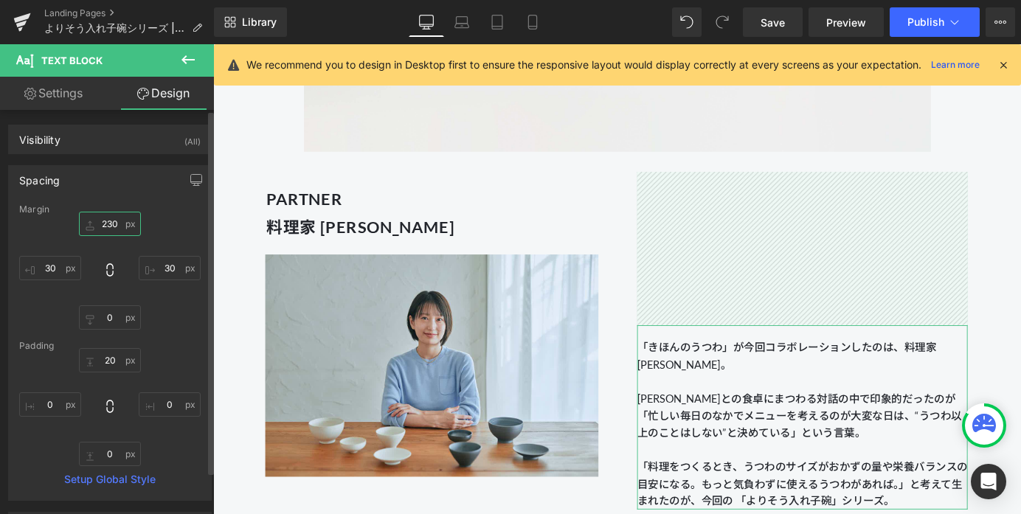
click at [111, 223] on input "230" at bounding box center [110, 224] width 62 height 24
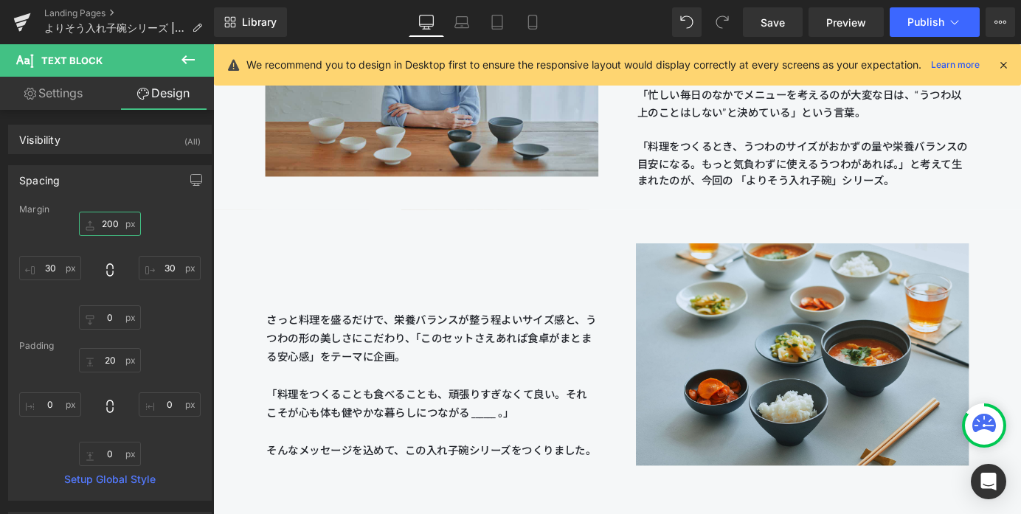
scroll to position [1705, 0]
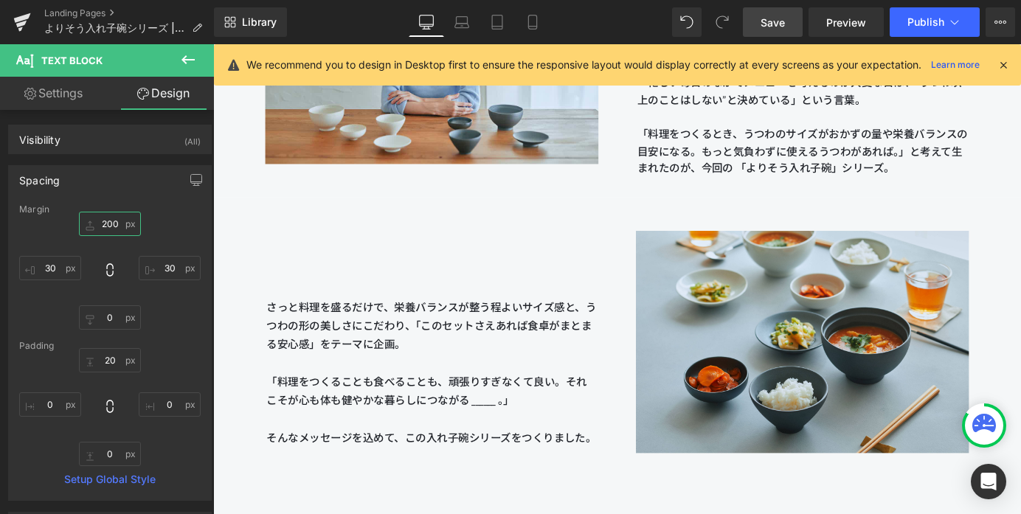
type input "200"
click at [767, 18] on span "Save" at bounding box center [773, 22] width 24 height 15
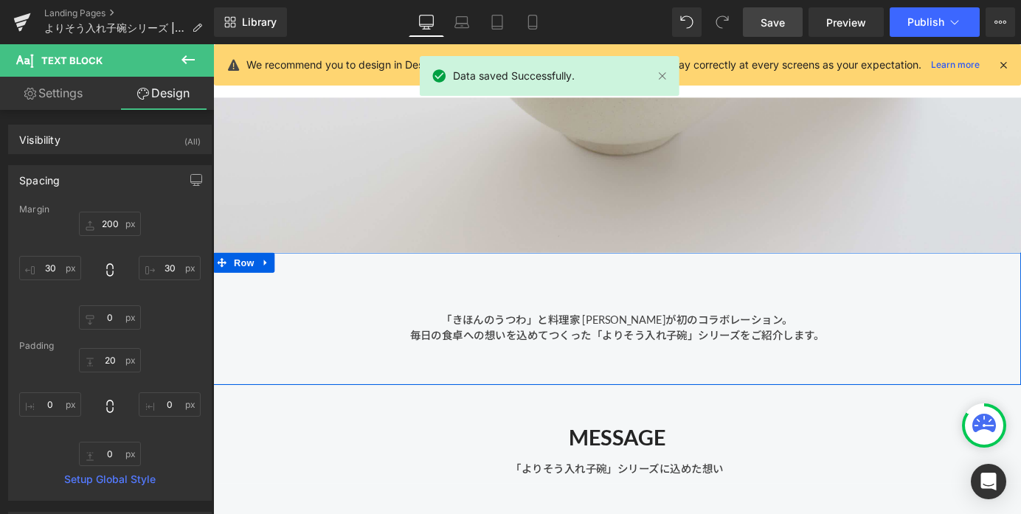
scroll to position [290, 0]
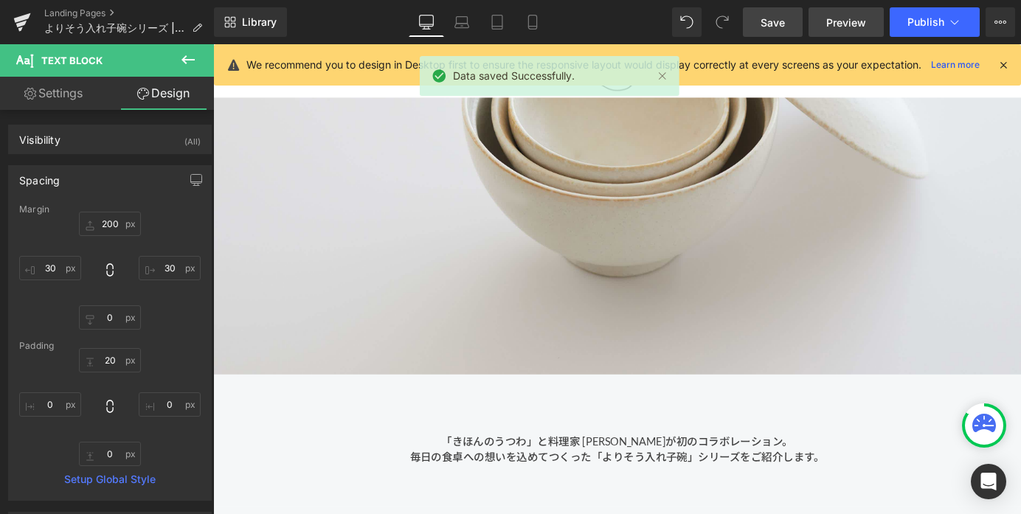
click at [824, 23] on span "Preview" at bounding box center [846, 22] width 40 height 15
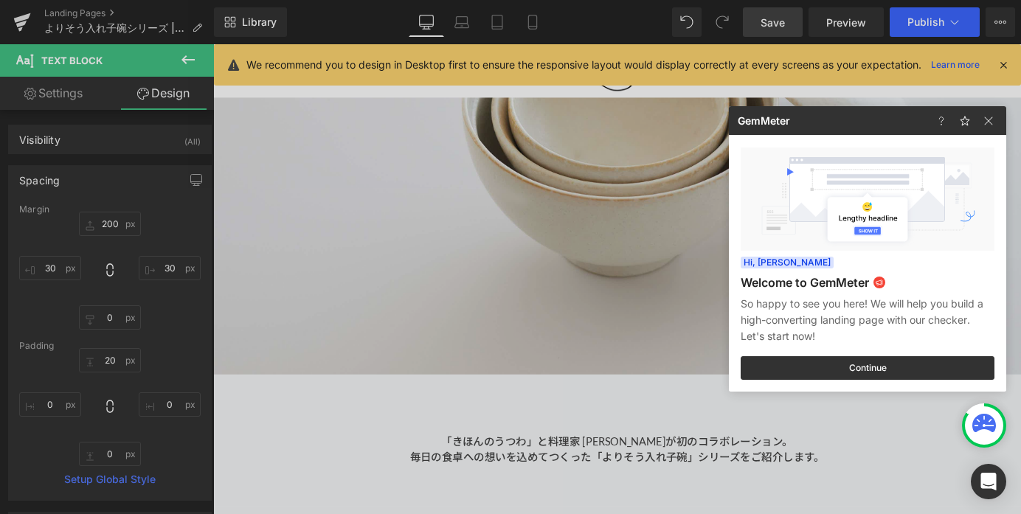
drag, startPoint x: 619, startPoint y: 286, endPoint x: 448, endPoint y: 267, distance: 172.2
click at [619, 286] on div at bounding box center [510, 257] width 1021 height 514
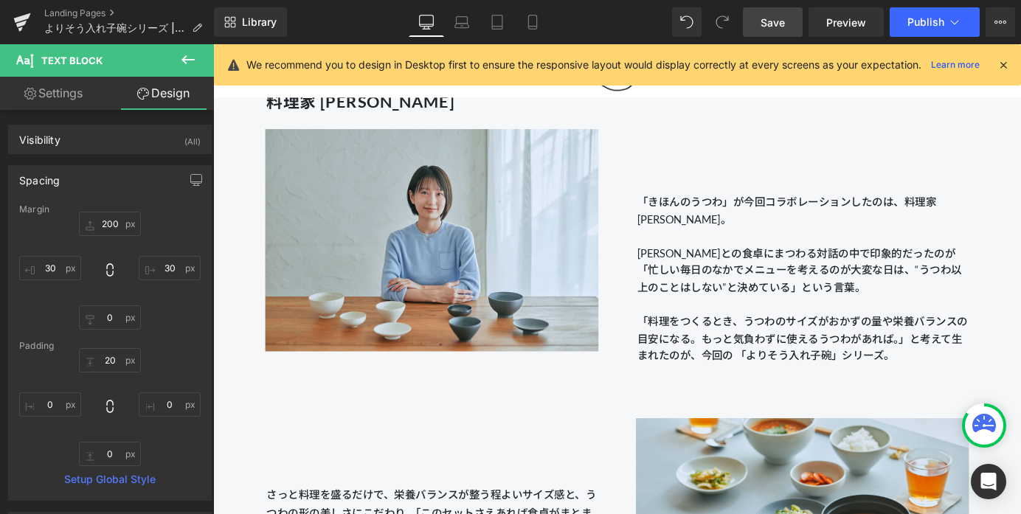
scroll to position [1468, 0]
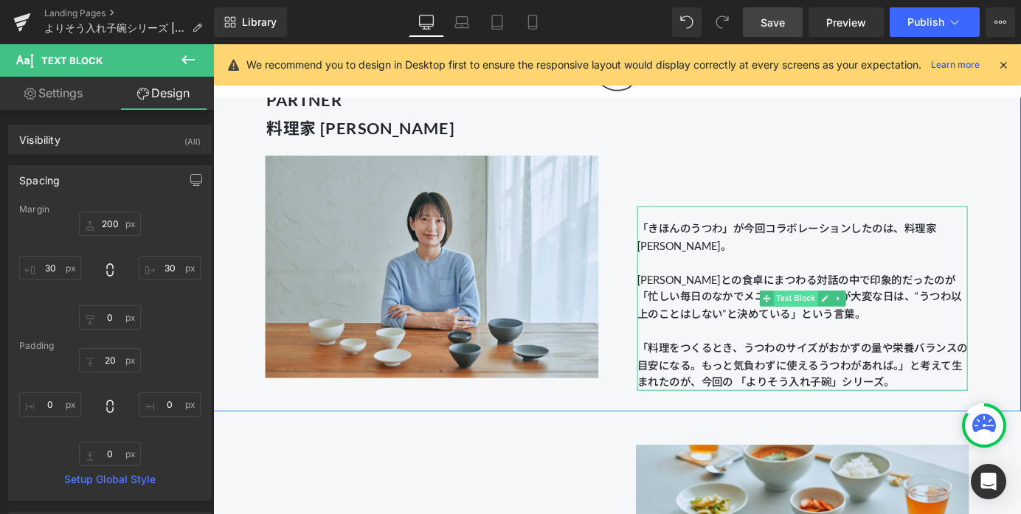
click at [824, 323] on span "Text Block" at bounding box center [856, 326] width 49 height 18
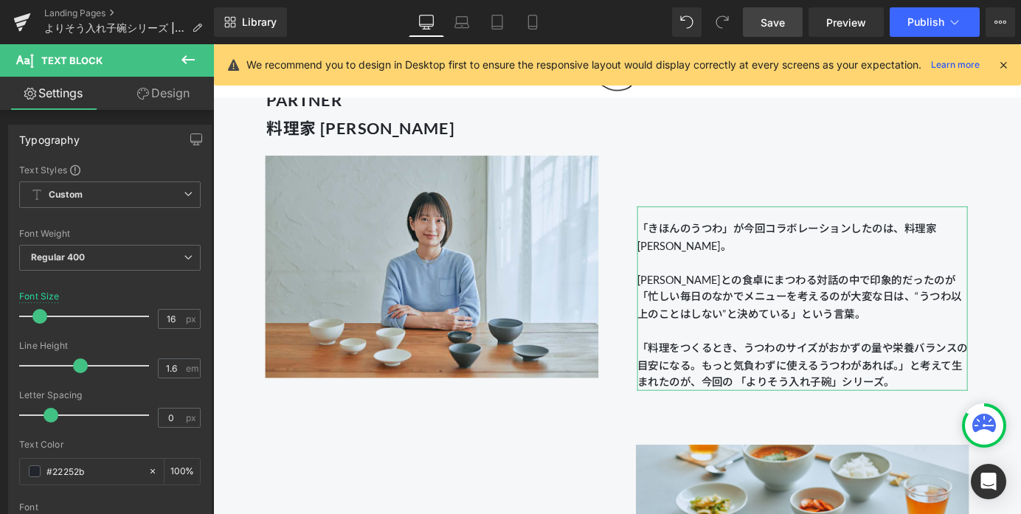
click at [164, 99] on link "Design" at bounding box center [163, 93] width 107 height 33
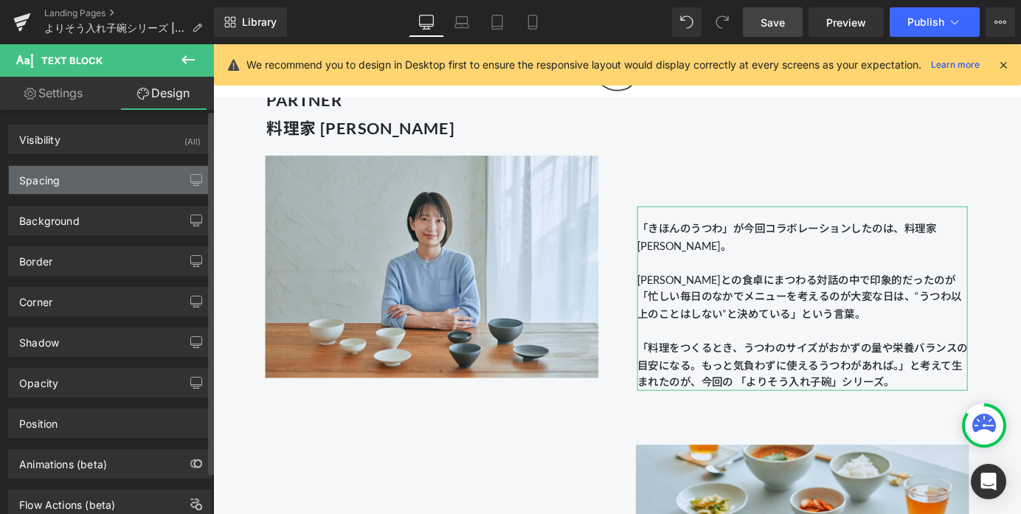
click at [122, 175] on div "Spacing" at bounding box center [110, 180] width 202 height 28
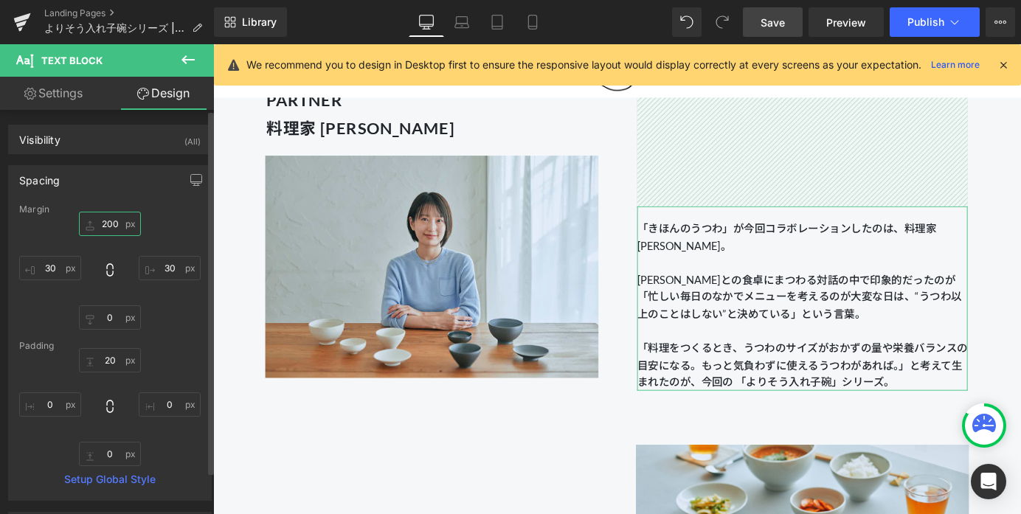
click at [108, 220] on input "200" at bounding box center [110, 224] width 62 height 24
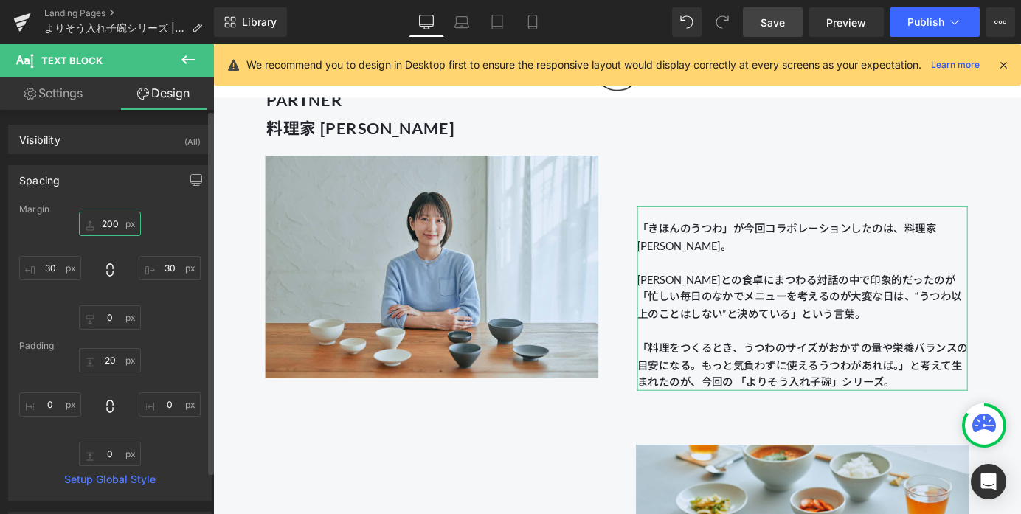
click at [110, 231] on input "200" at bounding box center [110, 224] width 62 height 24
click at [108, 225] on input "200" at bounding box center [110, 224] width 62 height 24
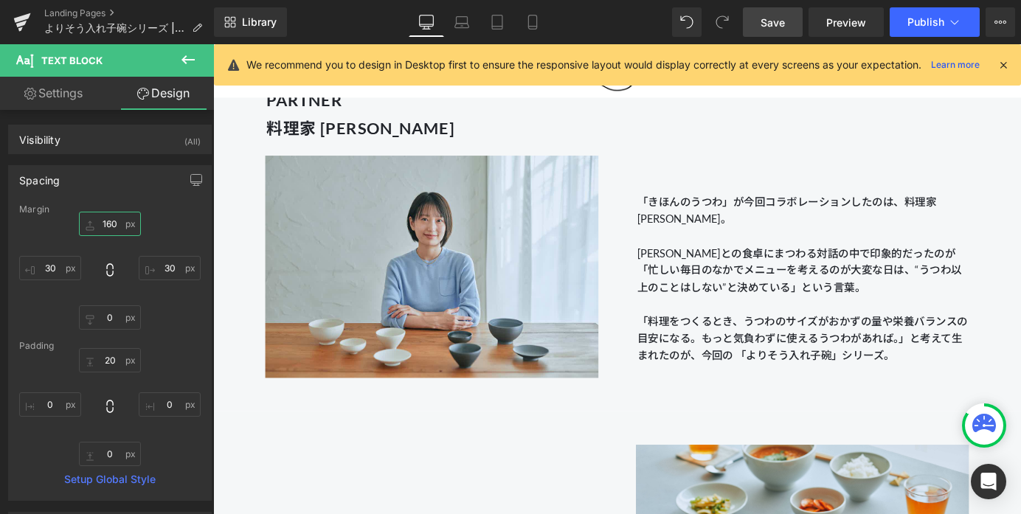
type input "160"
click at [776, 18] on span "Save" at bounding box center [773, 22] width 24 height 15
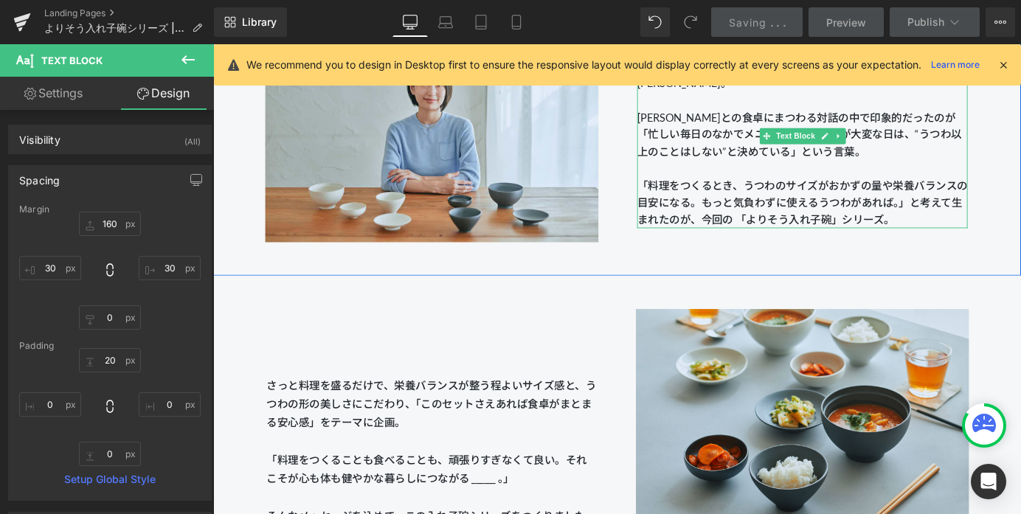
scroll to position [1677, 0]
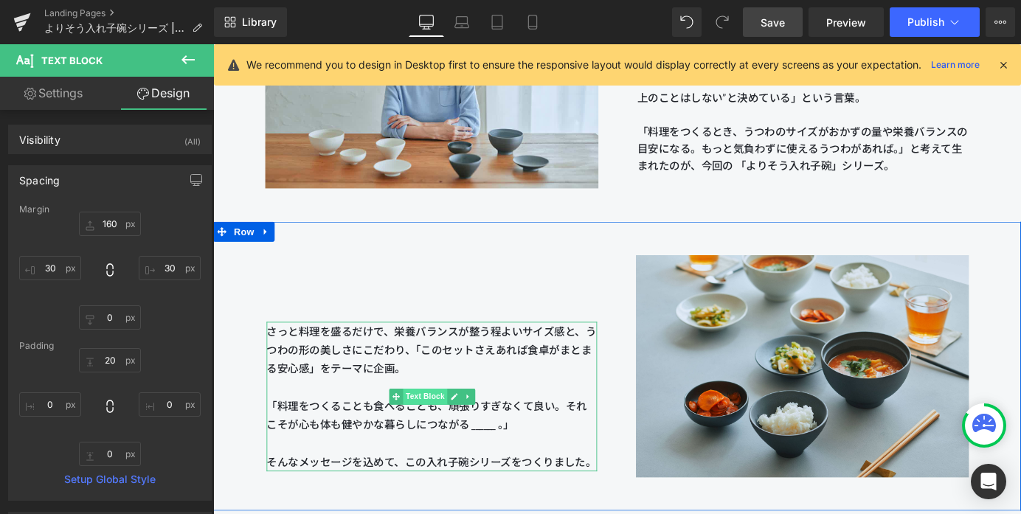
click at [448, 438] on span "Text Block" at bounding box center [447, 434] width 49 height 18
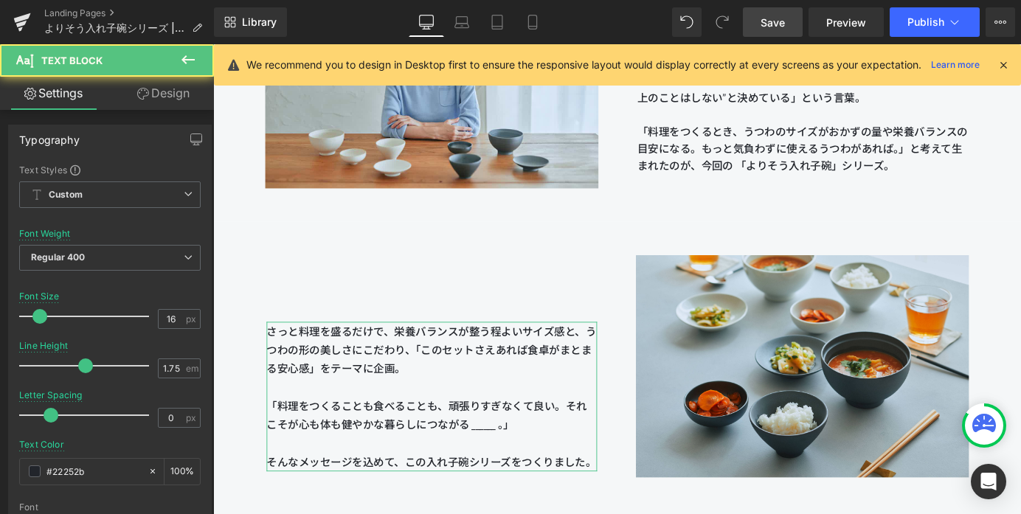
click at [172, 92] on link "Design" at bounding box center [163, 93] width 107 height 33
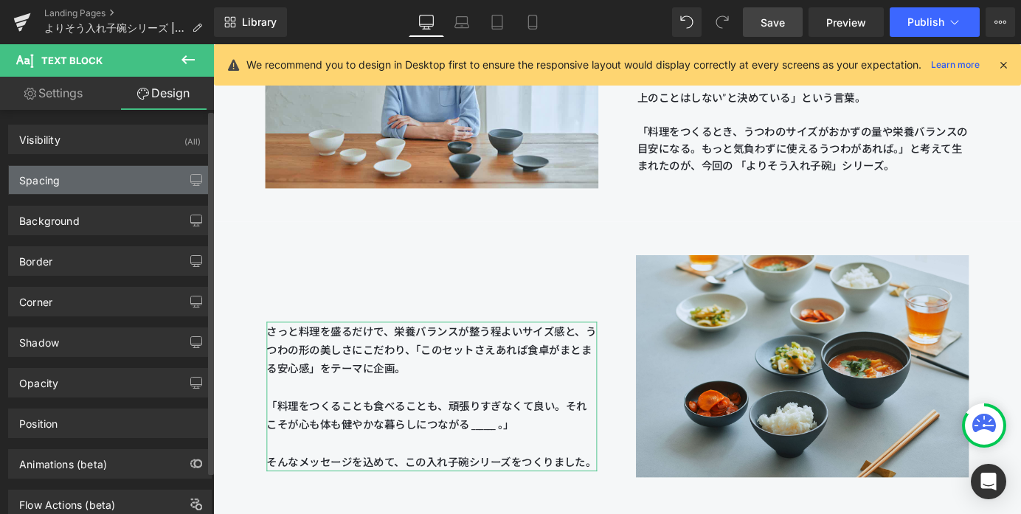
click at [122, 190] on div "Spacing" at bounding box center [110, 180] width 202 height 28
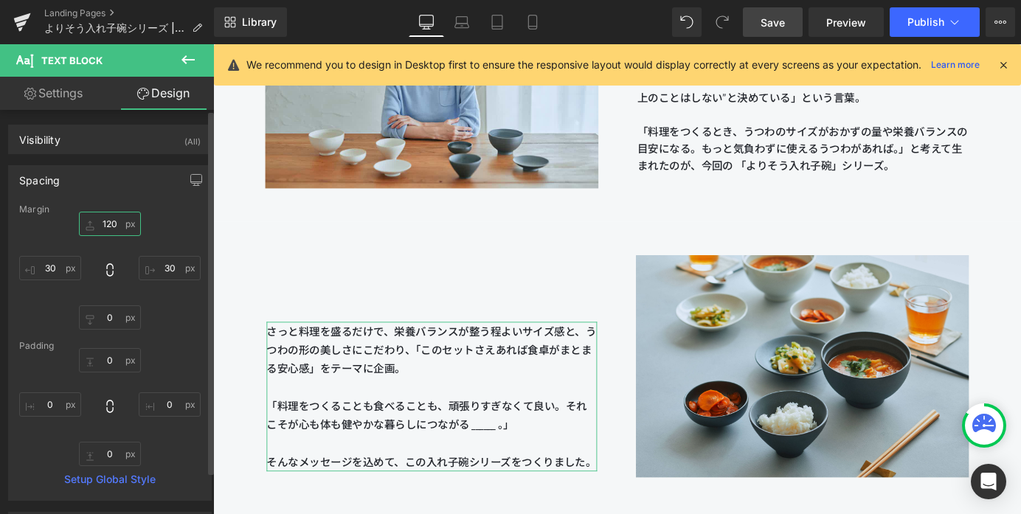
click at [103, 224] on input "120" at bounding box center [110, 224] width 62 height 24
click at [106, 224] on input "120" at bounding box center [110, 224] width 62 height 24
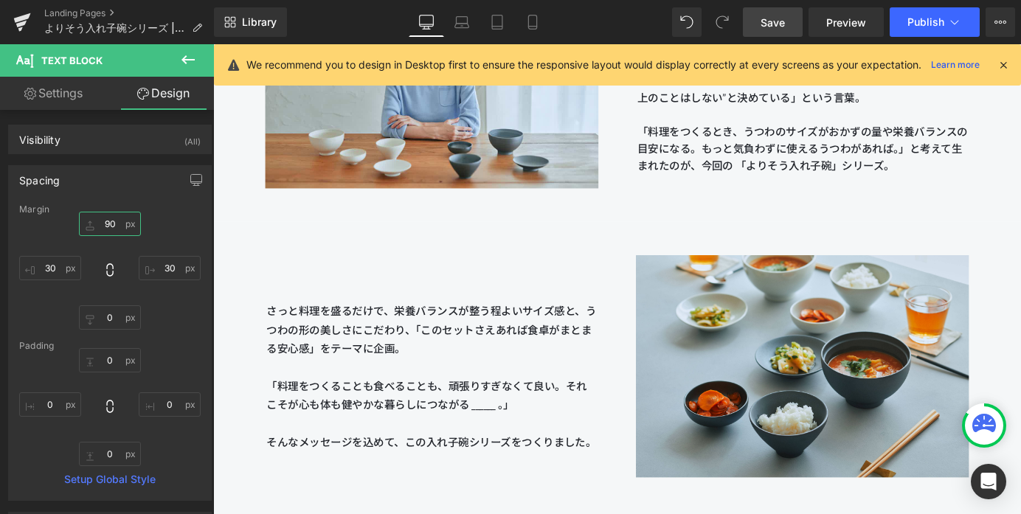
type input "90"
click at [758, 20] on link "Save" at bounding box center [773, 22] width 60 height 30
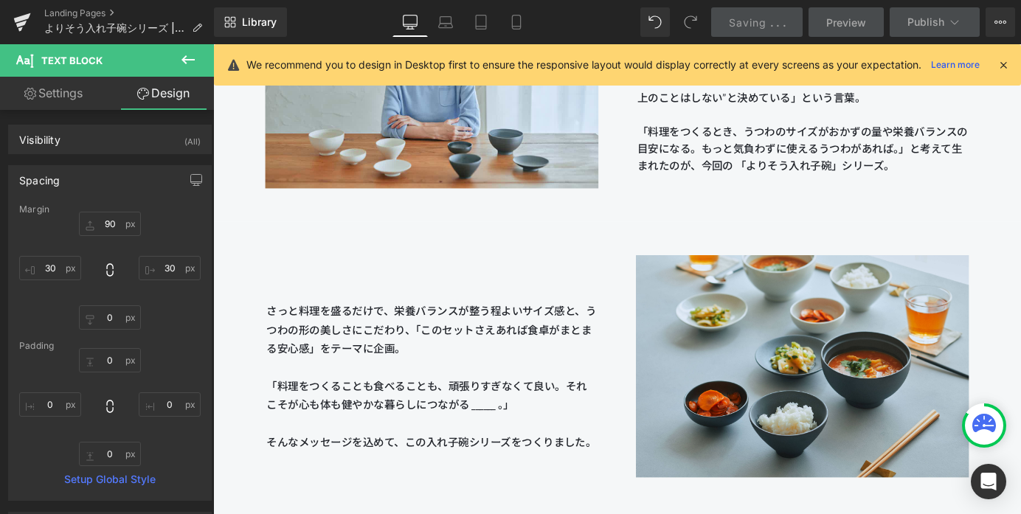
click at [824, 72] on icon at bounding box center [1003, 64] width 13 height 13
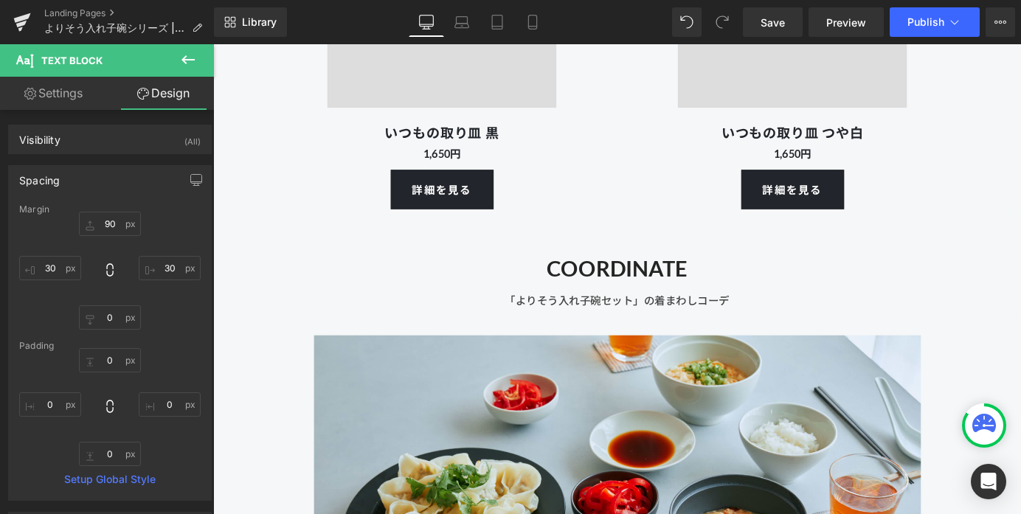
scroll to position [13123, 0]
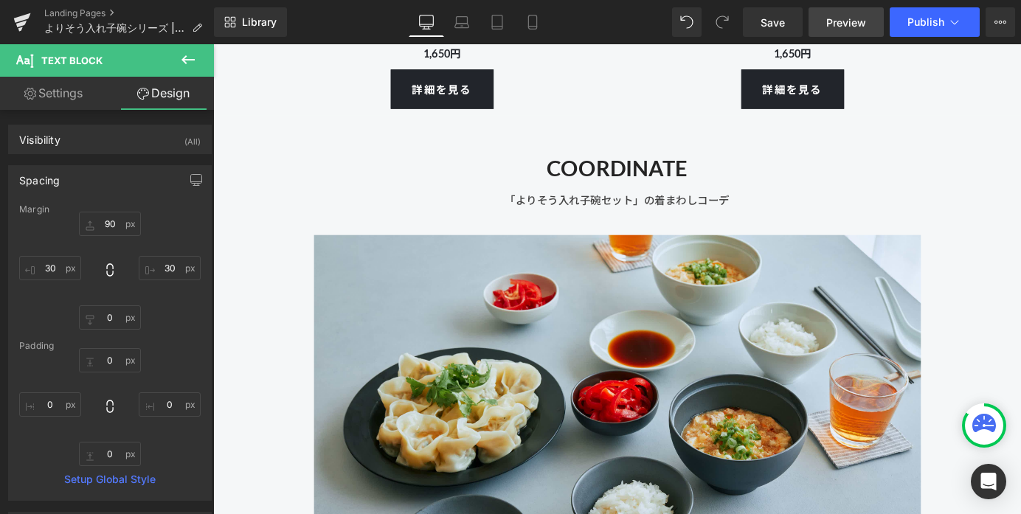
click at [824, 21] on span "Preview" at bounding box center [846, 22] width 40 height 15
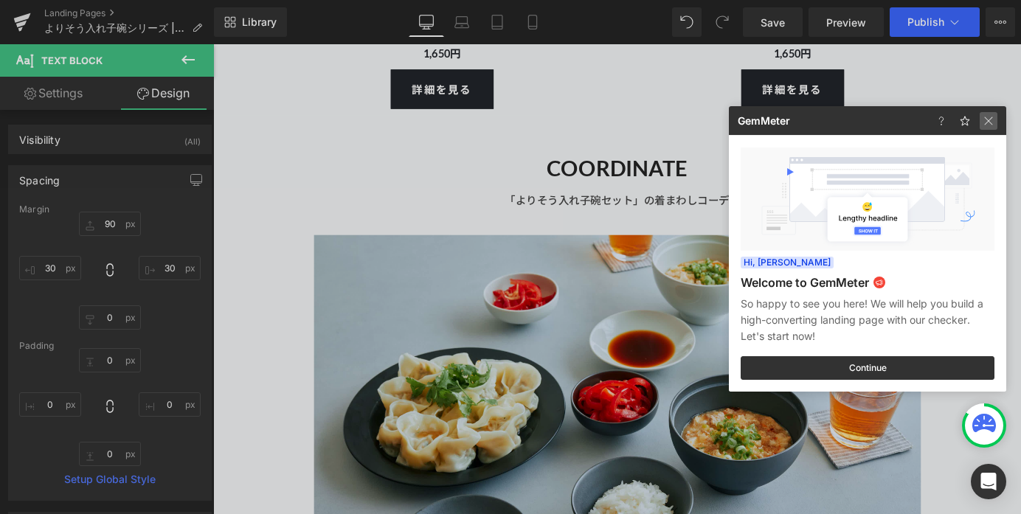
click at [824, 120] on img at bounding box center [989, 121] width 18 height 18
